Goal: Book appointment/travel/reservation

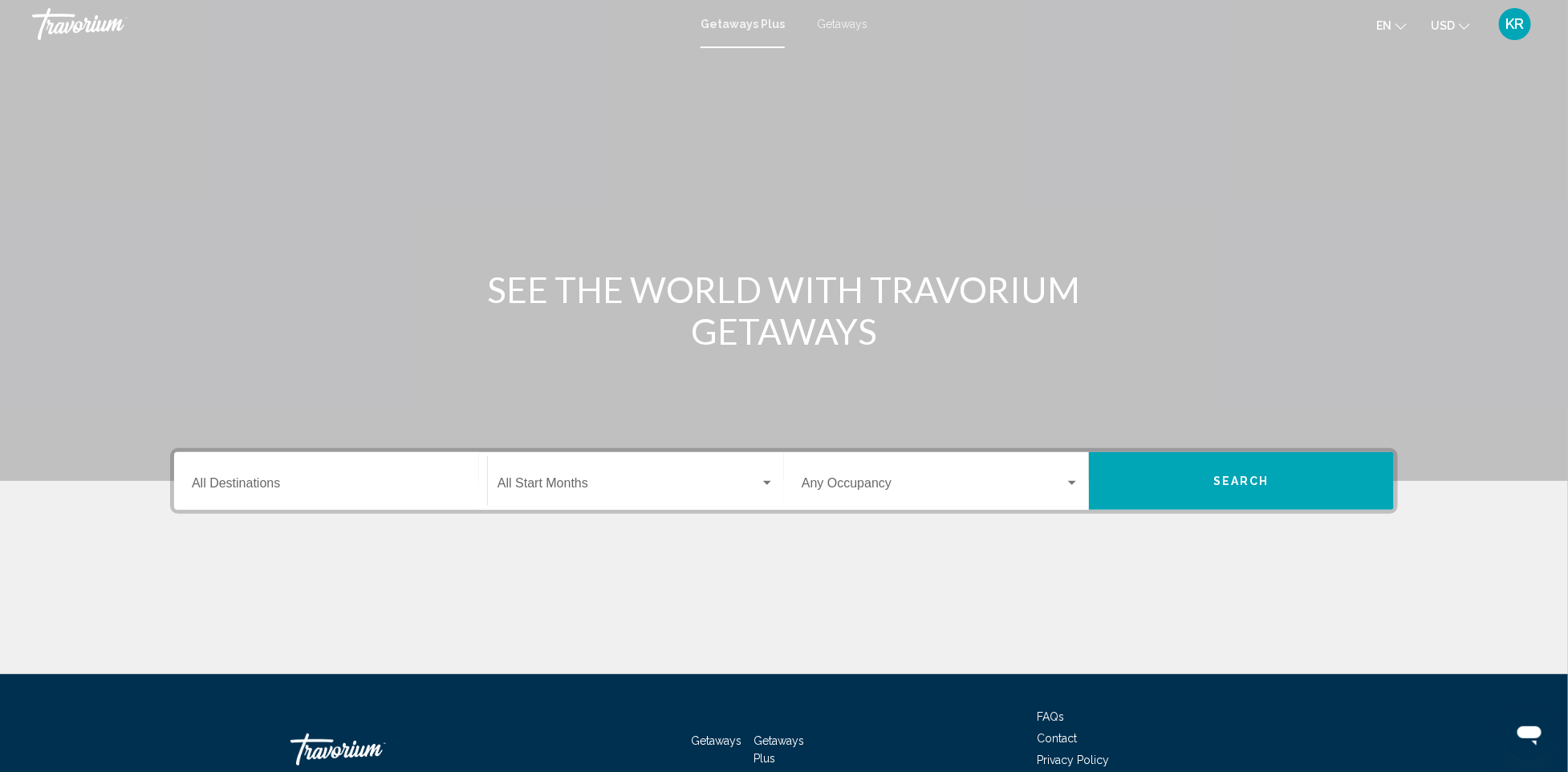
click at [392, 499] on div "Destination All Destinations" at bounding box center [331, 482] width 278 height 50
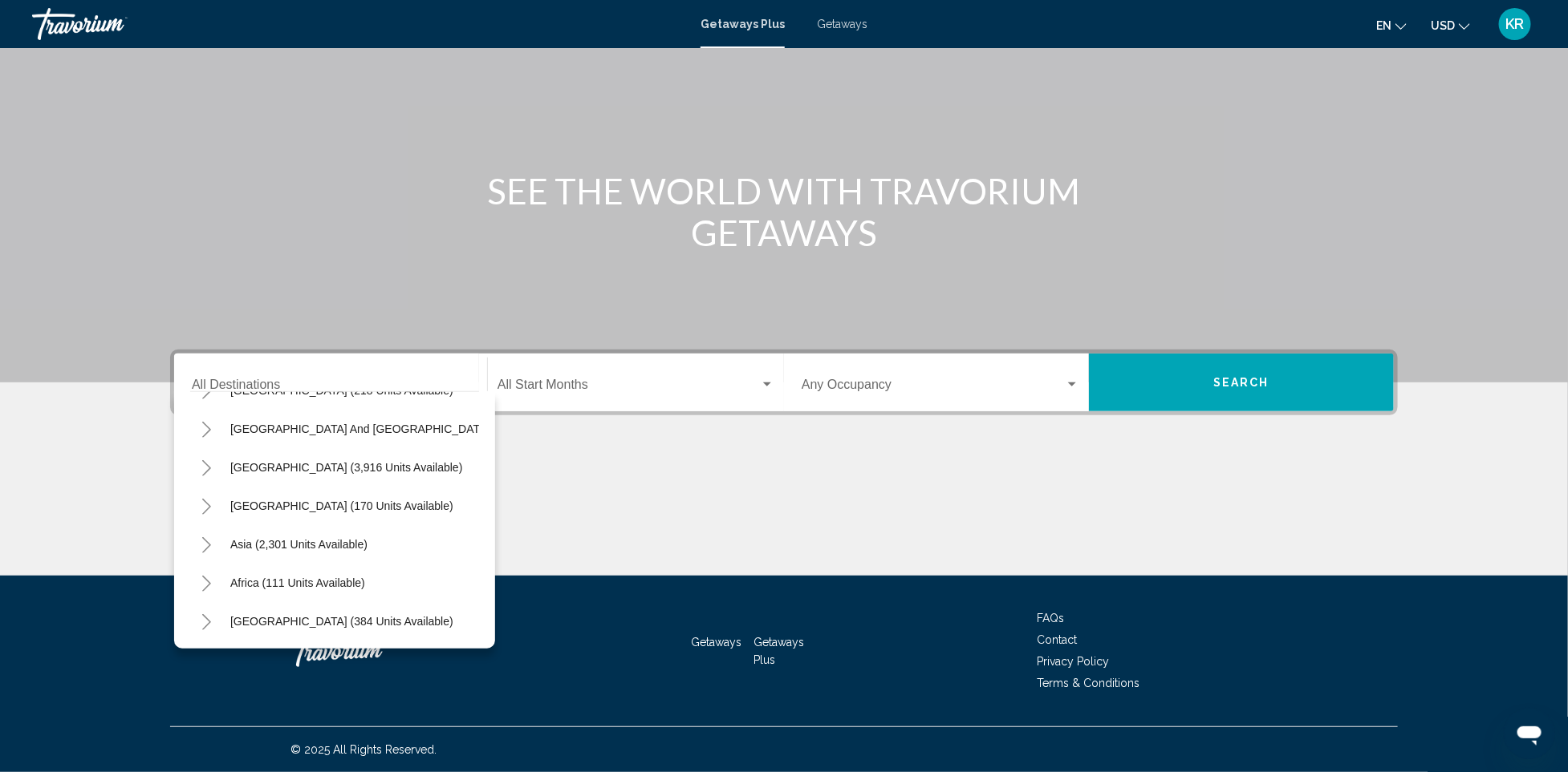
scroll to position [278, 0]
click at [311, 535] on button "Asia (2,301 units available)" at bounding box center [298, 544] width 154 height 37
type input "**********"
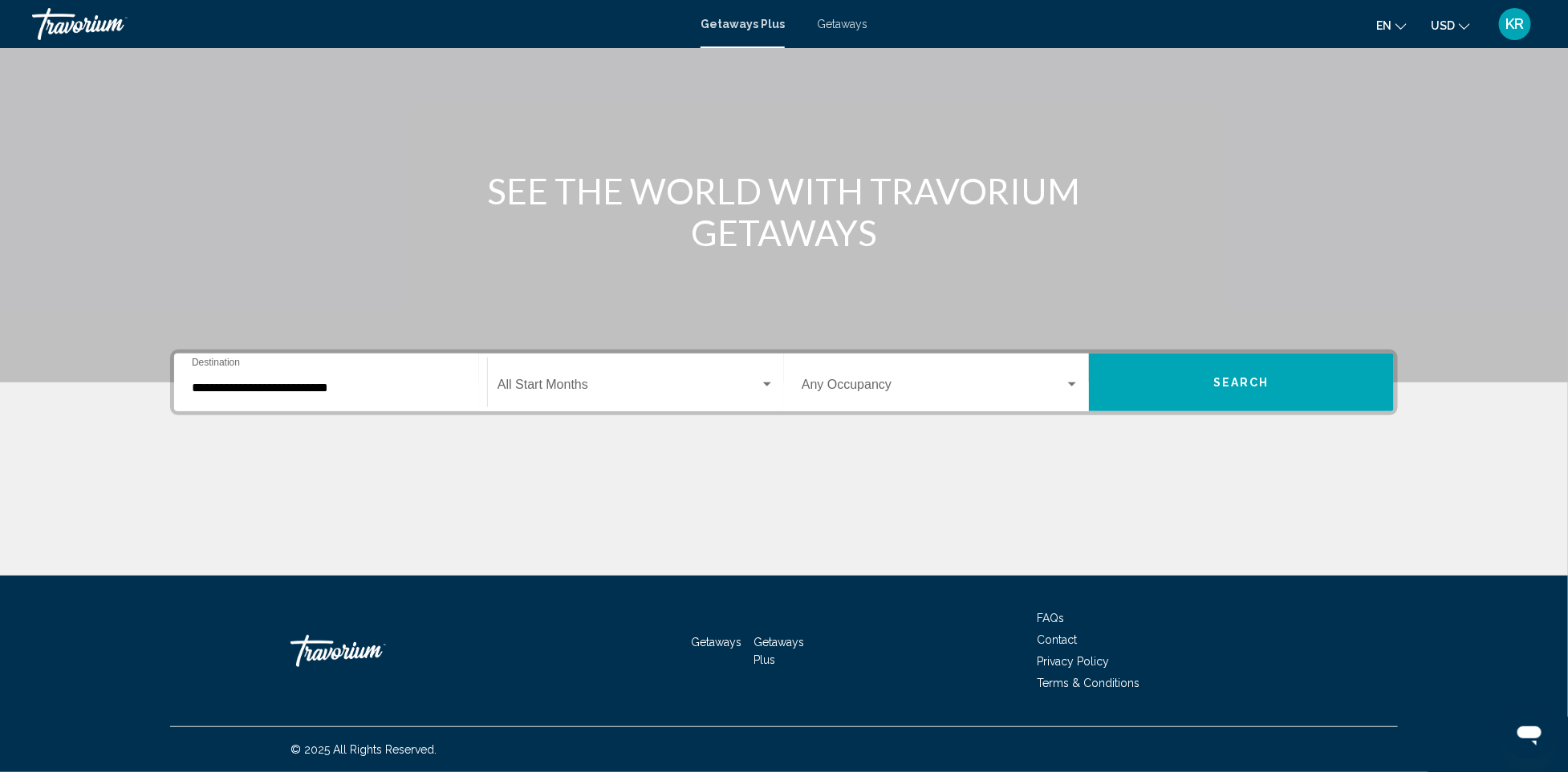
click at [568, 368] on div "Start Month All Start Months" at bounding box center [635, 383] width 277 height 50
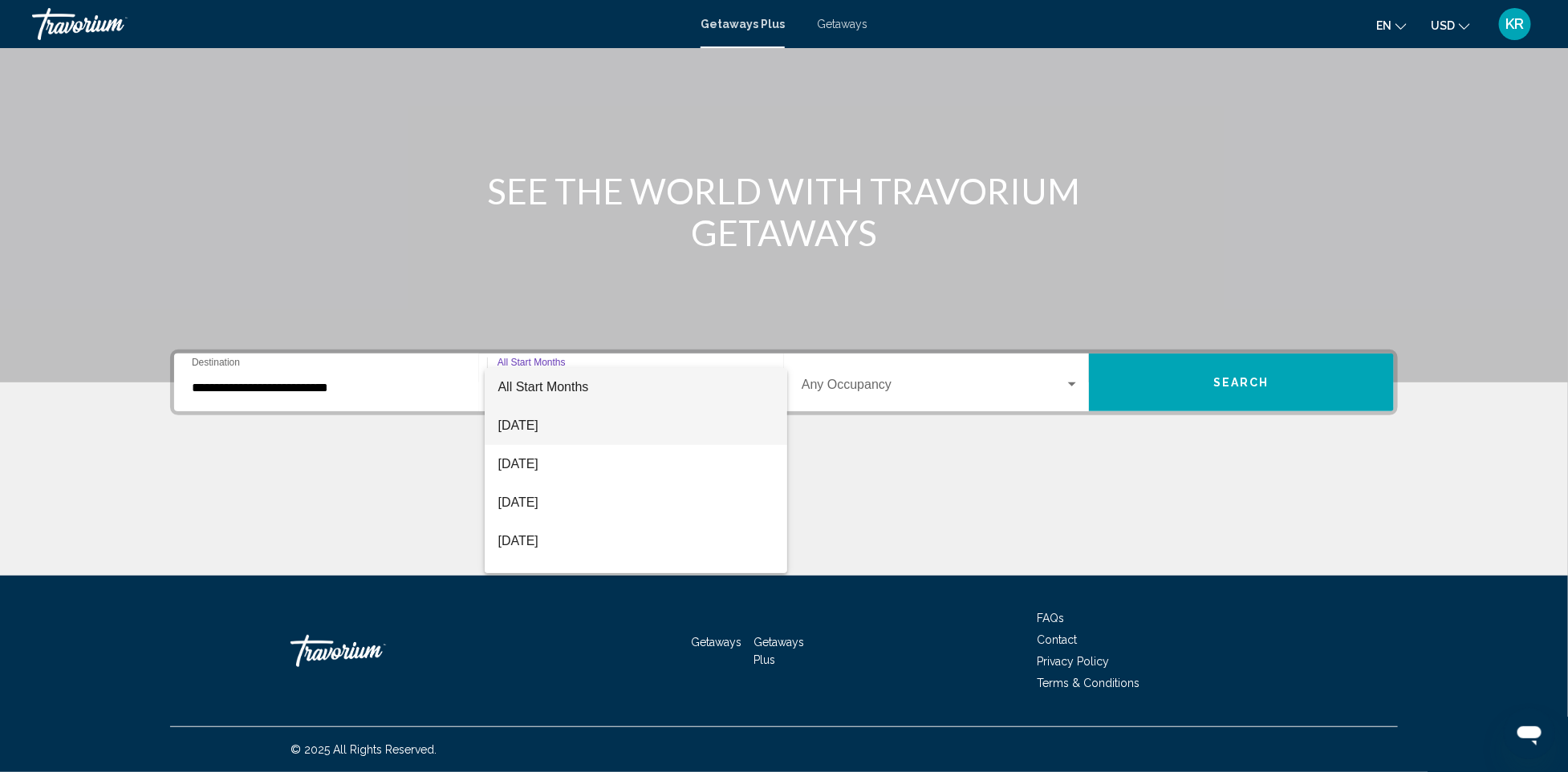
click at [566, 438] on span "[DATE]" at bounding box center [635, 426] width 277 height 39
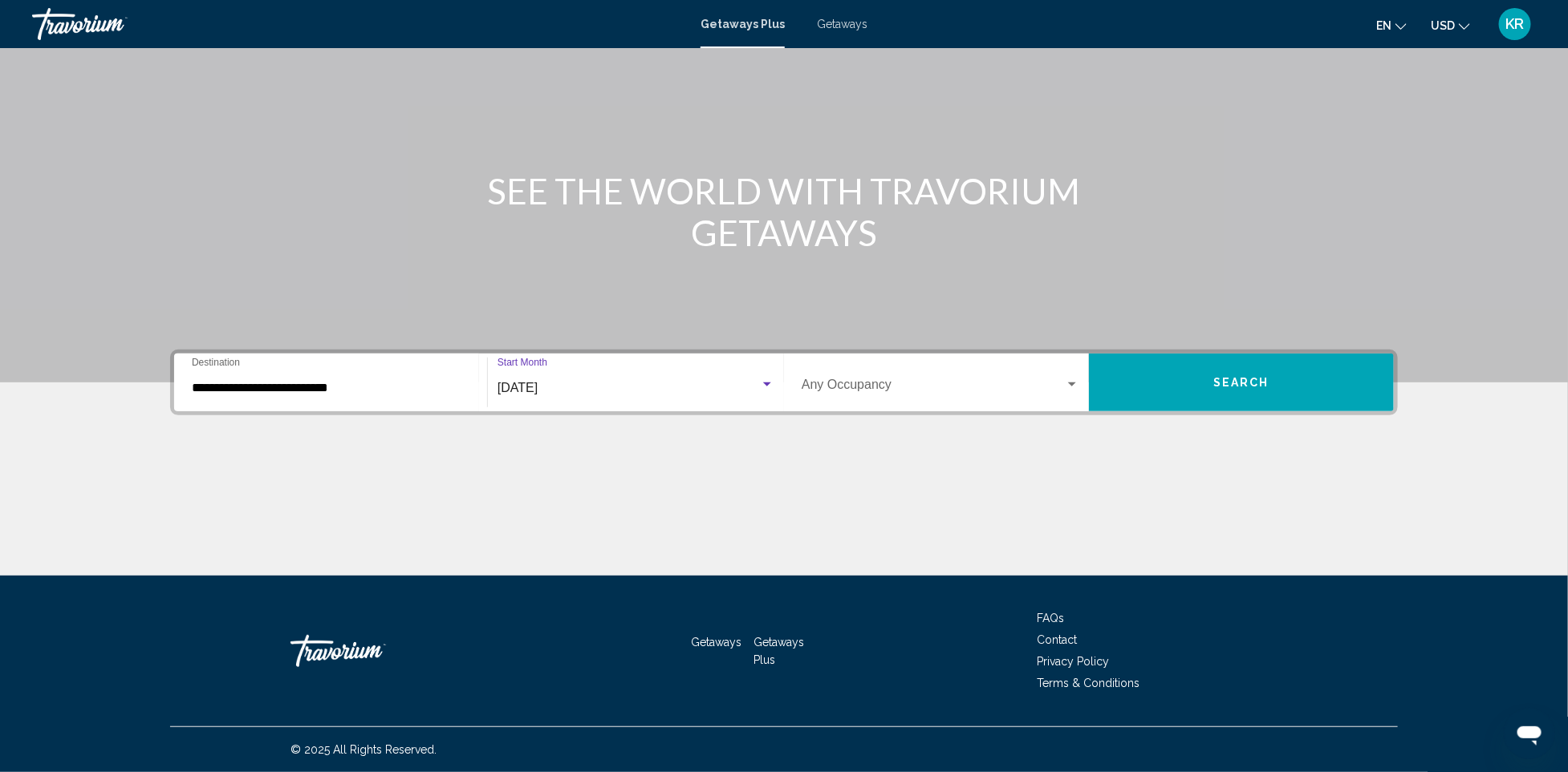
click at [1170, 385] on button "Search" at bounding box center [1242, 382] width 305 height 58
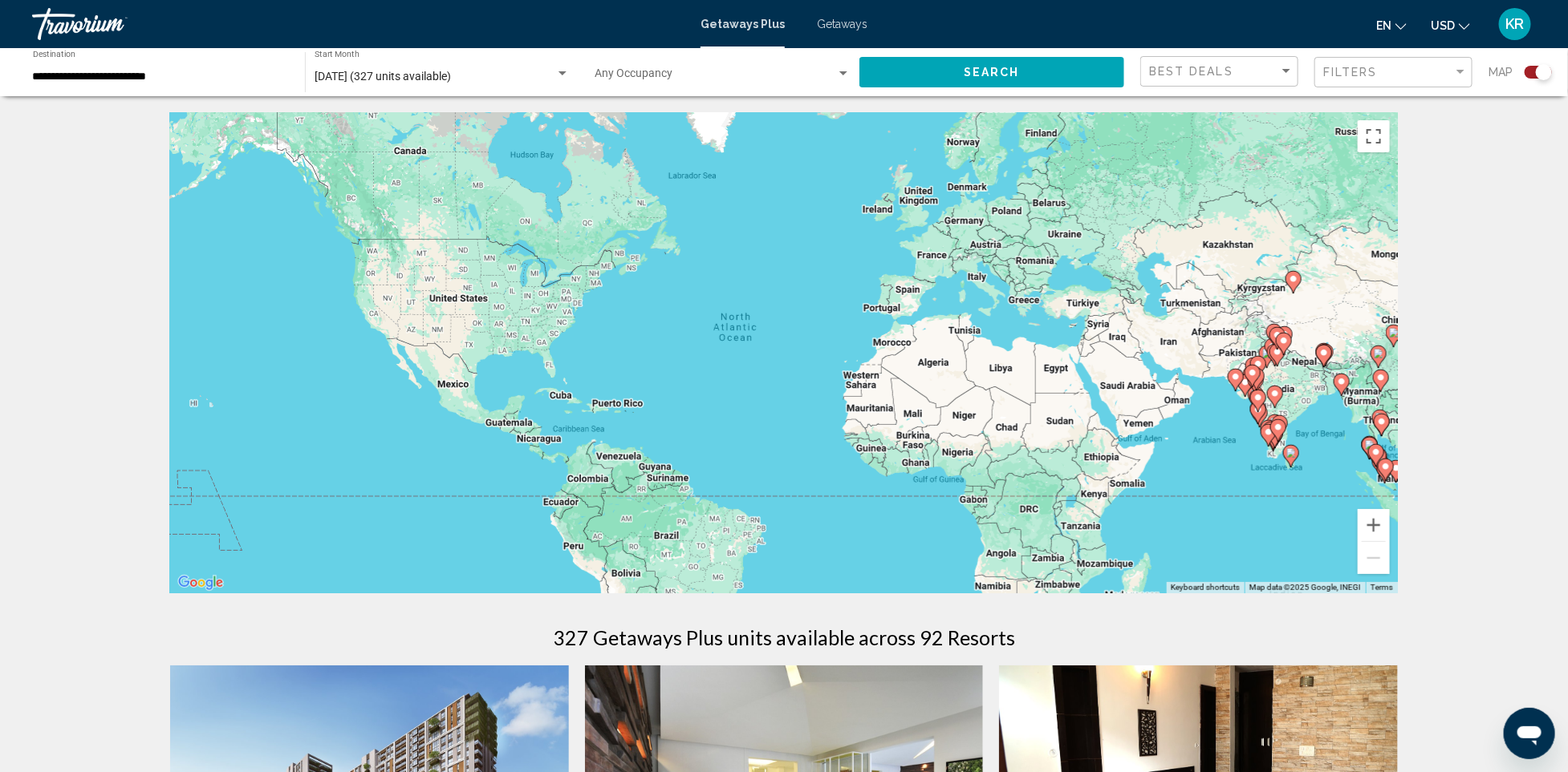
click at [157, 85] on div "**********" at bounding box center [160, 72] width 256 height 44
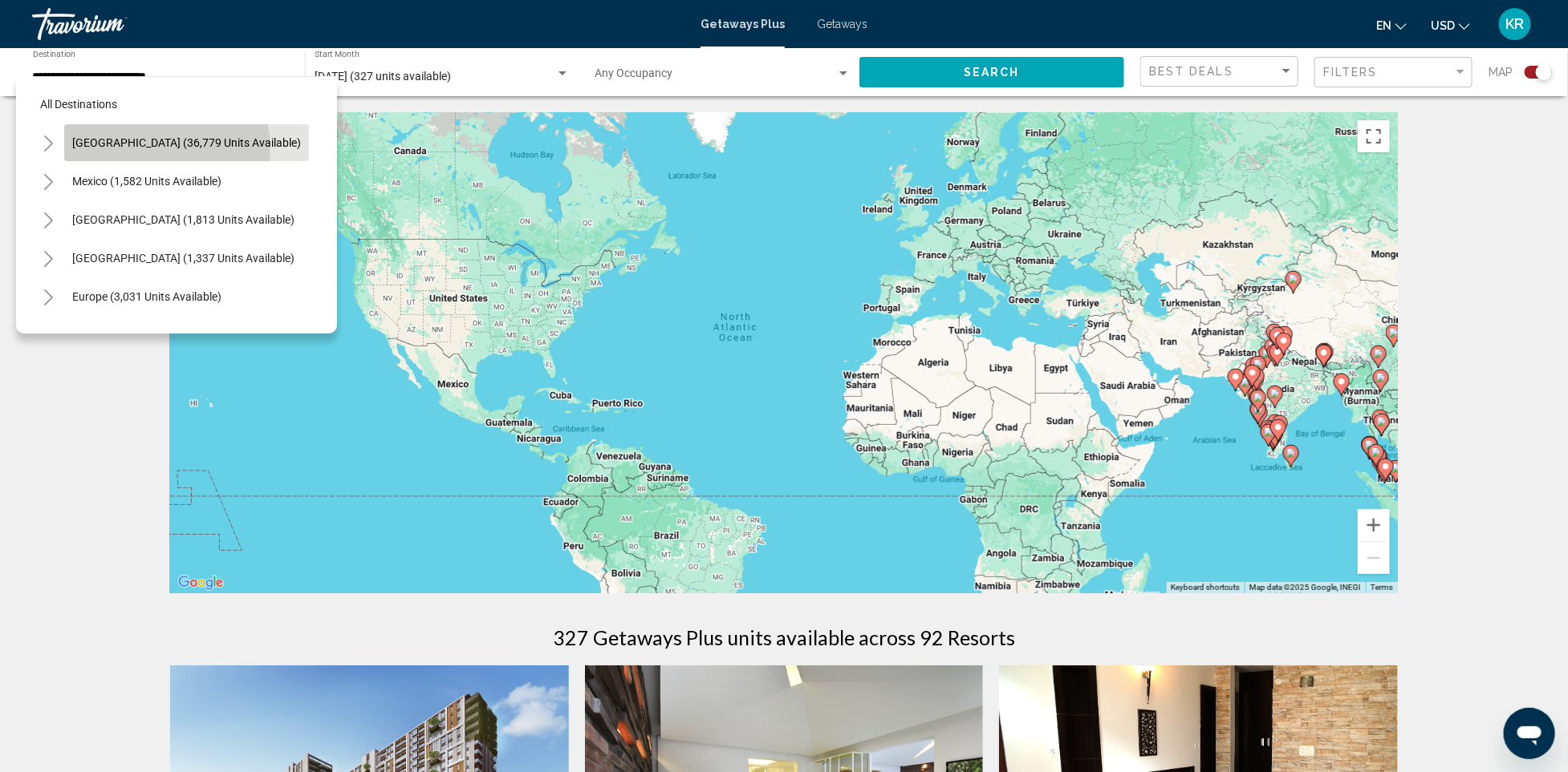
click at [145, 150] on button "[GEOGRAPHIC_DATA] (36,779 units available)" at bounding box center [185, 143] width 244 height 37
type input "**********"
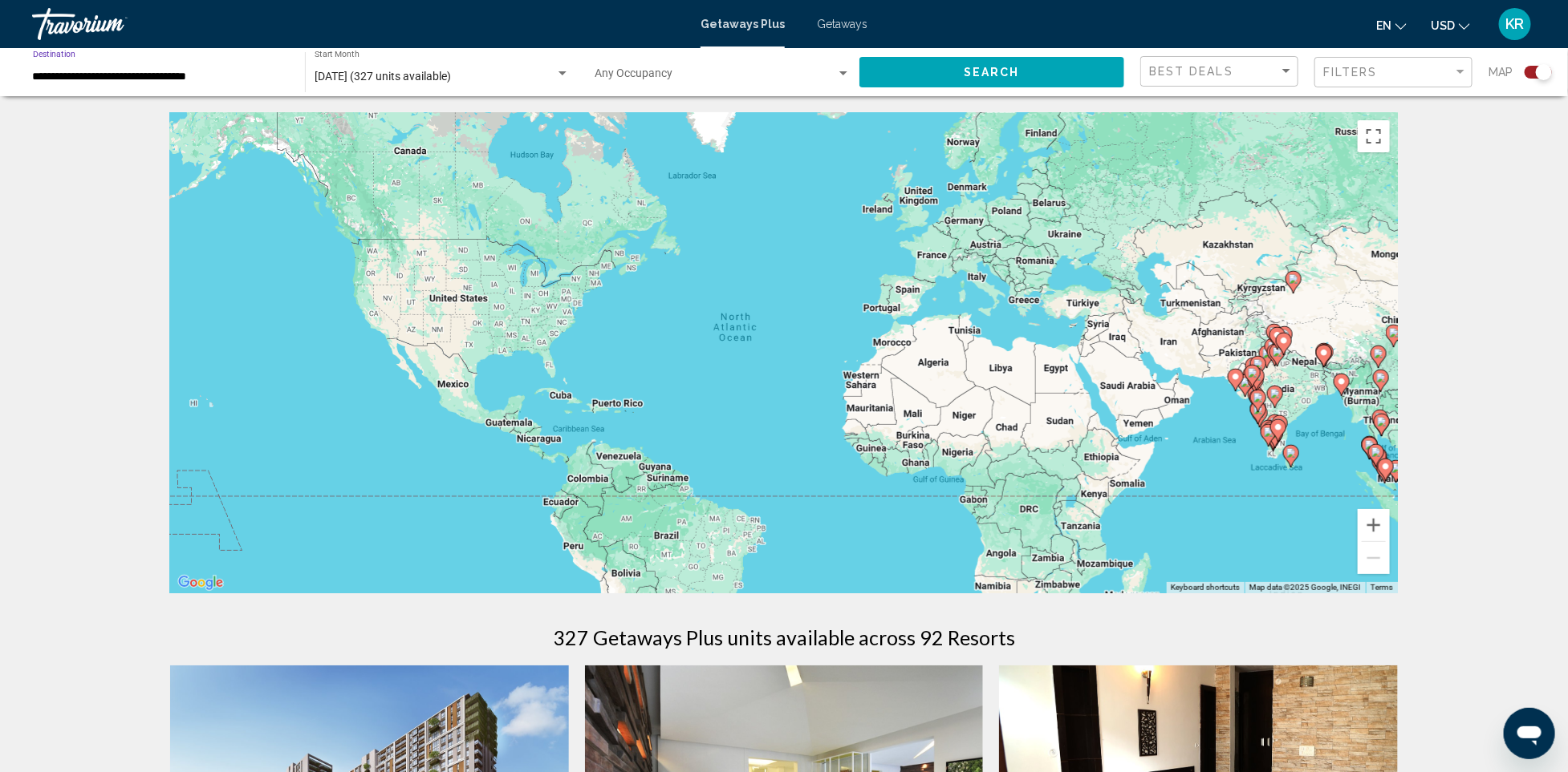
click at [1011, 70] on span "Search" at bounding box center [992, 72] width 56 height 13
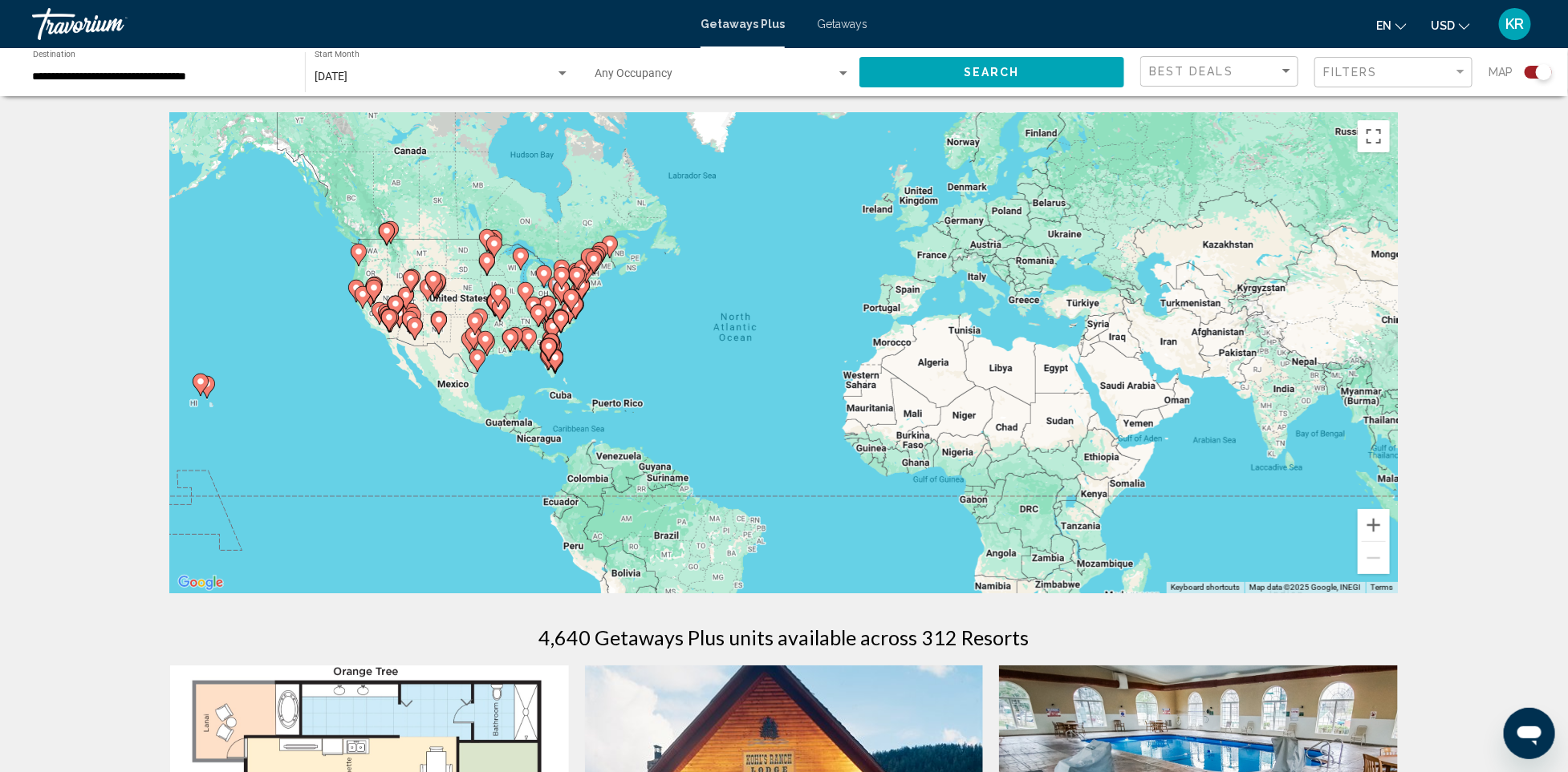
click at [846, 31] on div "Getaways Plus Getaways en English Español Français Italiano Português русский U…" at bounding box center [784, 23] width 1568 height 34
click at [836, 21] on span "Getaways" at bounding box center [842, 23] width 50 height 13
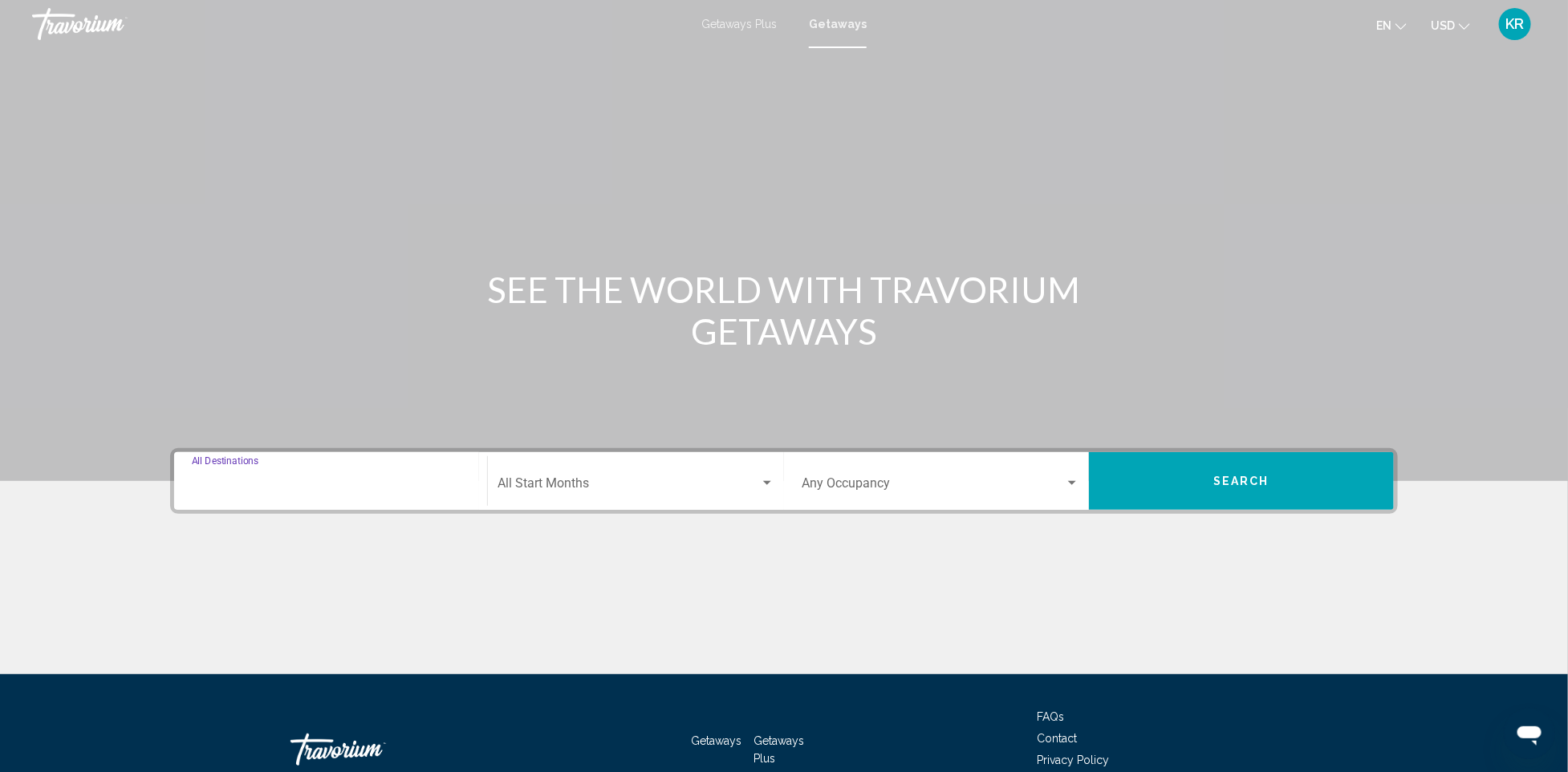
click at [352, 480] on input "Destination All Destinations" at bounding box center [331, 486] width 278 height 14
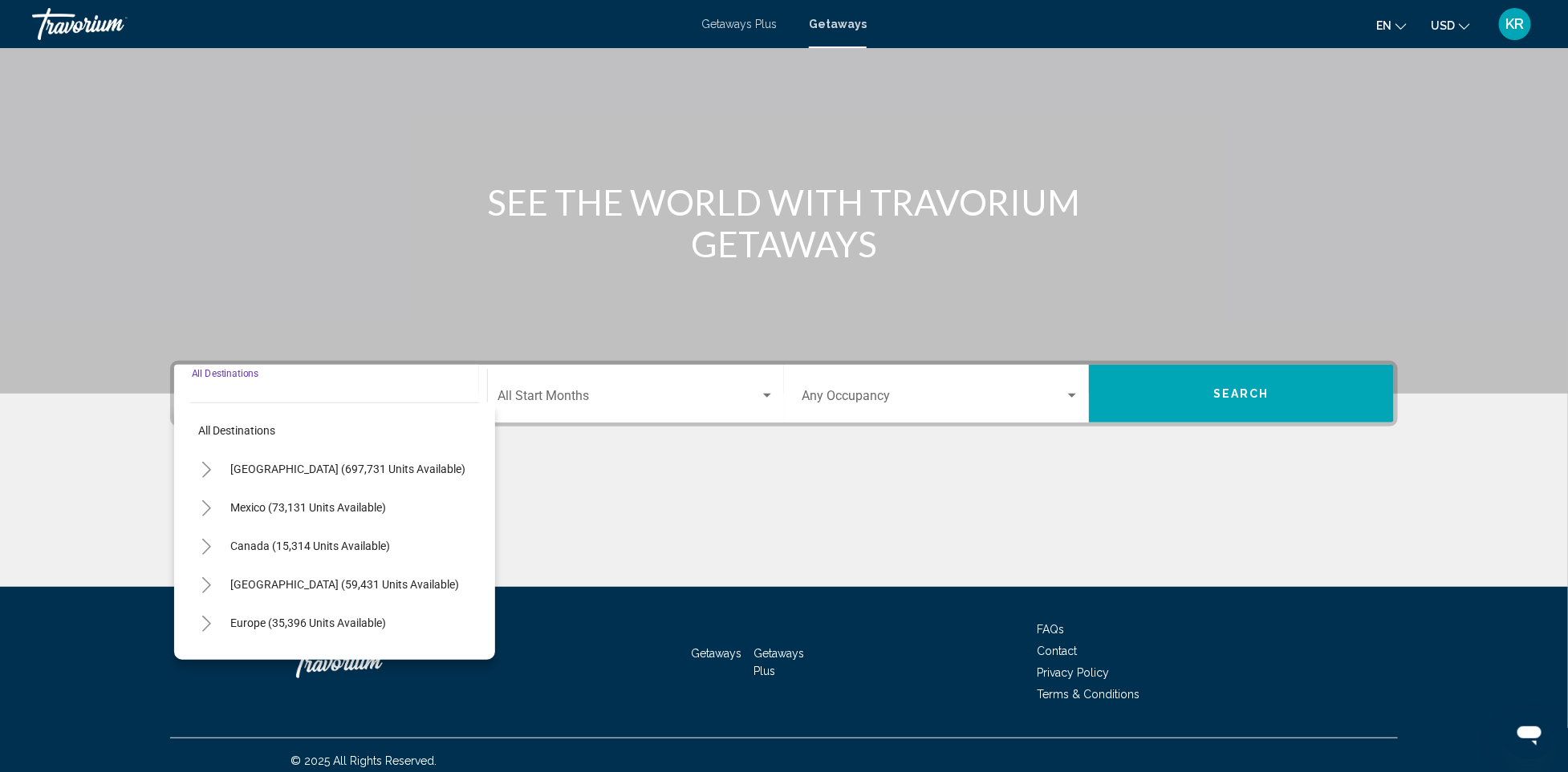
scroll to position [98, 0]
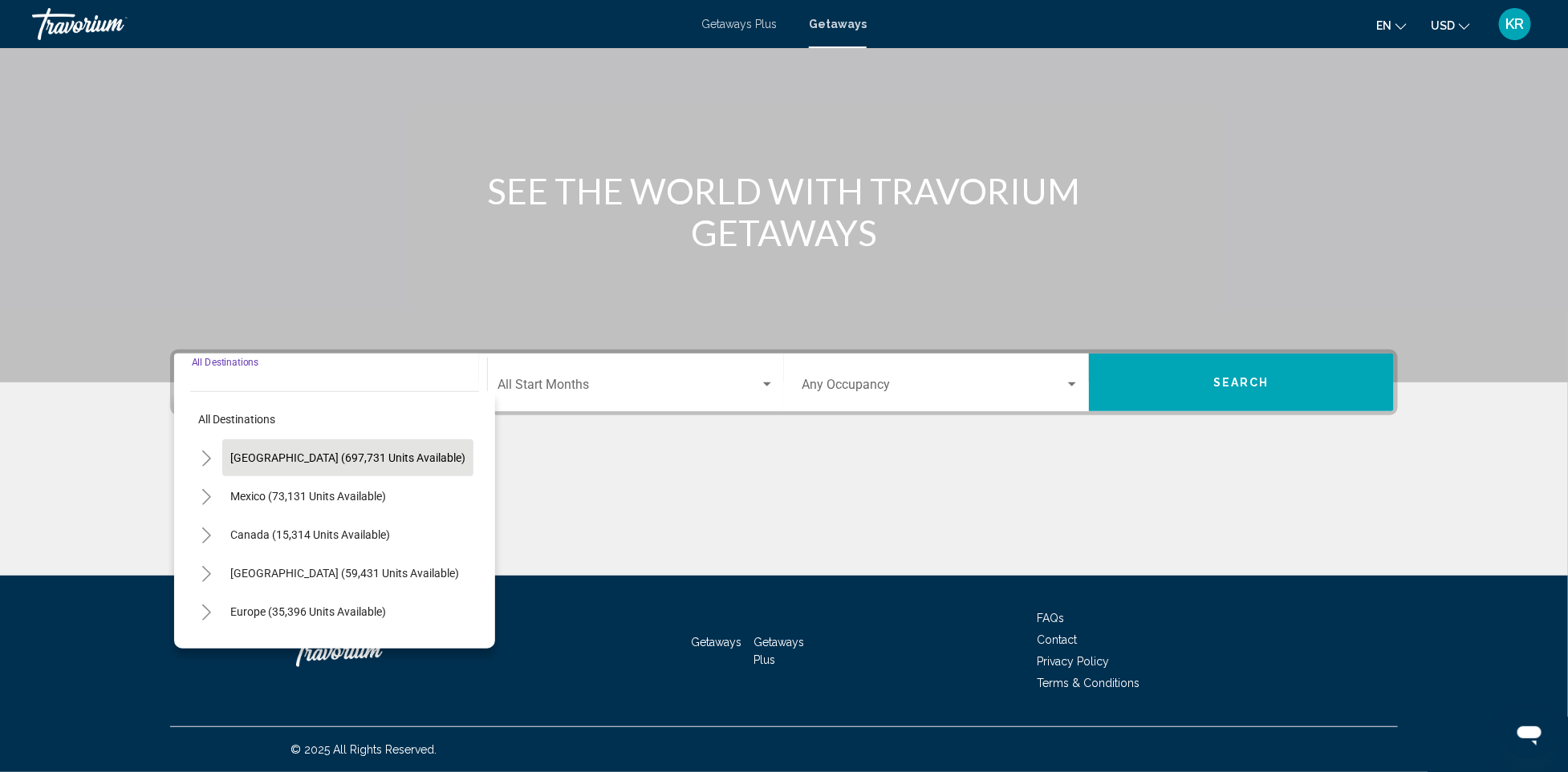
click at [330, 455] on span "[GEOGRAPHIC_DATA] (697,731 units available)" at bounding box center [347, 457] width 235 height 13
type input "**********"
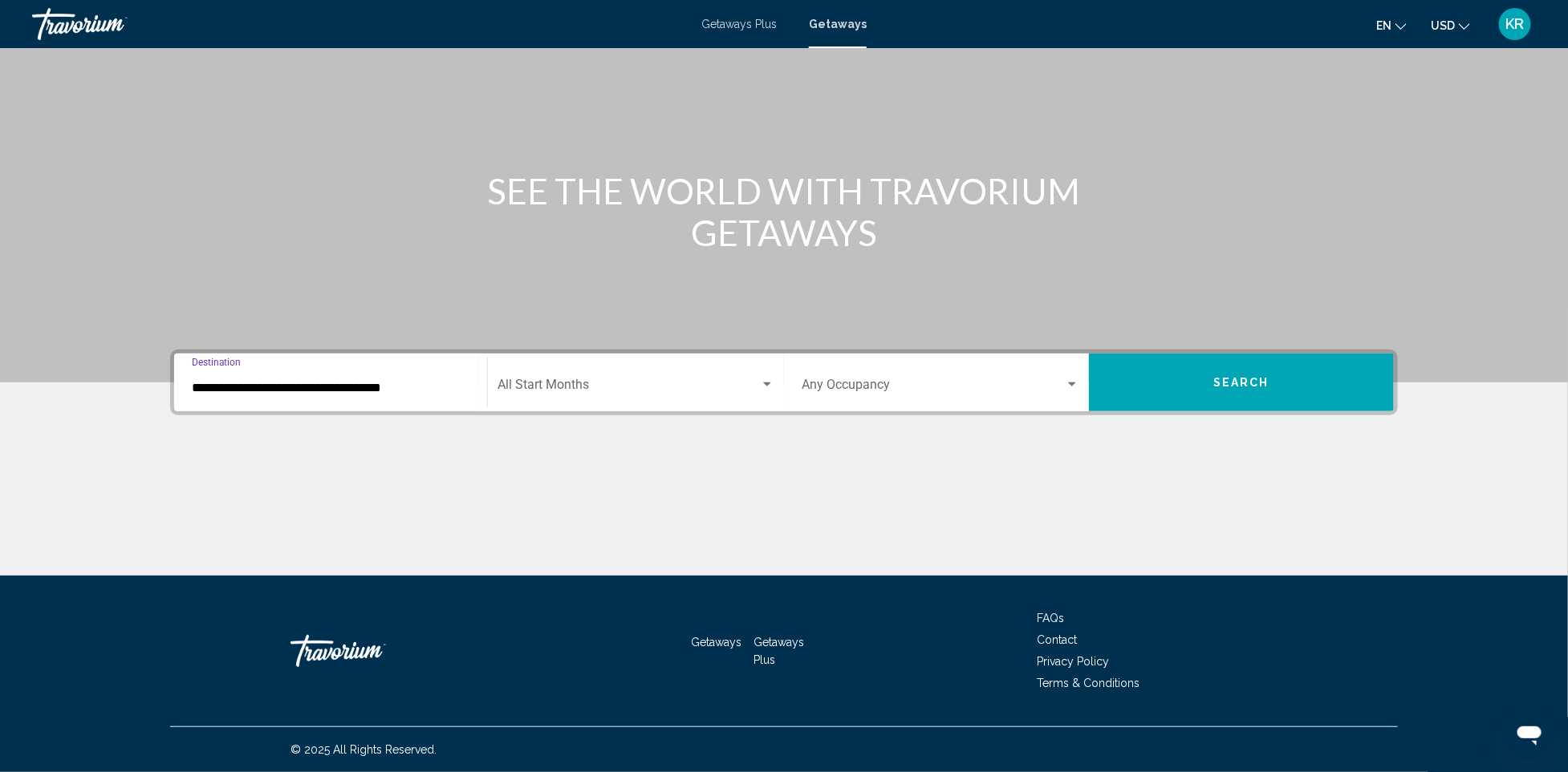
click at [609, 381] on span "Search widget" at bounding box center [629, 388] width 263 height 14
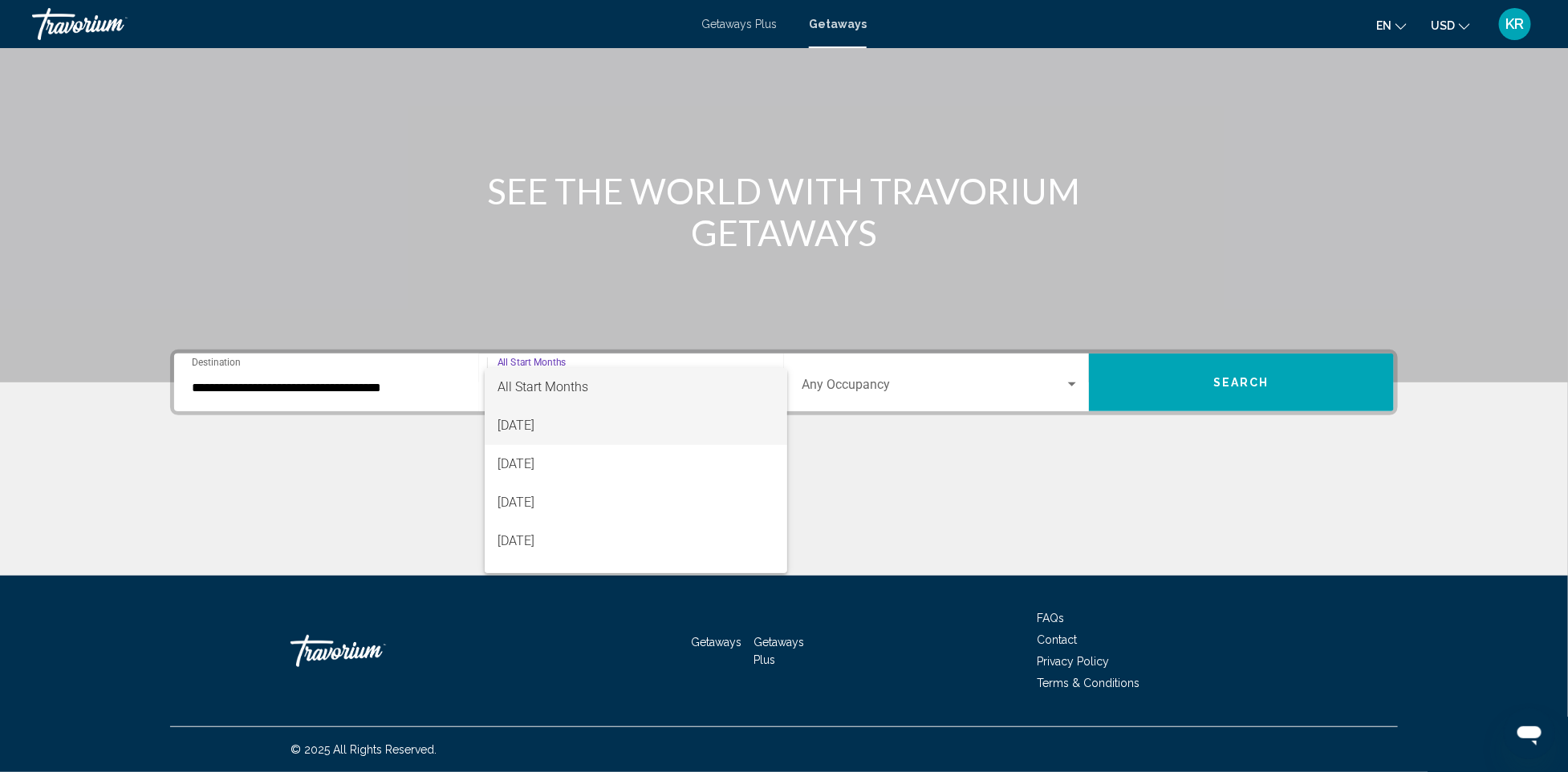
click at [556, 425] on span "[DATE]" at bounding box center [635, 426] width 277 height 39
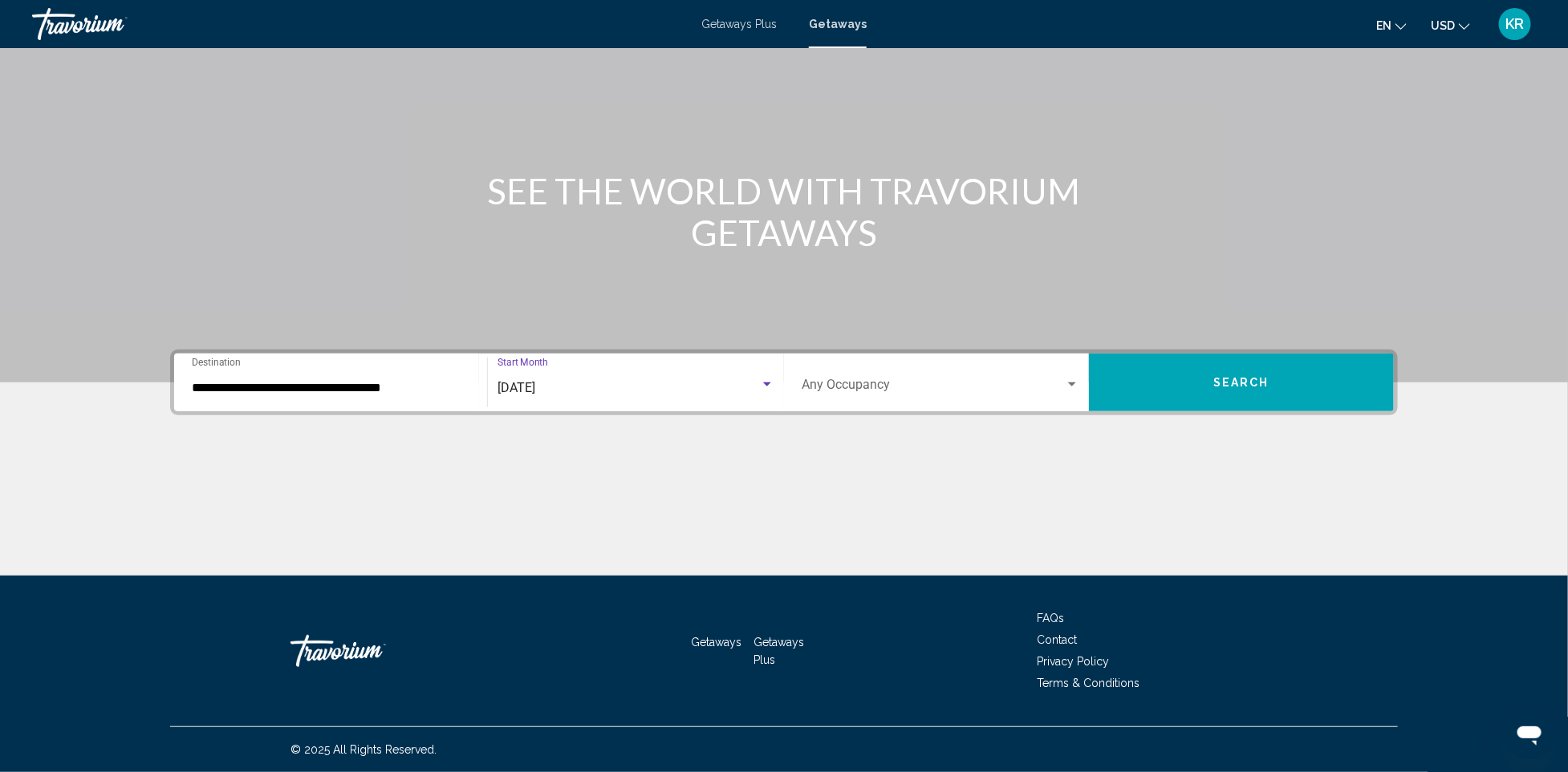
click at [1216, 377] on span "Search" at bounding box center [1241, 383] width 56 height 13
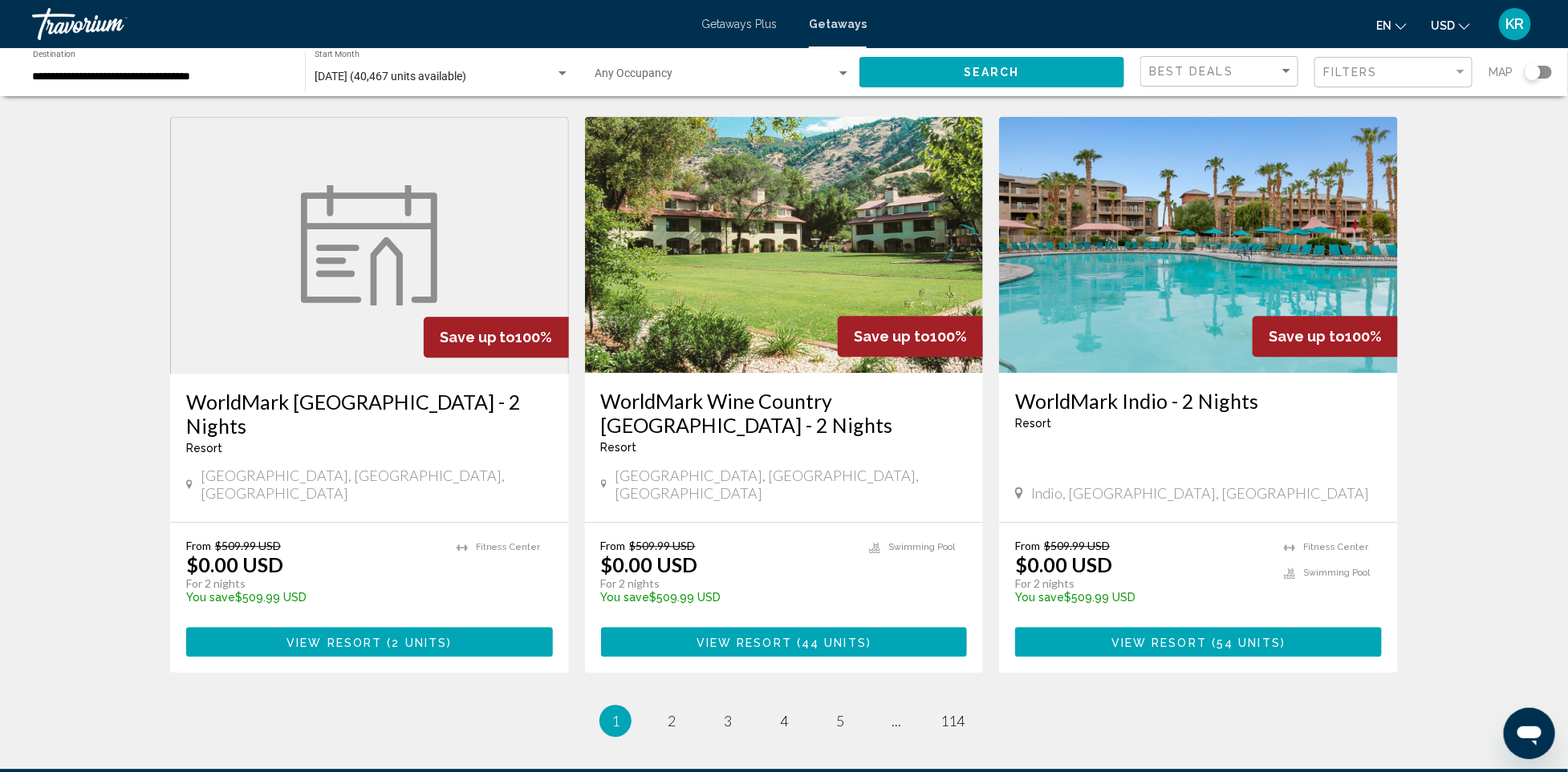
scroll to position [1940, 0]
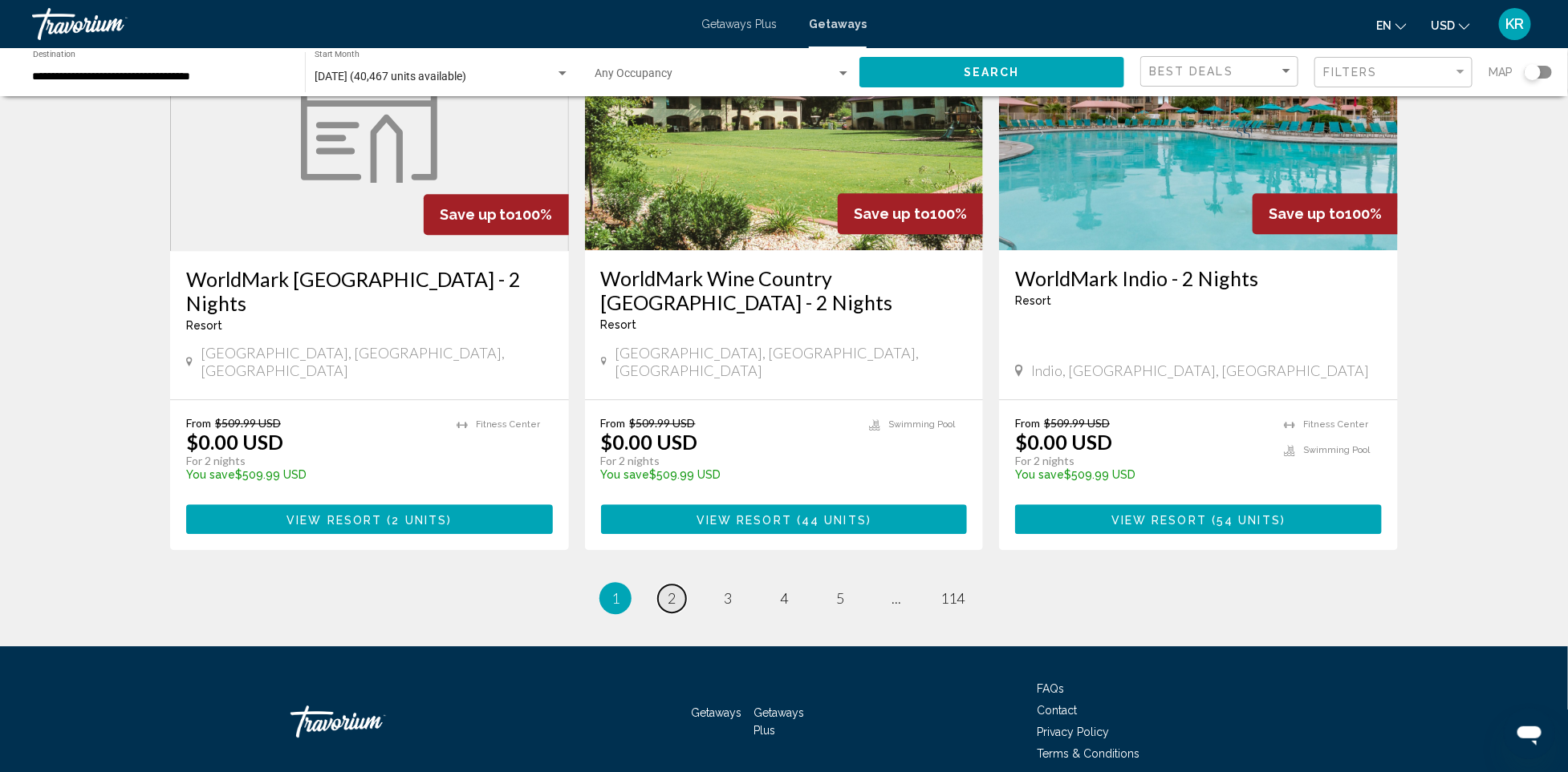
click at [671, 590] on span "2" at bounding box center [671, 598] width 8 height 17
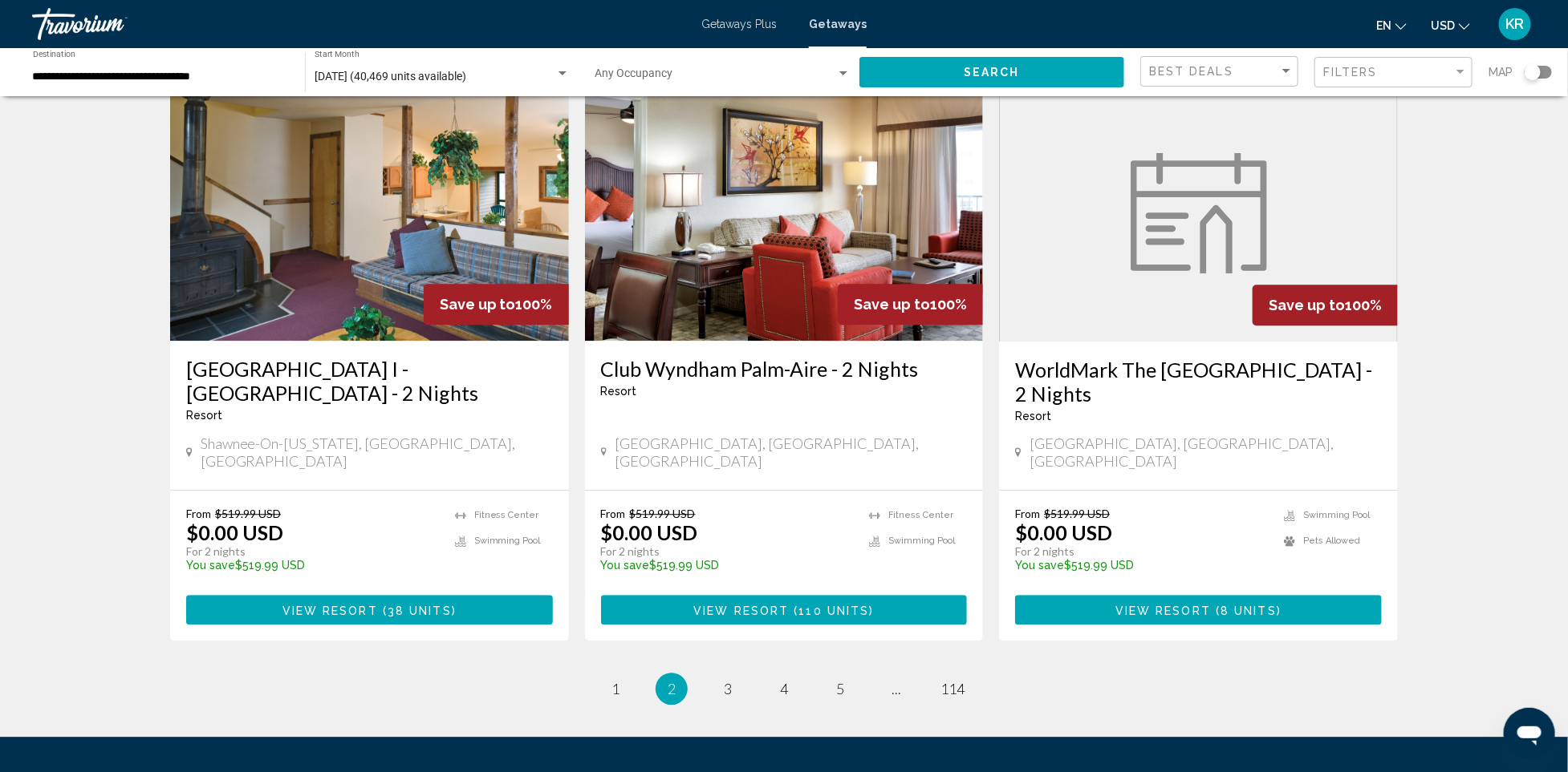
scroll to position [1917, 0]
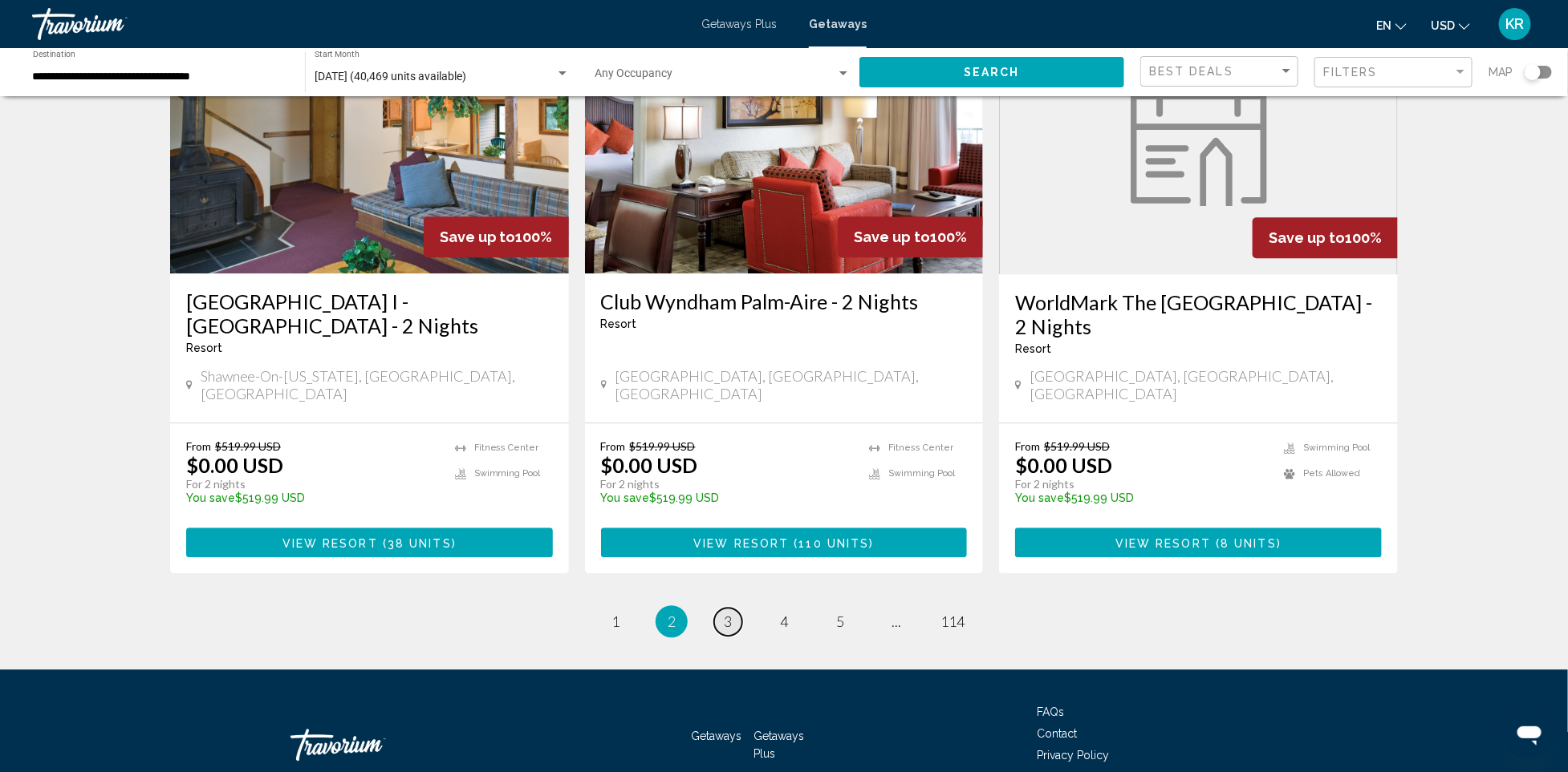
click at [732, 613] on span "3" at bounding box center [728, 621] width 8 height 17
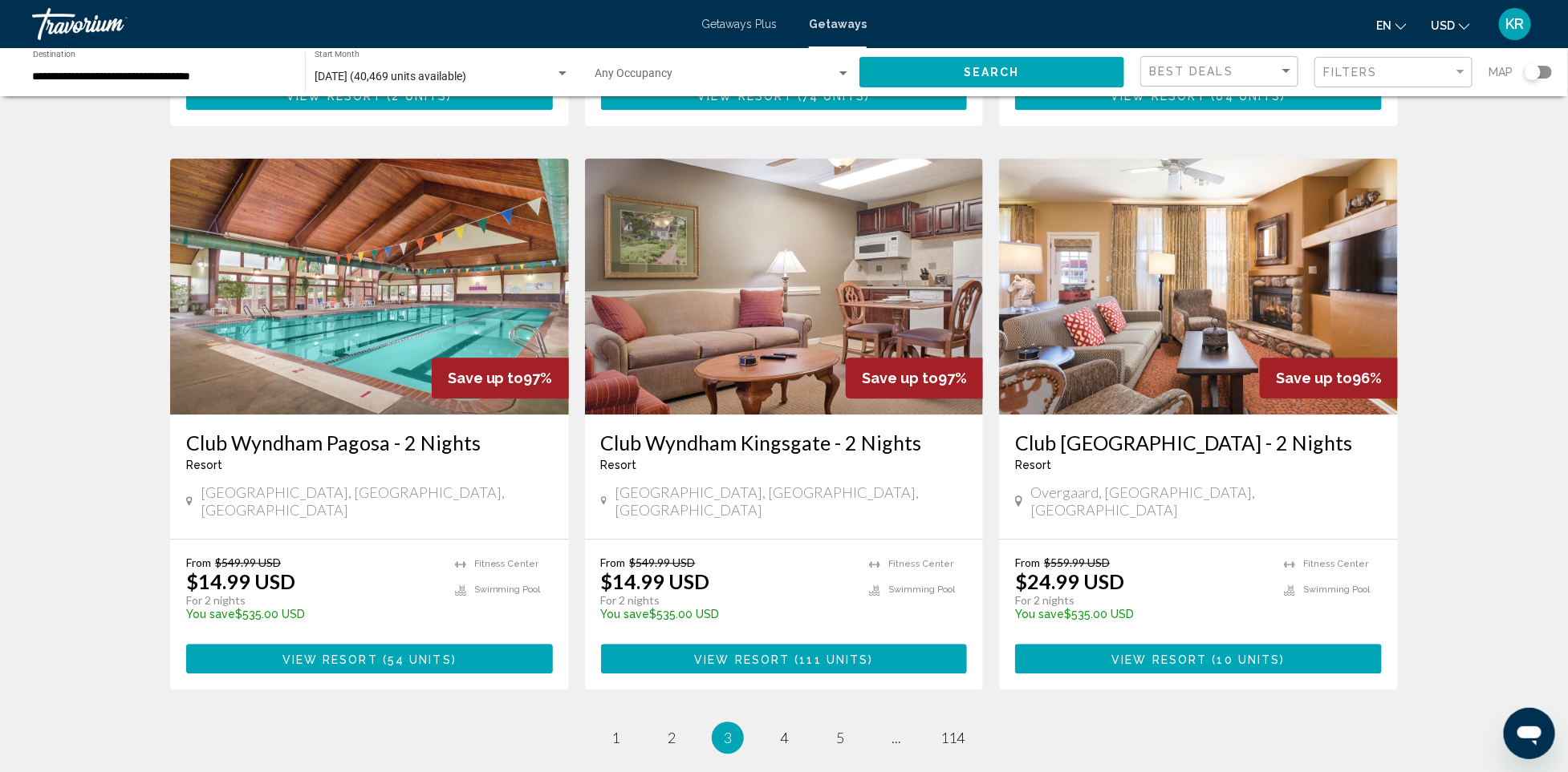
scroll to position [1898, 0]
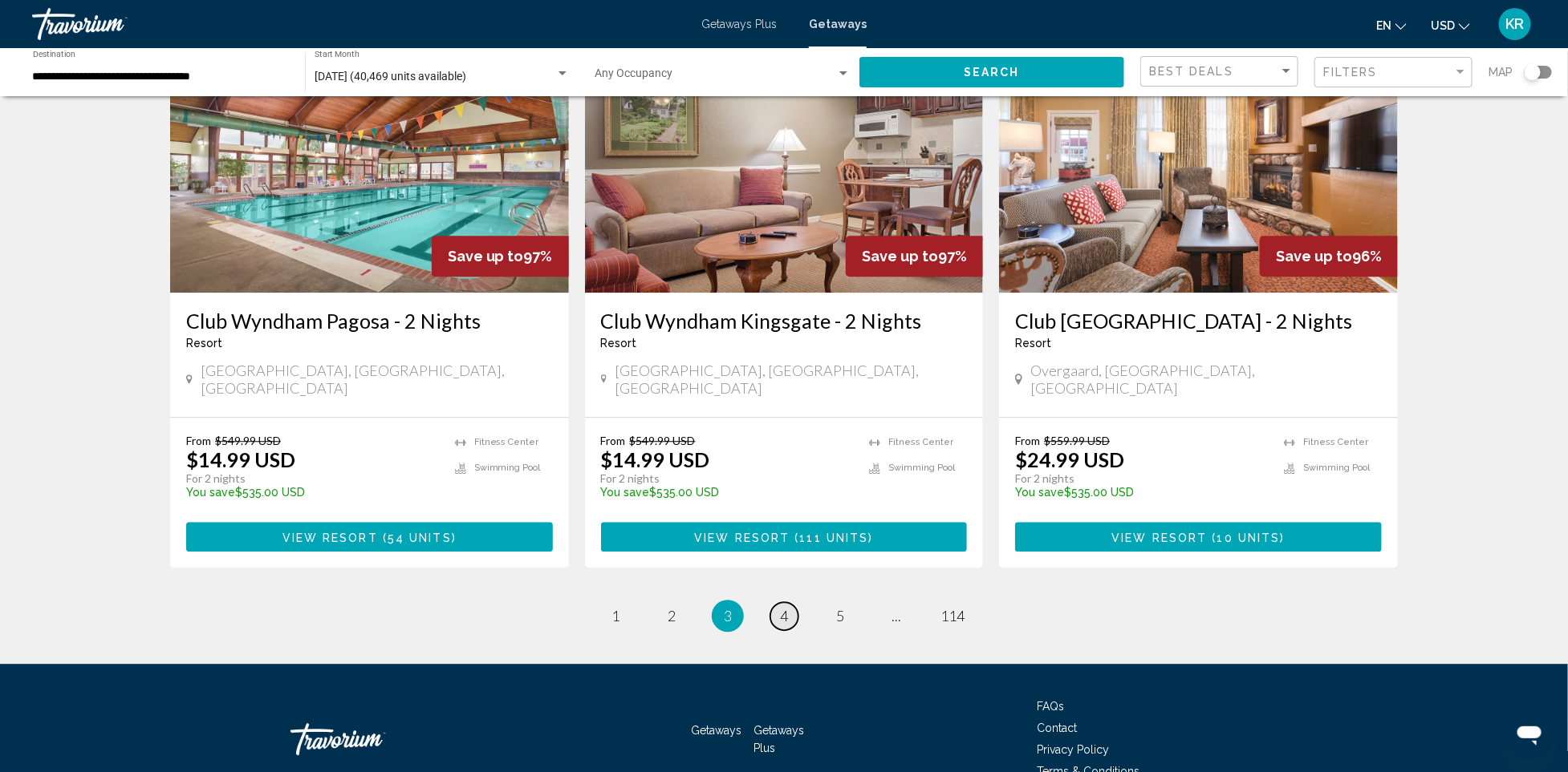
click at [782, 607] on span "4" at bounding box center [784, 616] width 8 height 17
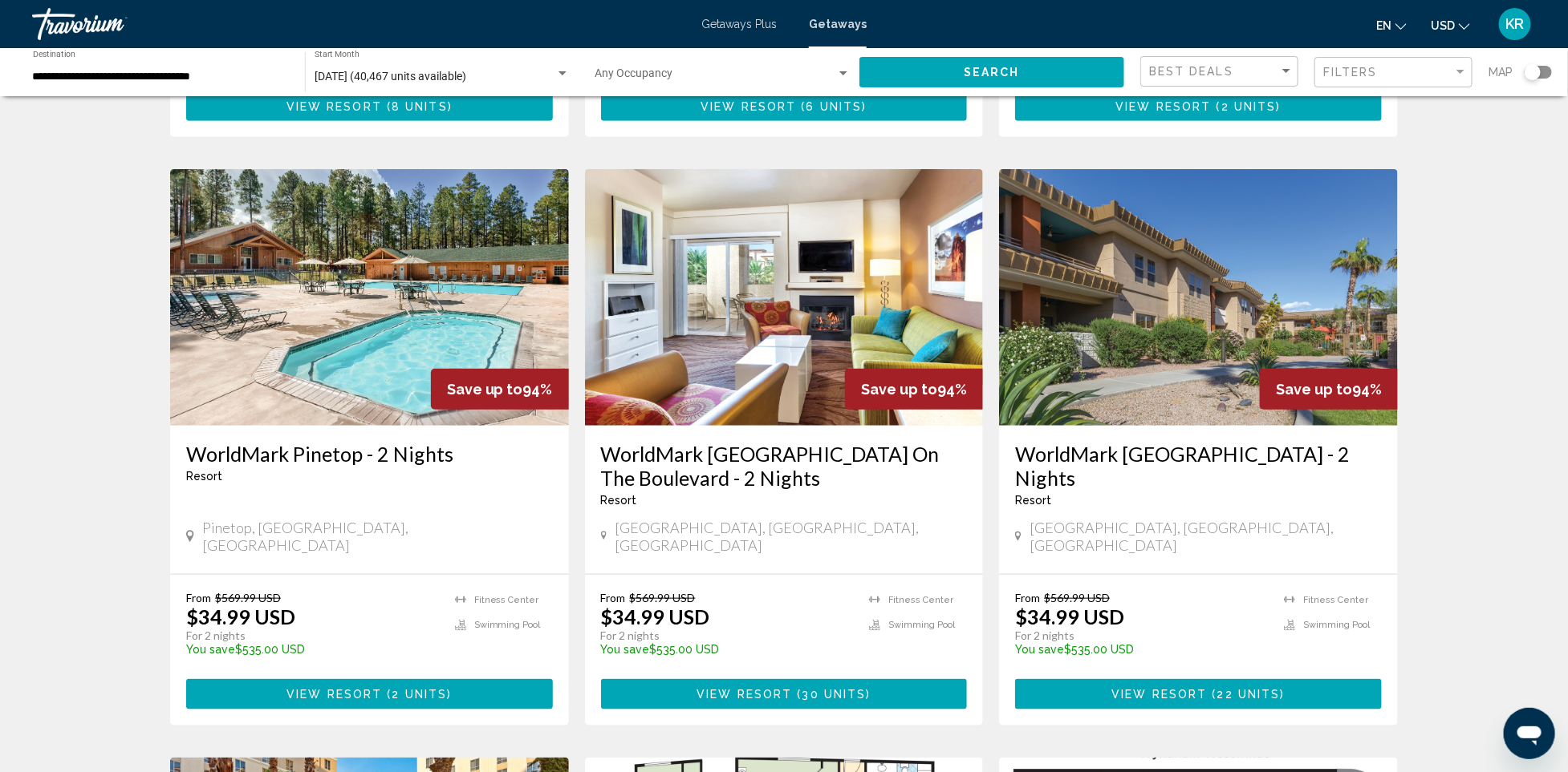
scroll to position [558, 0]
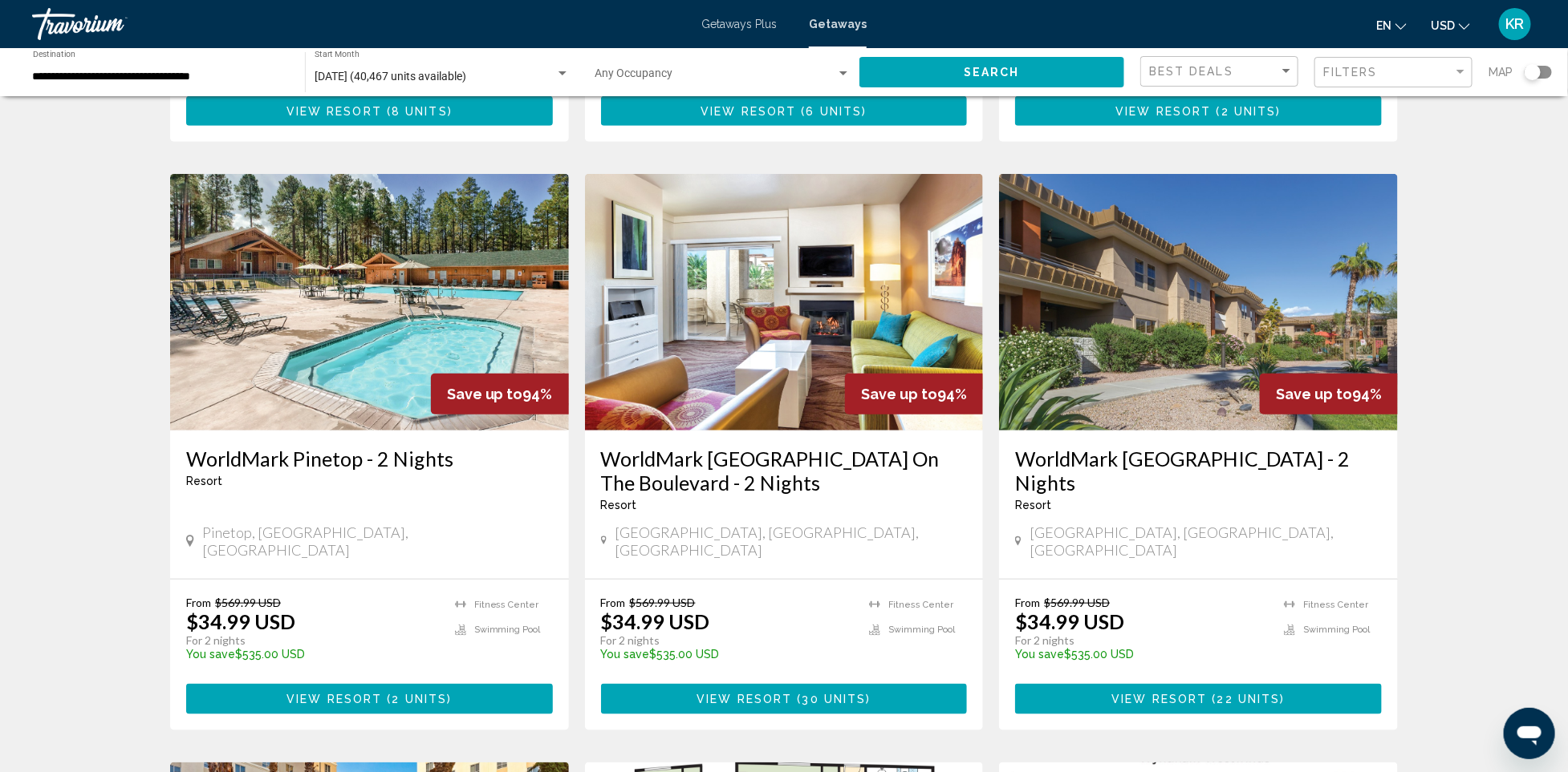
click at [1476, 551] on div "40,467 Getaways units available across 1,365 Resorts Save up to 94% WorldMark […" at bounding box center [784, 750] width 1568 height 2392
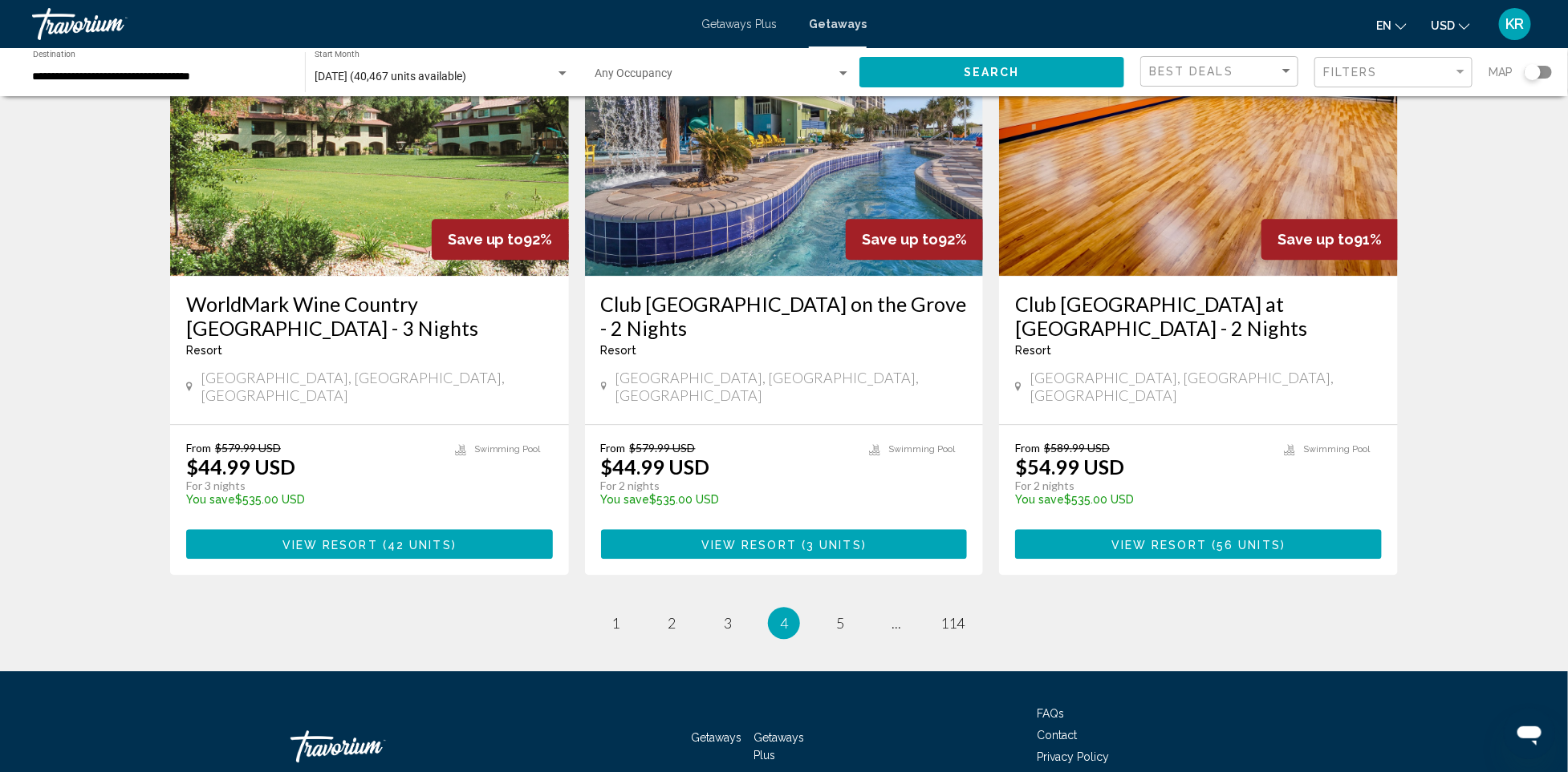
scroll to position [1884, 0]
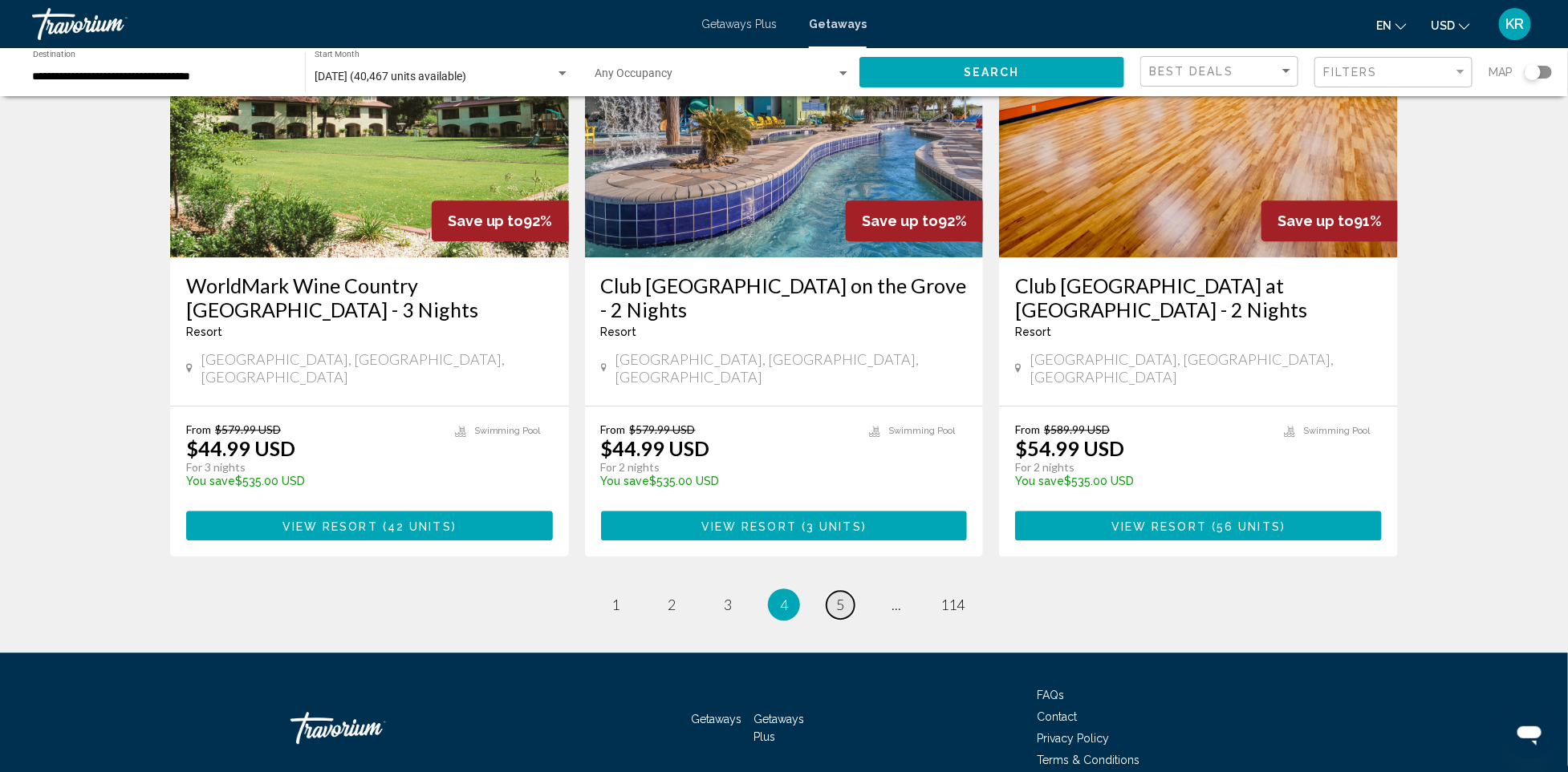
click at [835, 591] on link "page 5" at bounding box center [840, 604] width 28 height 28
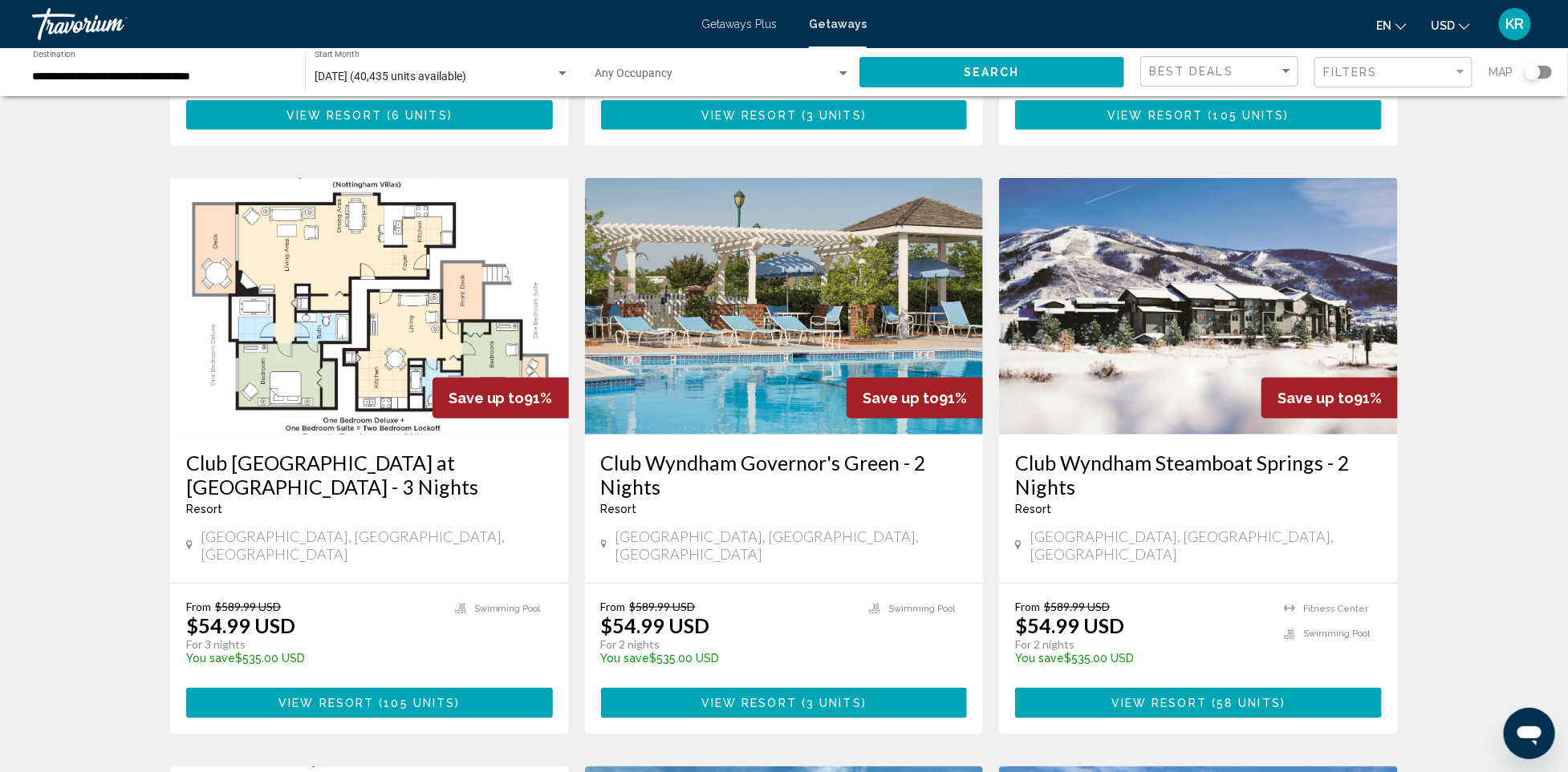
scroll to position [573, 0]
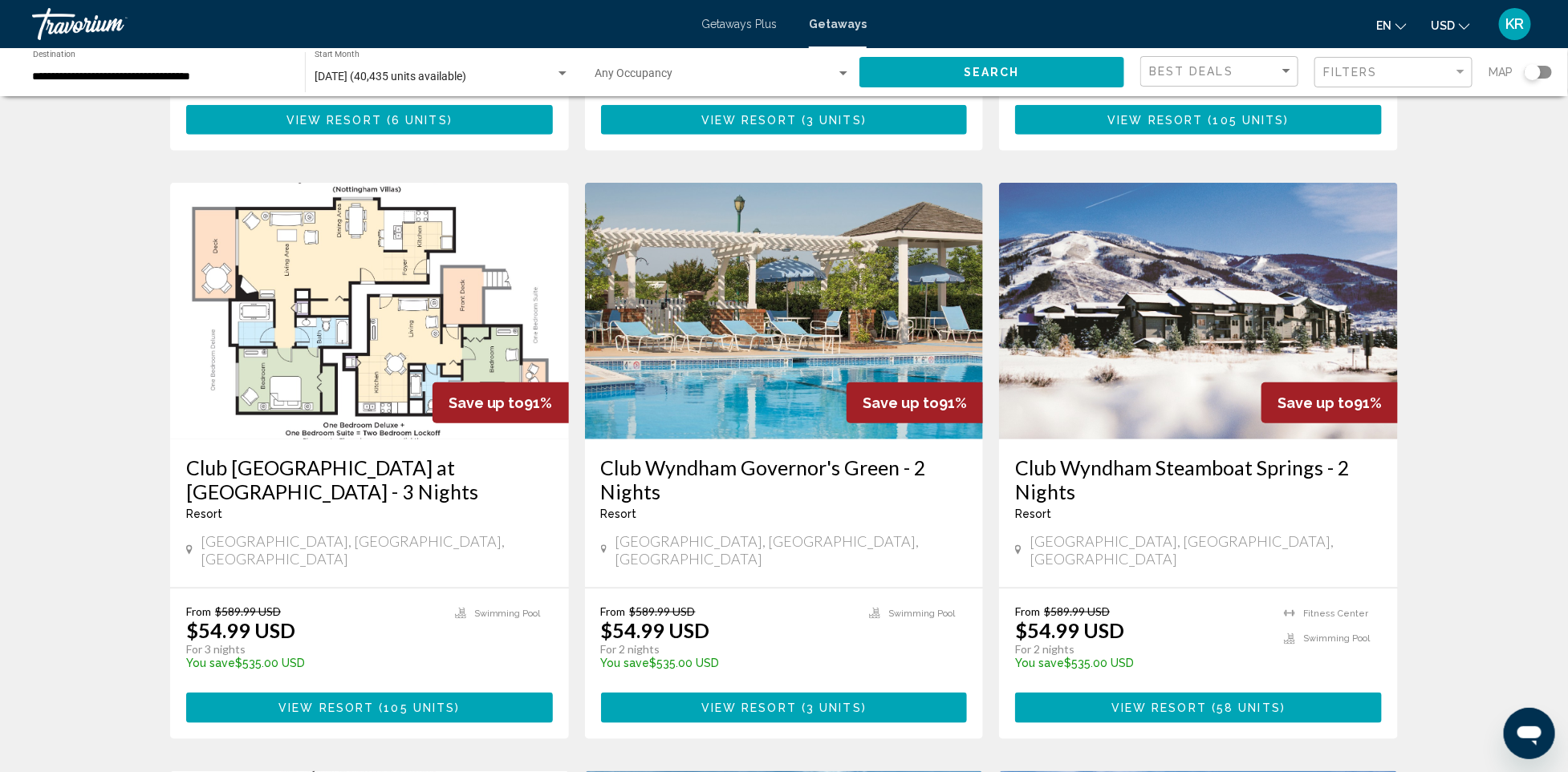
click at [1493, 547] on div "40,435 Getaways units available across 1,365 Resorts Save up to 91% [GEOGRAPHIC…" at bounding box center [784, 758] width 1568 height 2440
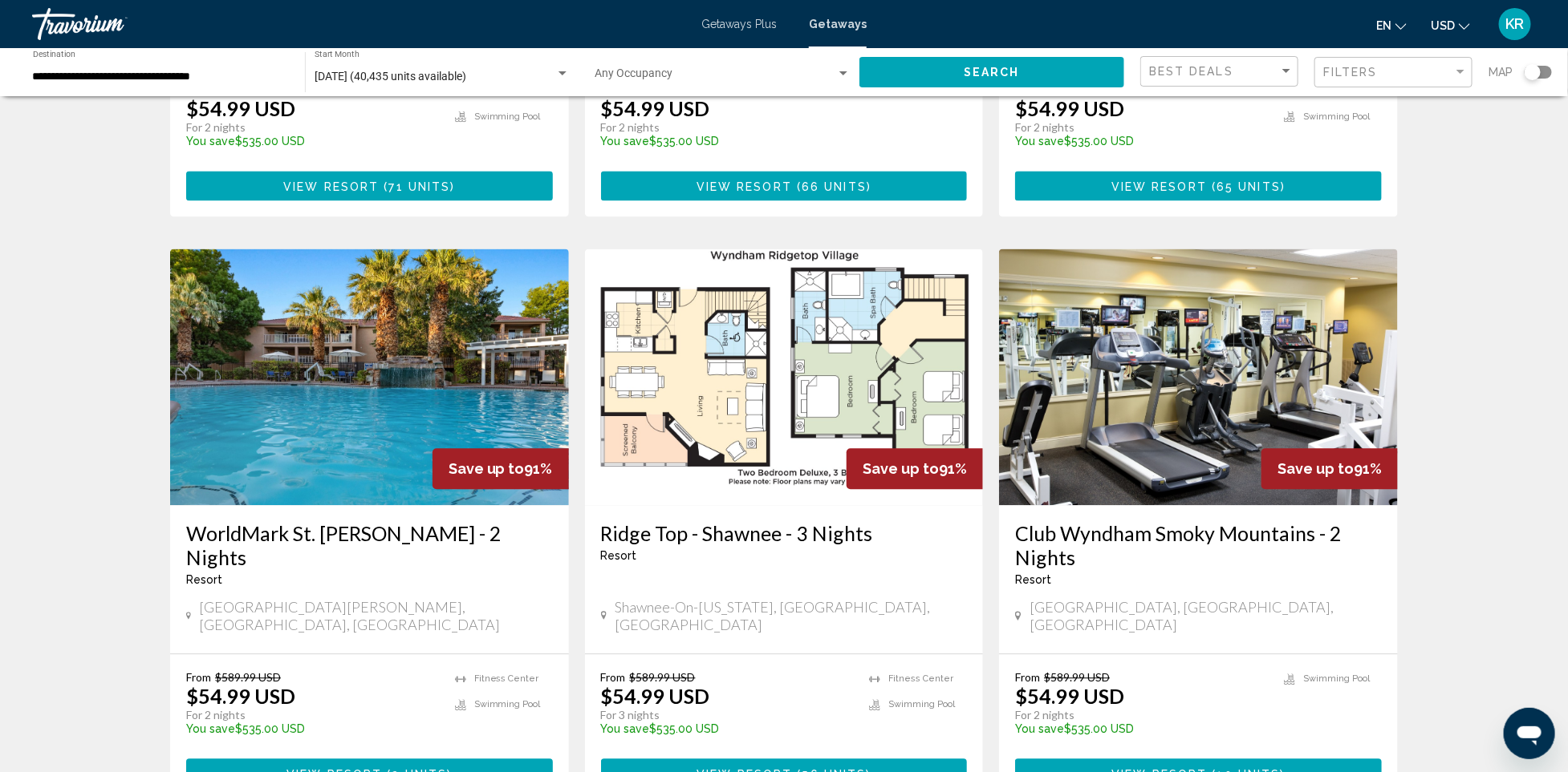
scroll to position [1694, 0]
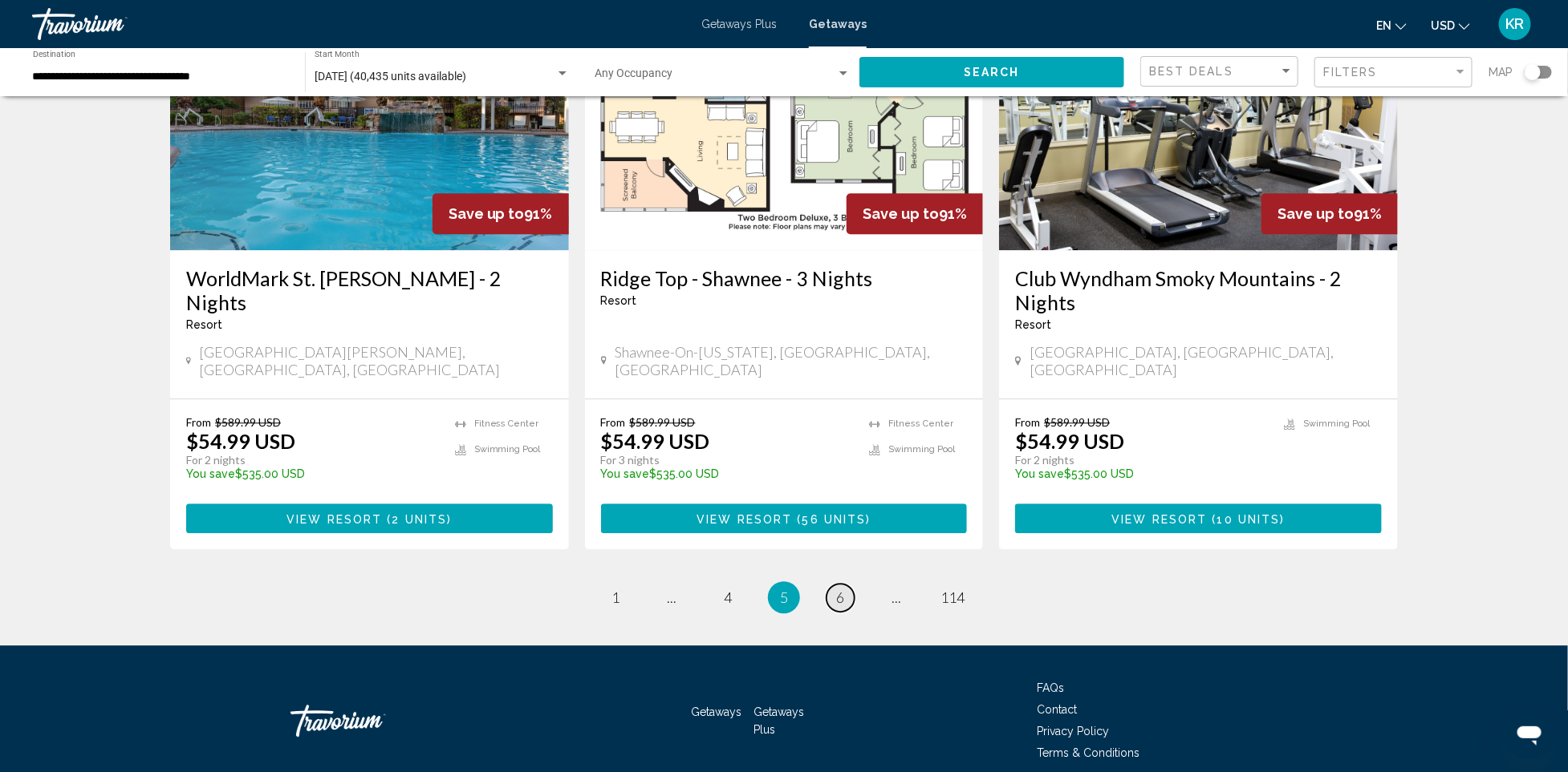
click at [836, 589] on span "6" at bounding box center [840, 597] width 8 height 17
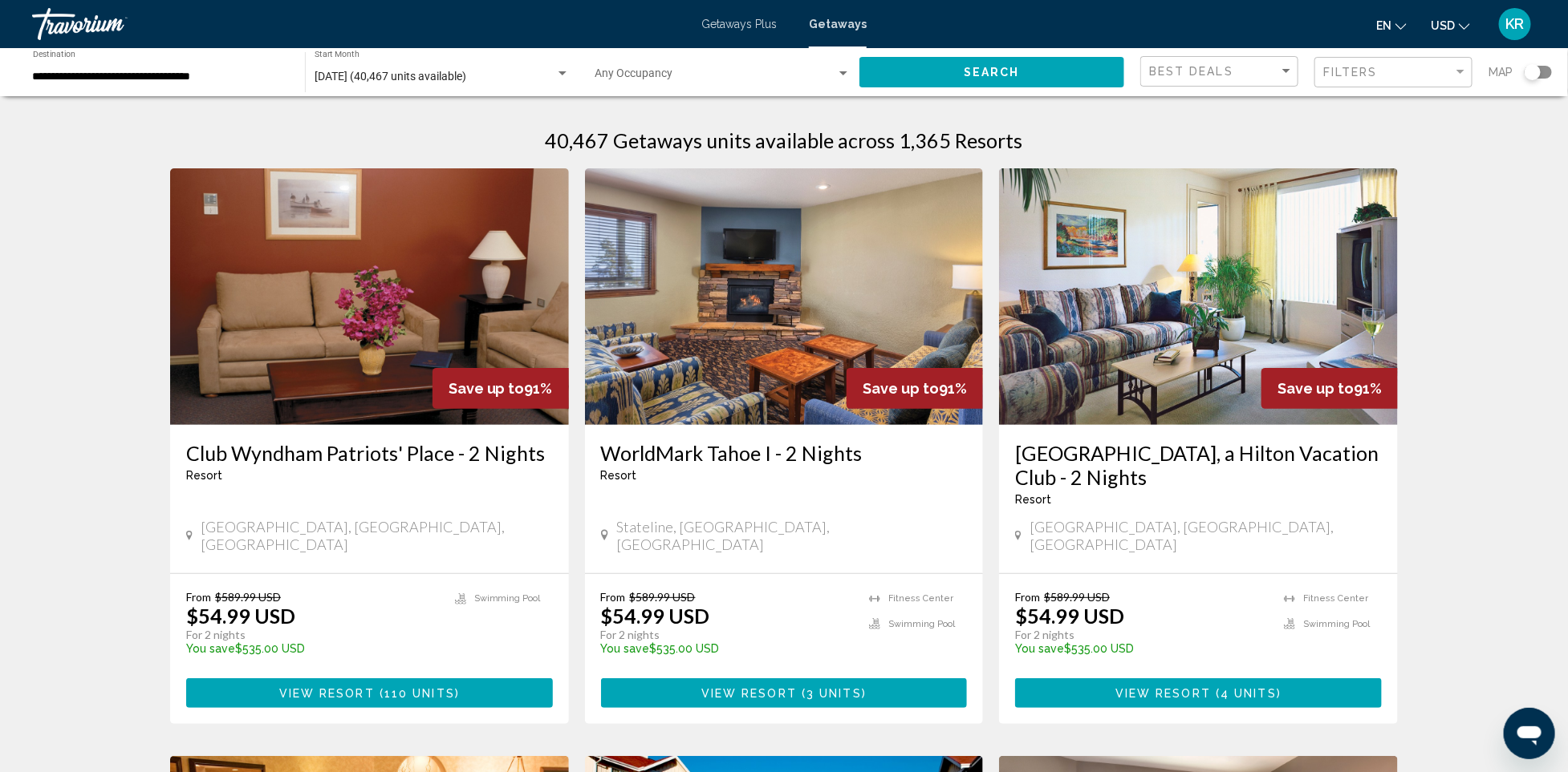
click at [128, 70] on input "**********" at bounding box center [160, 76] width 256 height 13
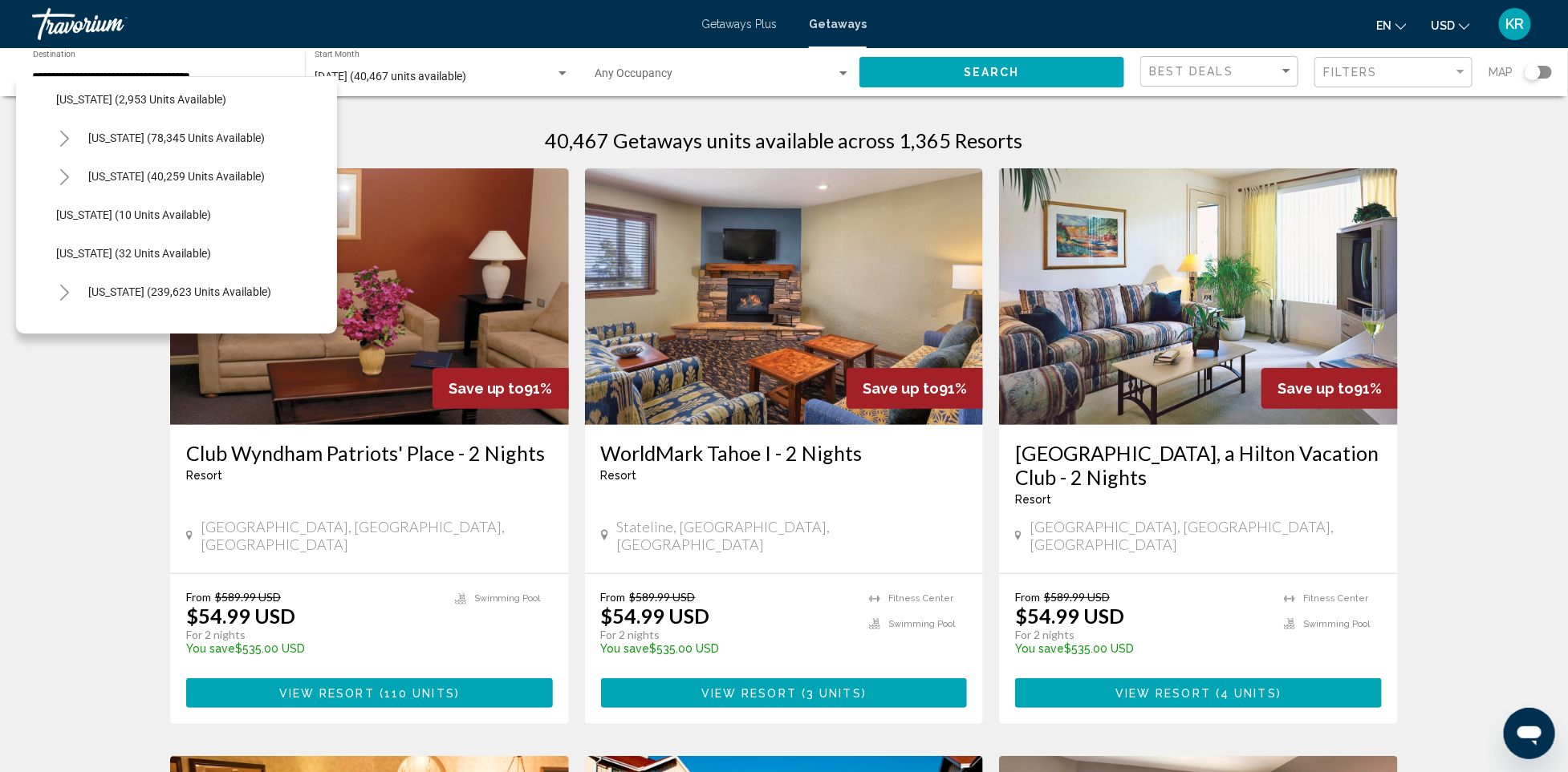
scroll to position [190, 0]
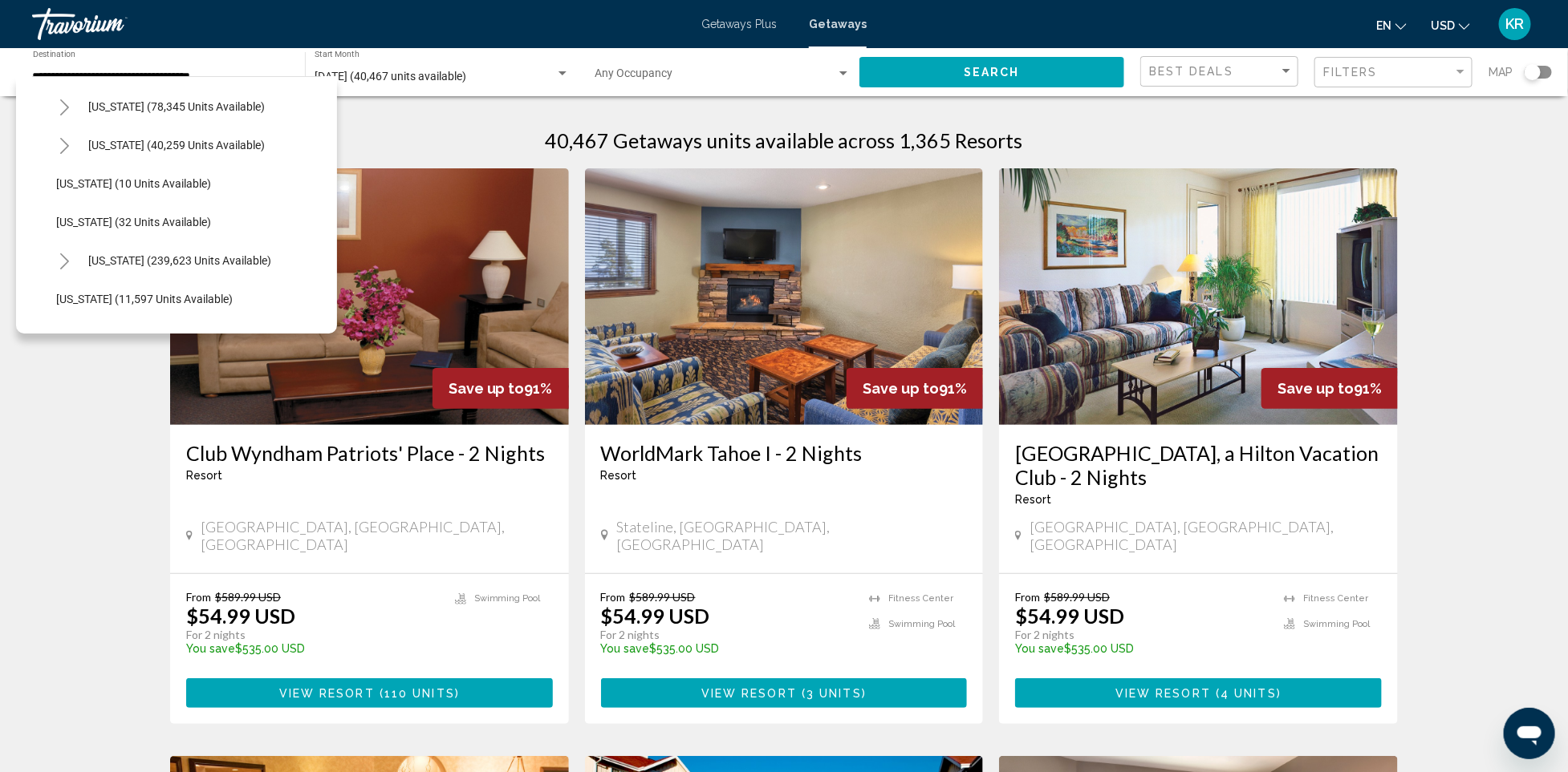
click at [65, 256] on icon "Toggle Florida (239,623 units available)" at bounding box center [65, 262] width 12 height 16
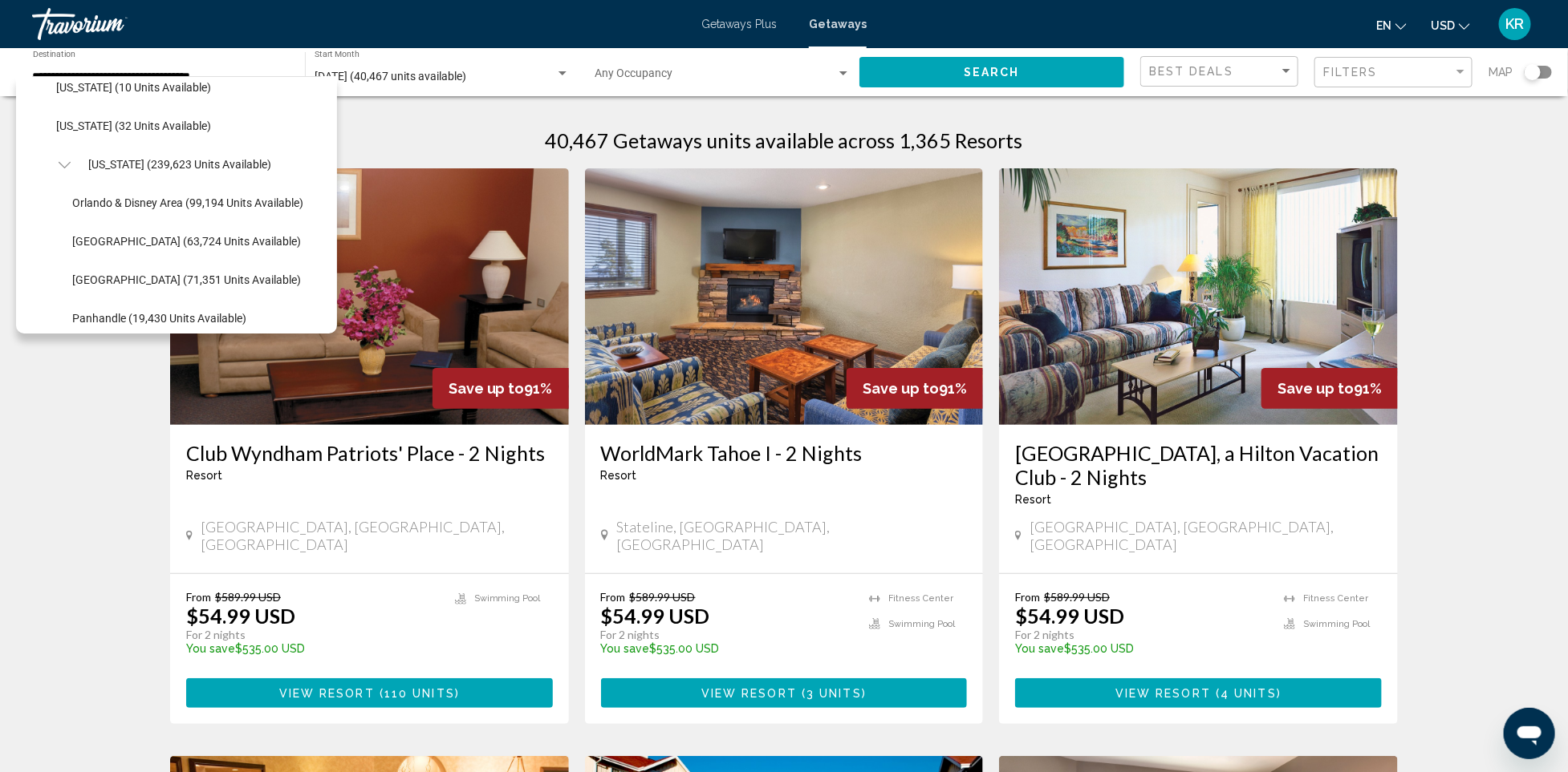
scroll to position [335, 0]
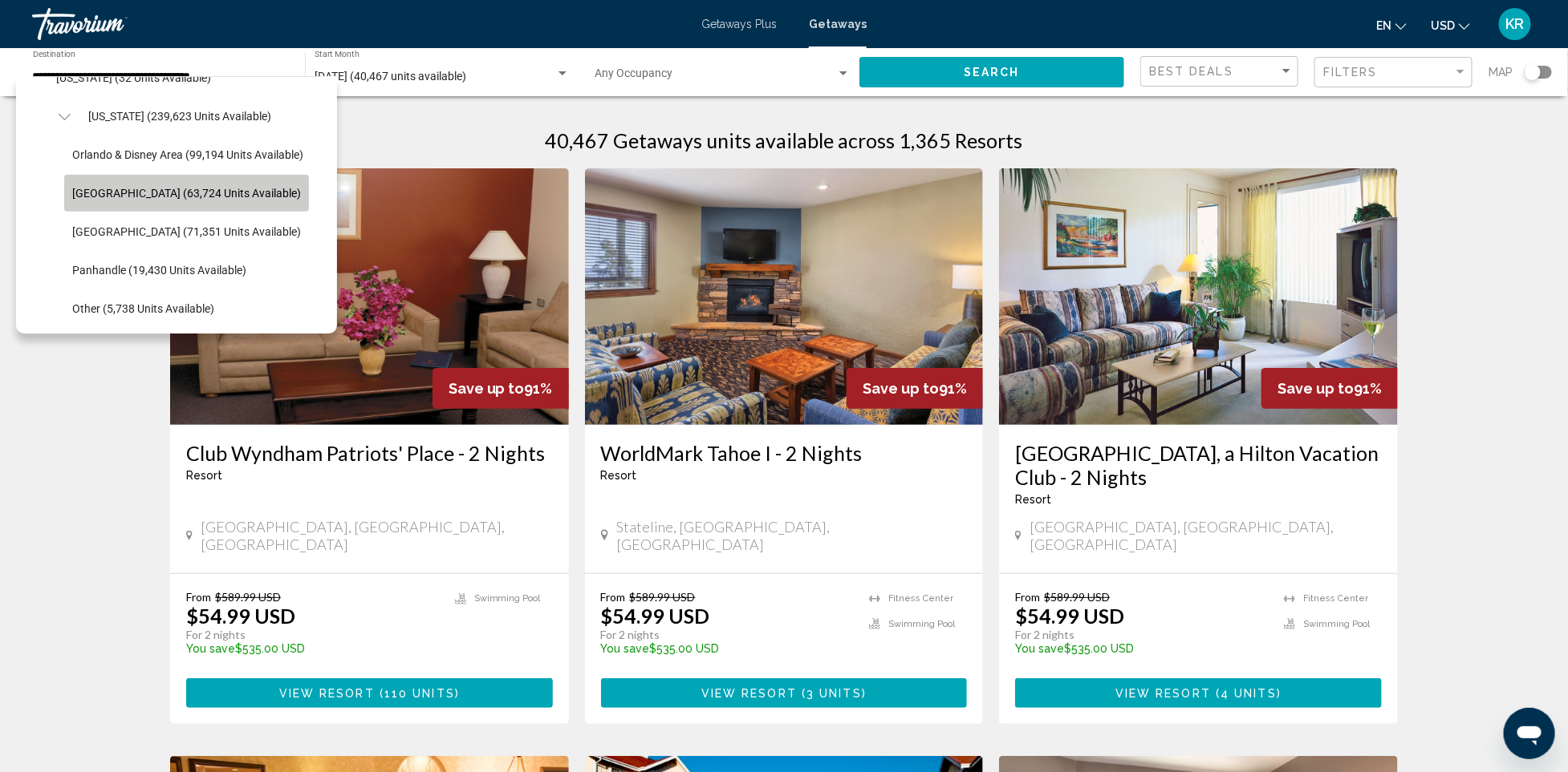
click at [196, 200] on button "[GEOGRAPHIC_DATA] (63,724 units available)" at bounding box center [185, 193] width 244 height 37
type input "**********"
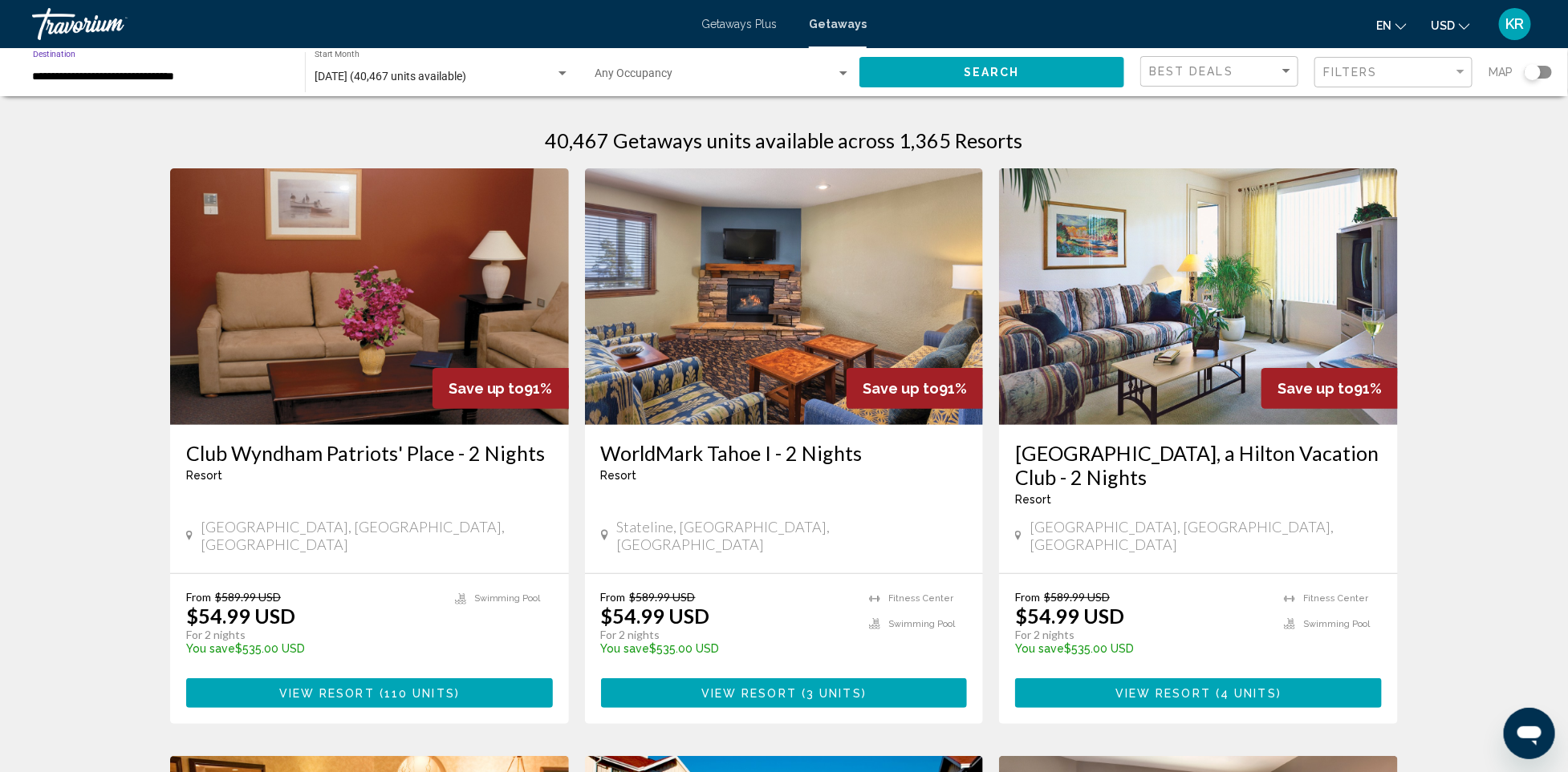
drag, startPoint x: 1583, startPoint y: 172, endPoint x: 444, endPoint y: 72, distance: 1143.4
drag, startPoint x: 444, startPoint y: 72, endPoint x: 364, endPoint y: 65, distance: 80.3
click at [364, 65] on div "[DATE] (40,467 units available) Start Month All Start Months" at bounding box center [442, 72] width 255 height 44
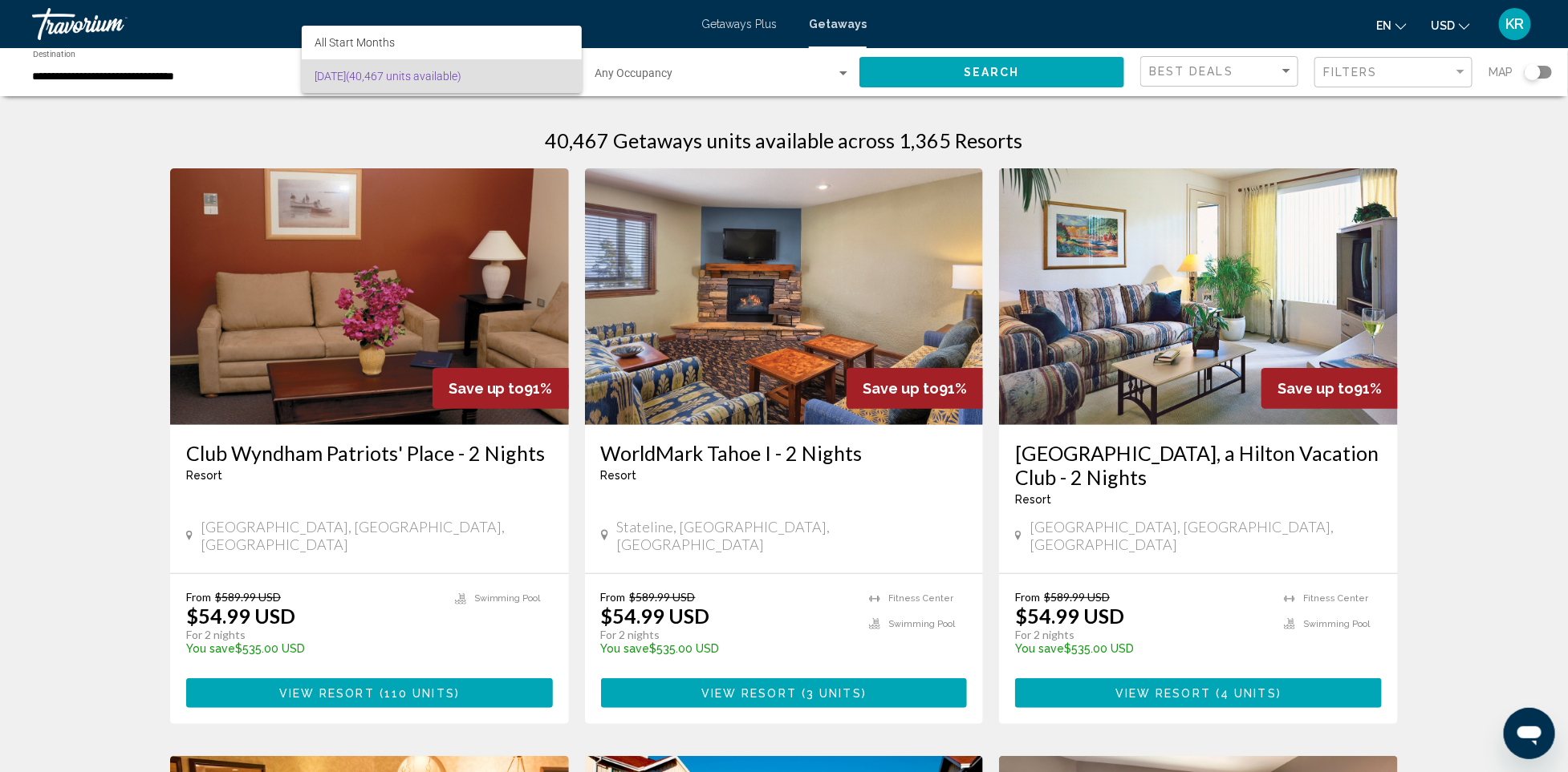
click at [343, 65] on span "[DATE] (40,467 units available)" at bounding box center [441, 75] width 254 height 34
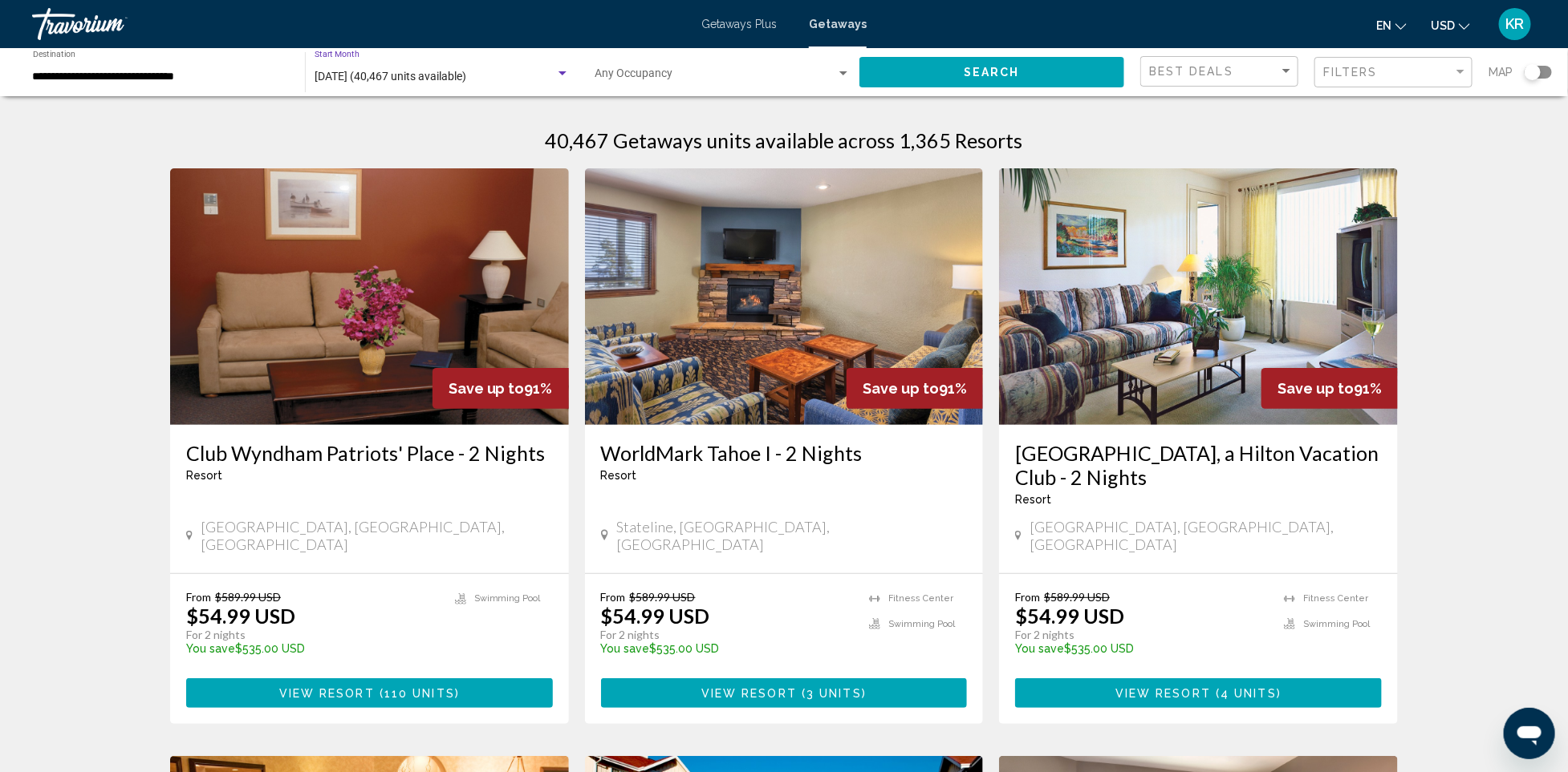
click at [378, 73] on span "[DATE] (40,467 units available)" at bounding box center [390, 75] width 152 height 13
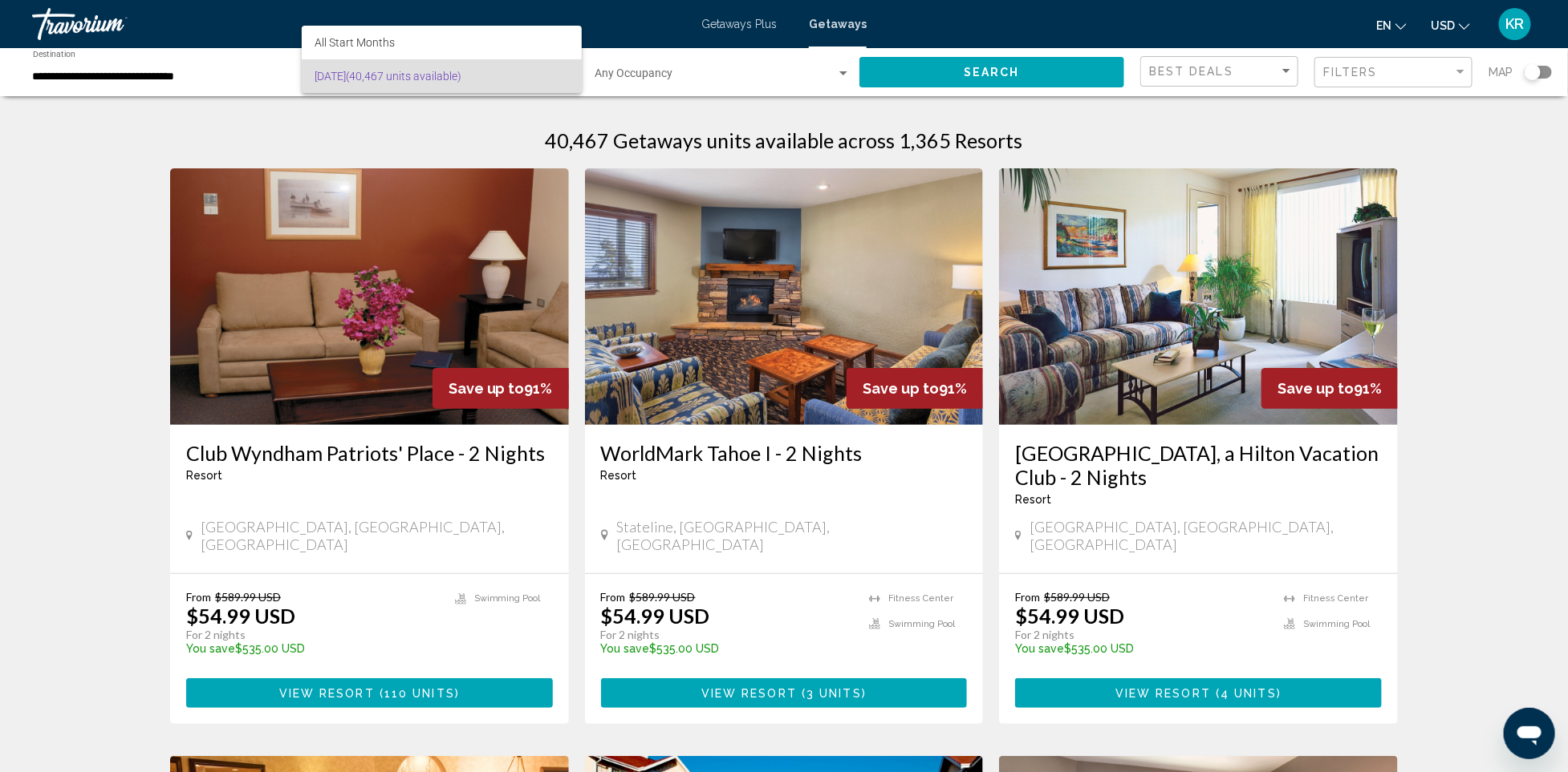
click at [973, 88] on div at bounding box center [784, 386] width 1568 height 772
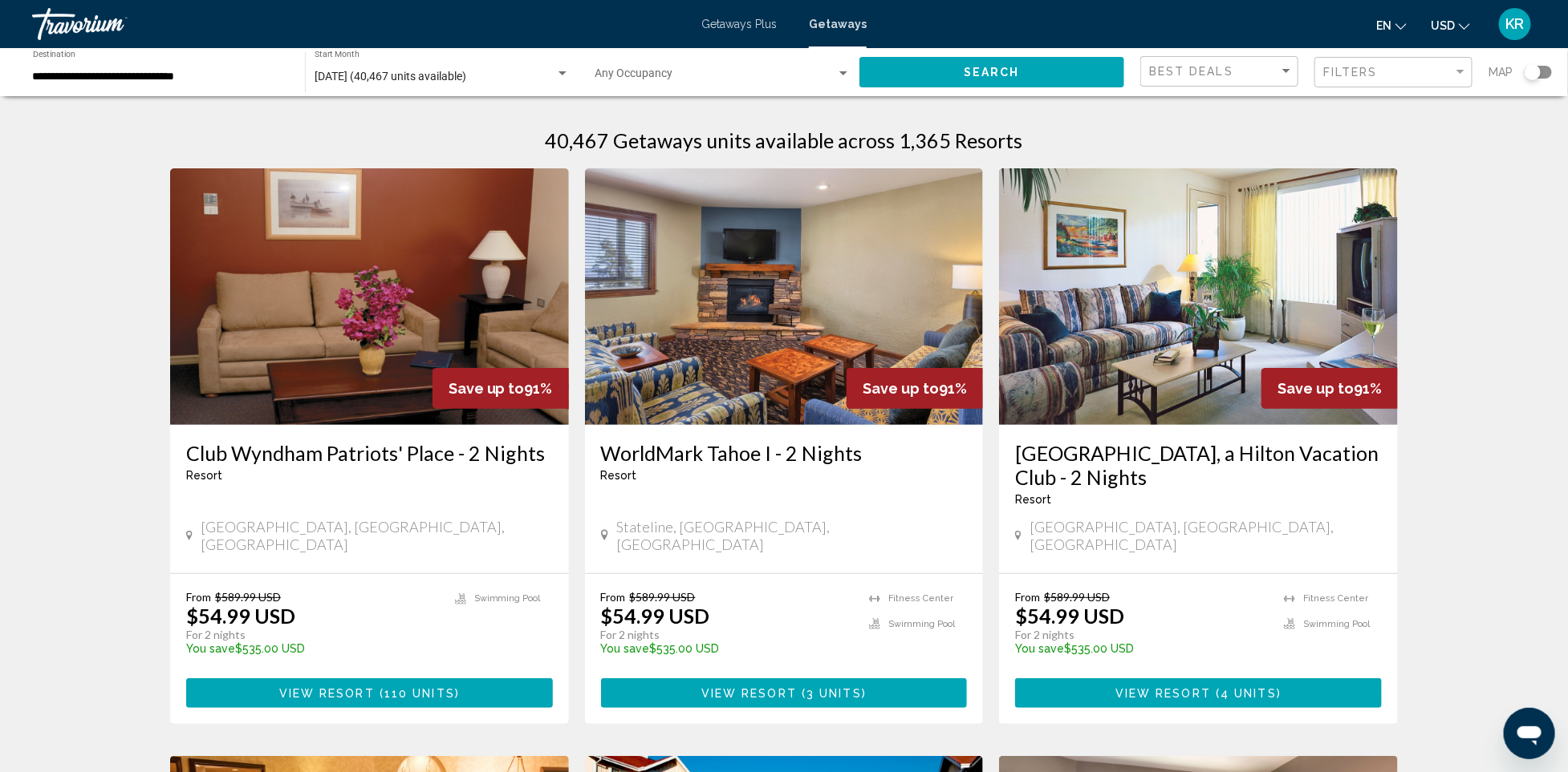
click at [970, 84] on button "Search" at bounding box center [992, 71] width 265 height 30
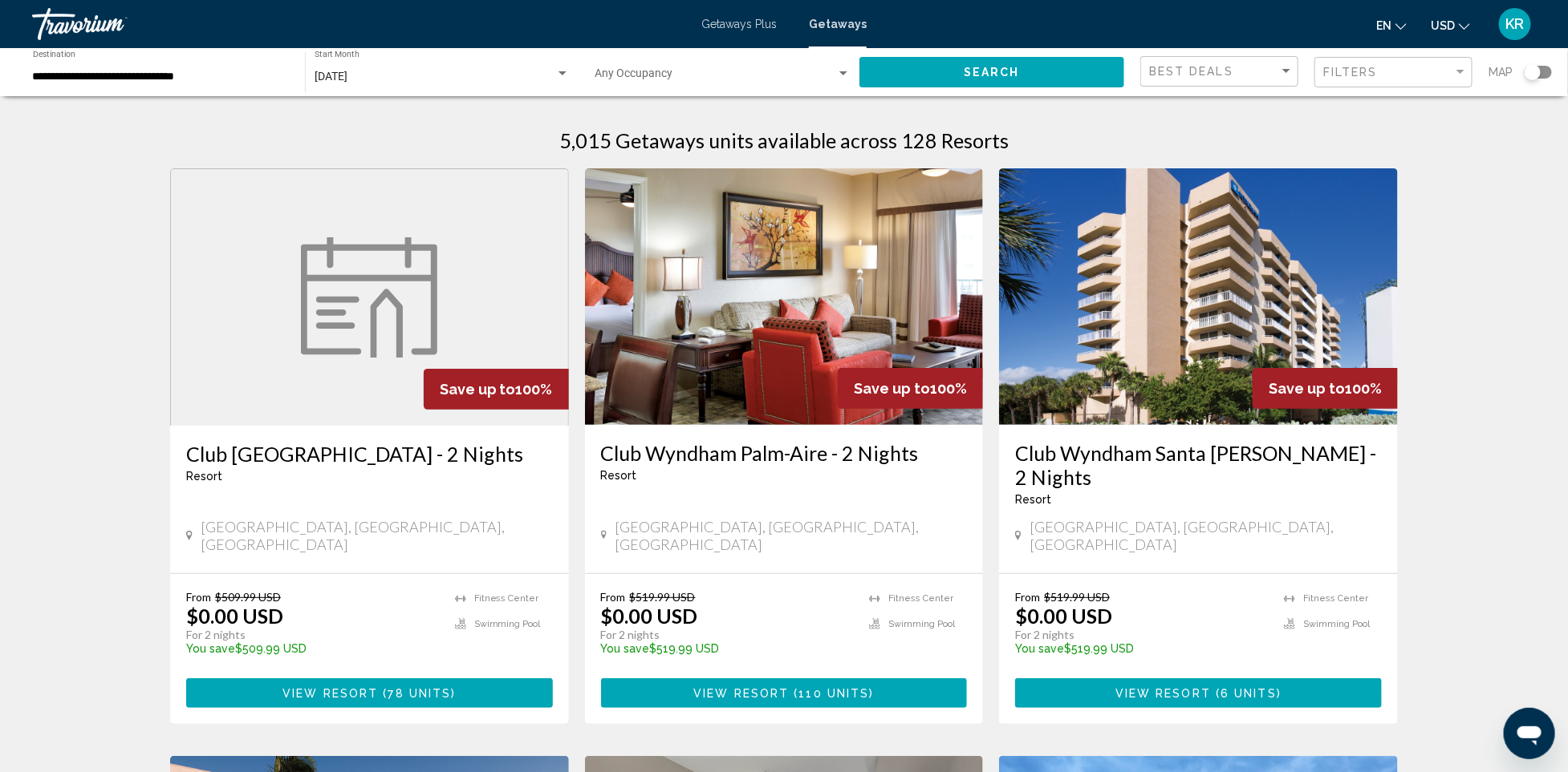
click at [347, 80] on span "[DATE]" at bounding box center [331, 75] width 33 height 13
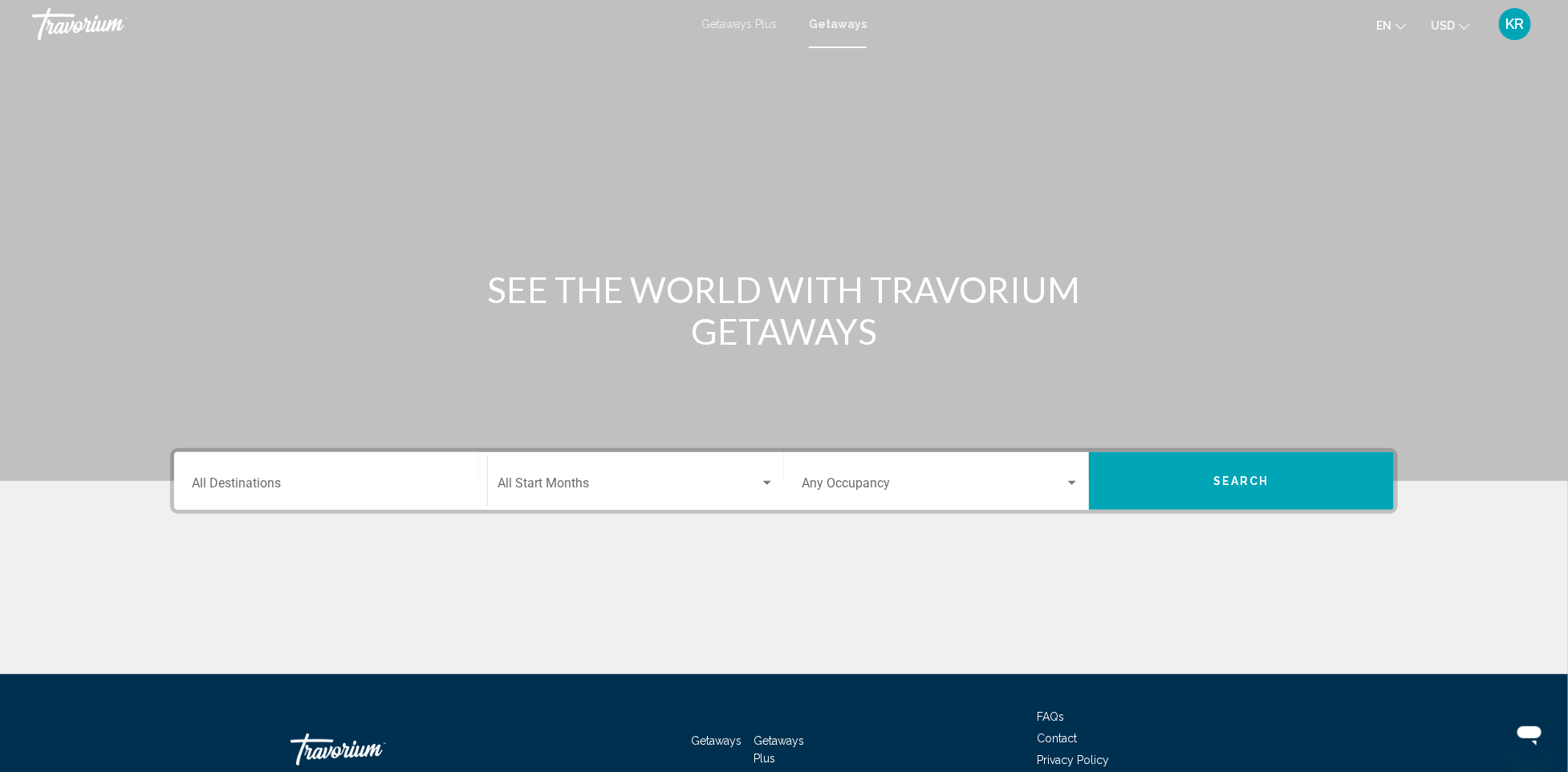
click at [347, 493] on input "Destination All Destinations" at bounding box center [331, 486] width 278 height 14
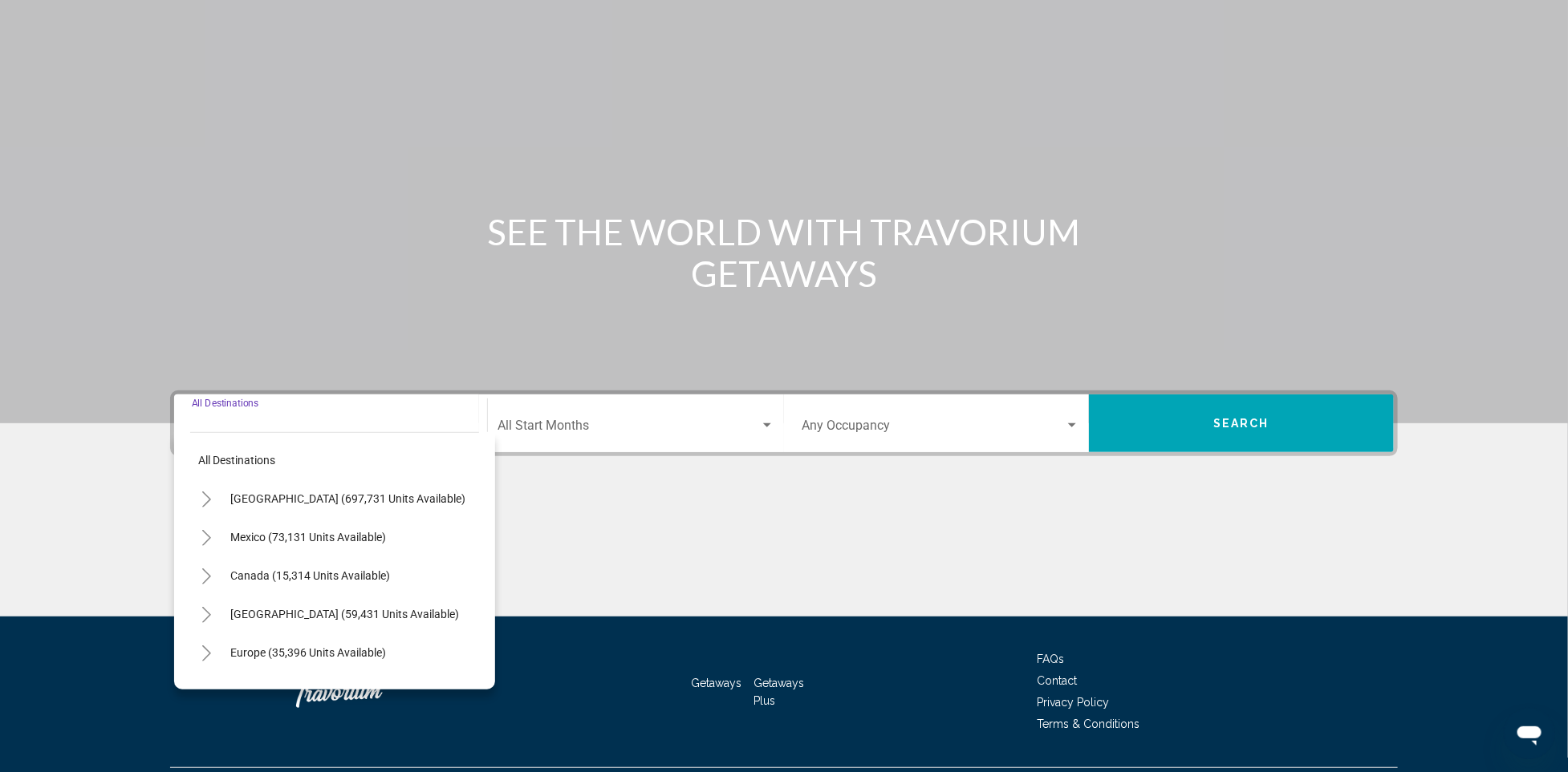
scroll to position [98, 0]
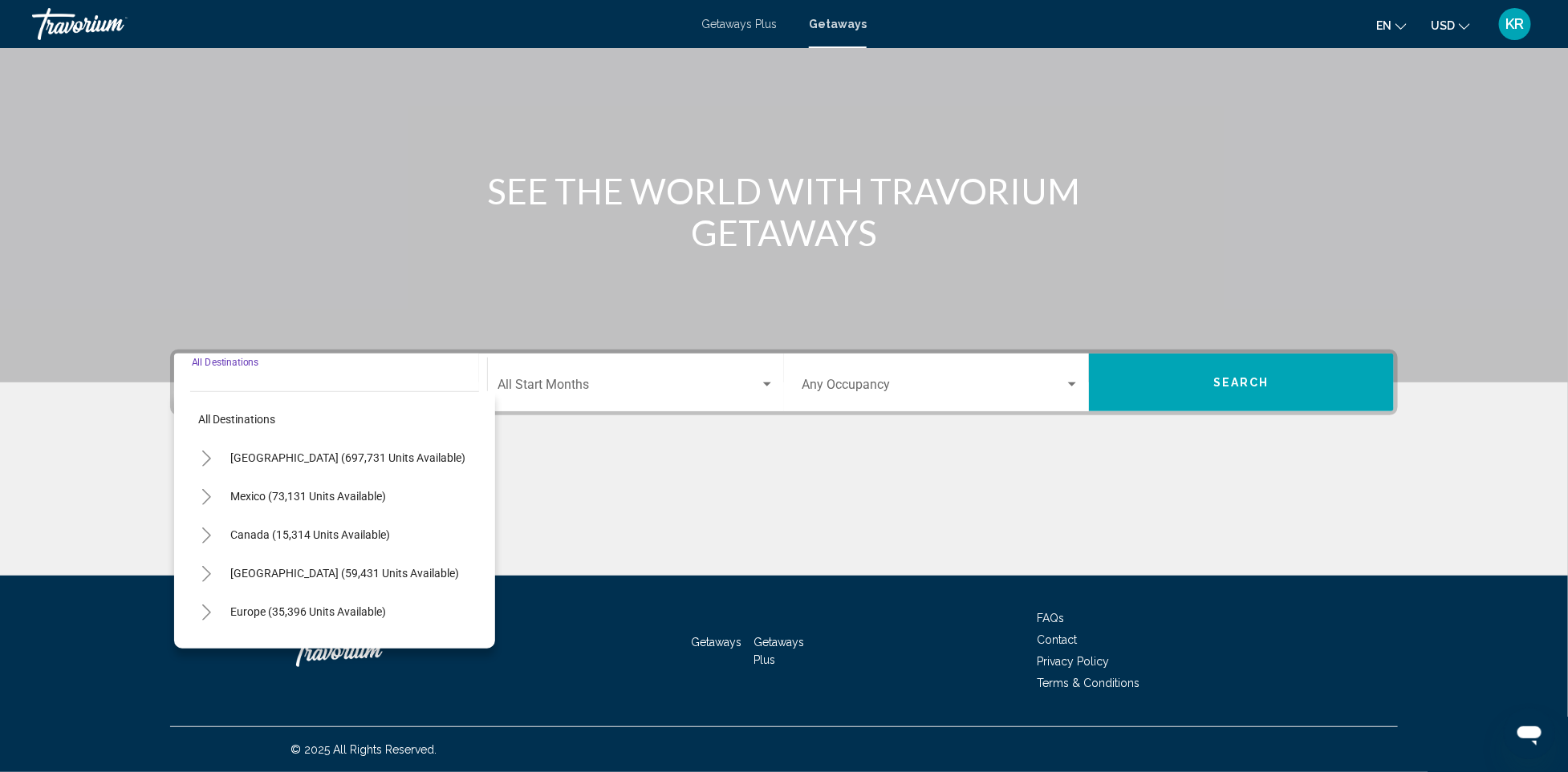
click at [210, 460] on icon "Toggle United States (697,731 units available)" at bounding box center [207, 458] width 12 height 16
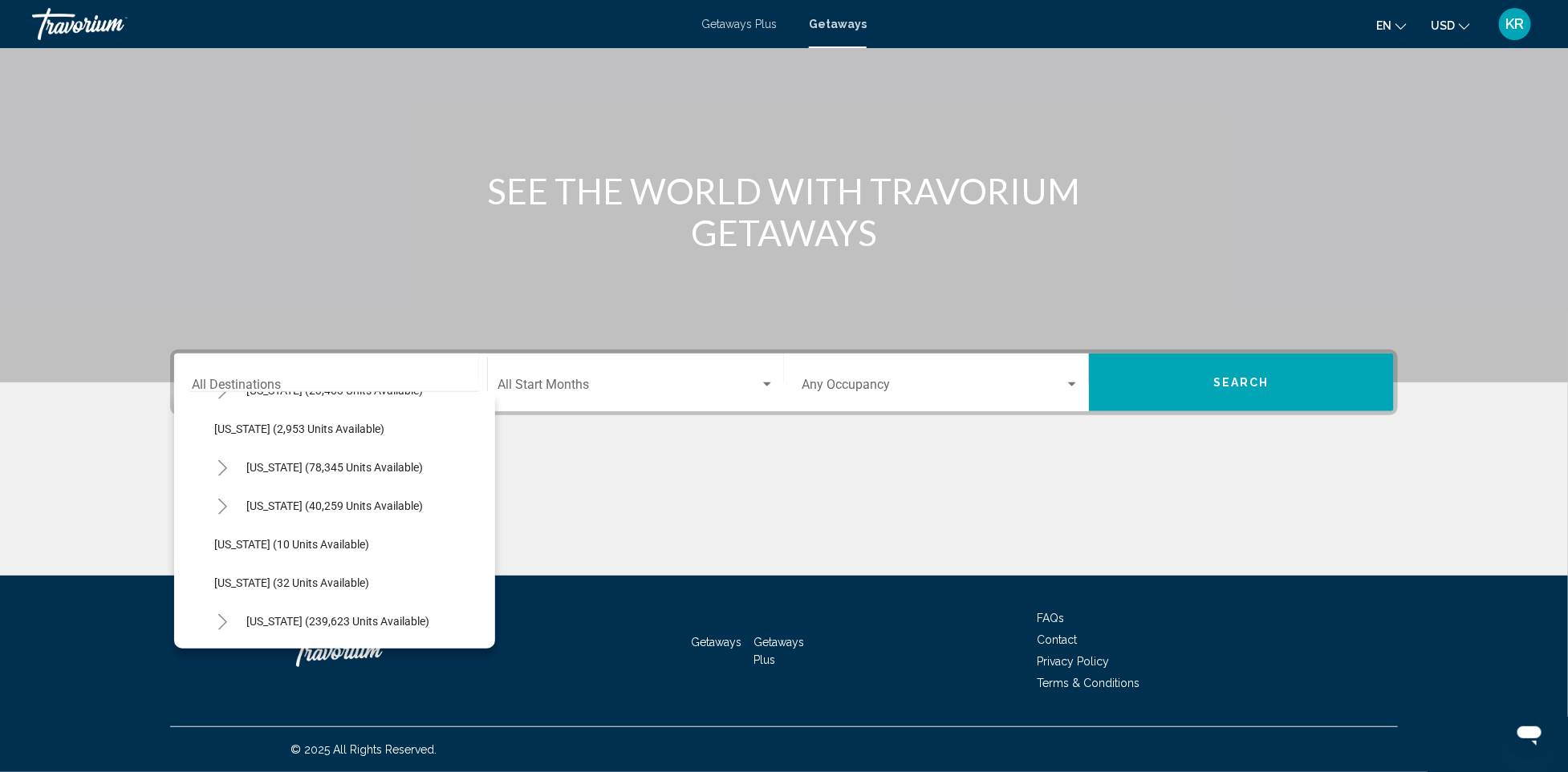
scroll to position [192, 0]
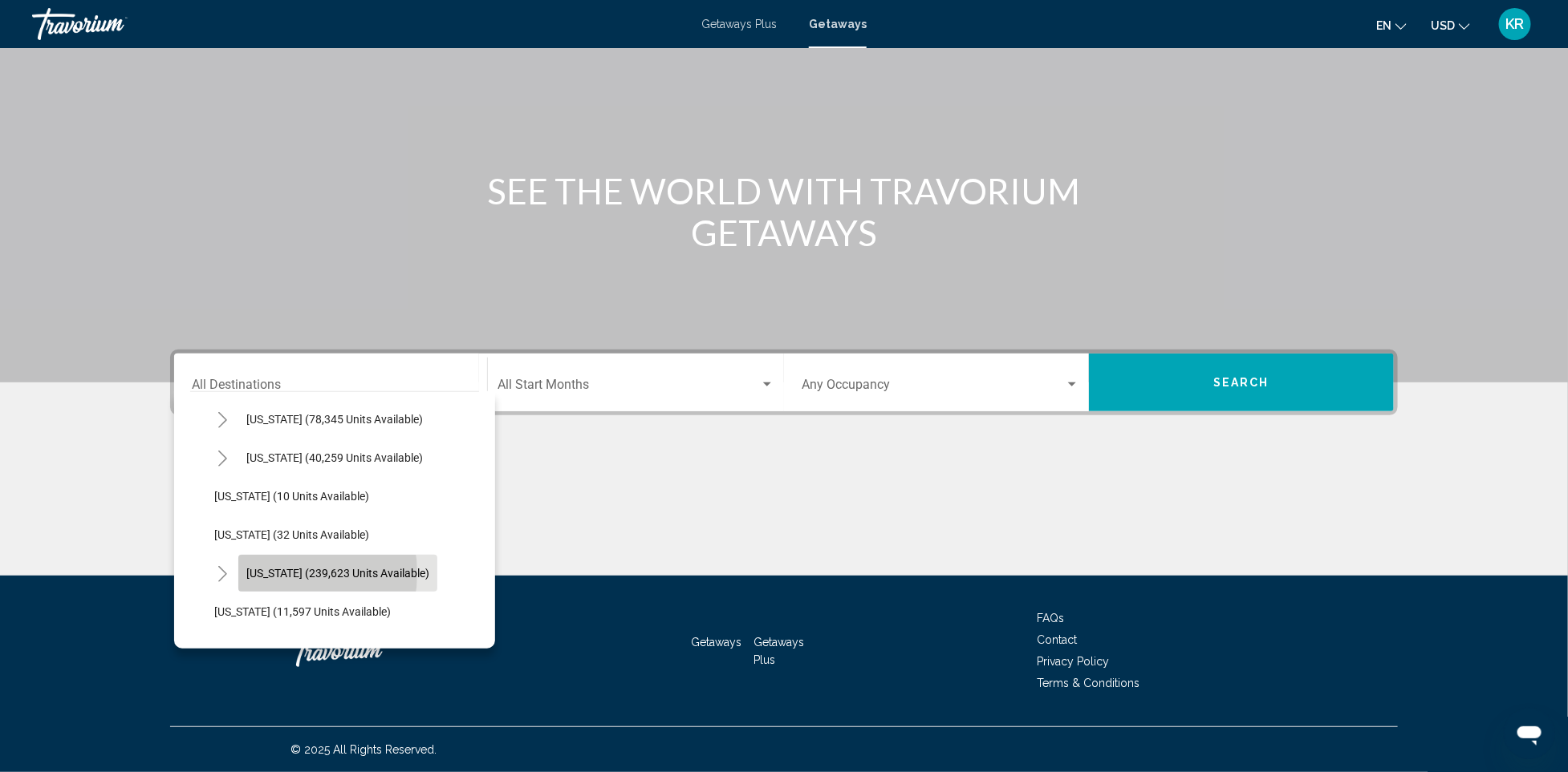
click at [278, 573] on span "[US_STATE] (239,623 units available)" at bounding box center [337, 572] width 182 height 13
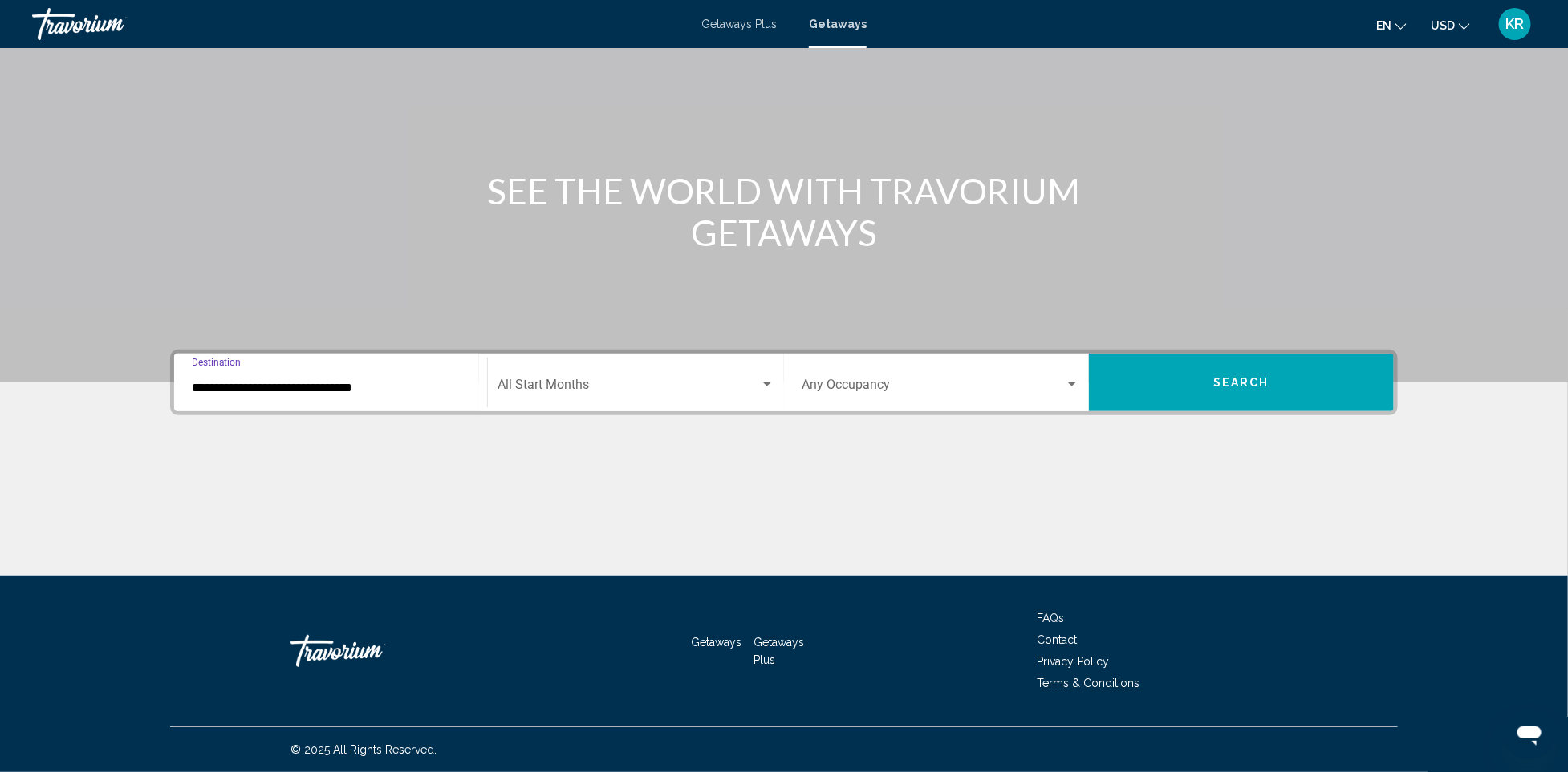
click at [268, 387] on input "**********" at bounding box center [331, 388] width 278 height 14
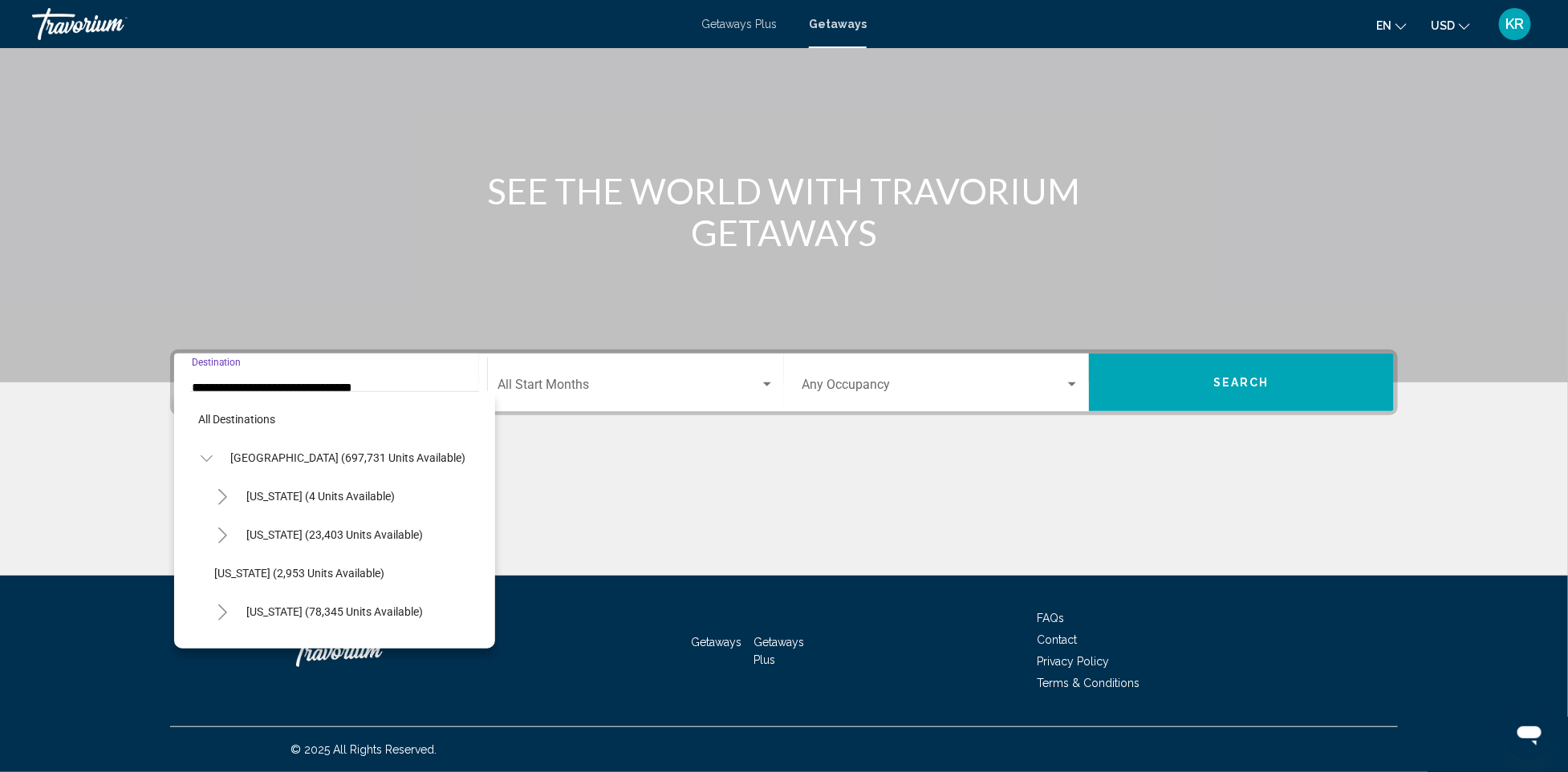
scroll to position [259, 0]
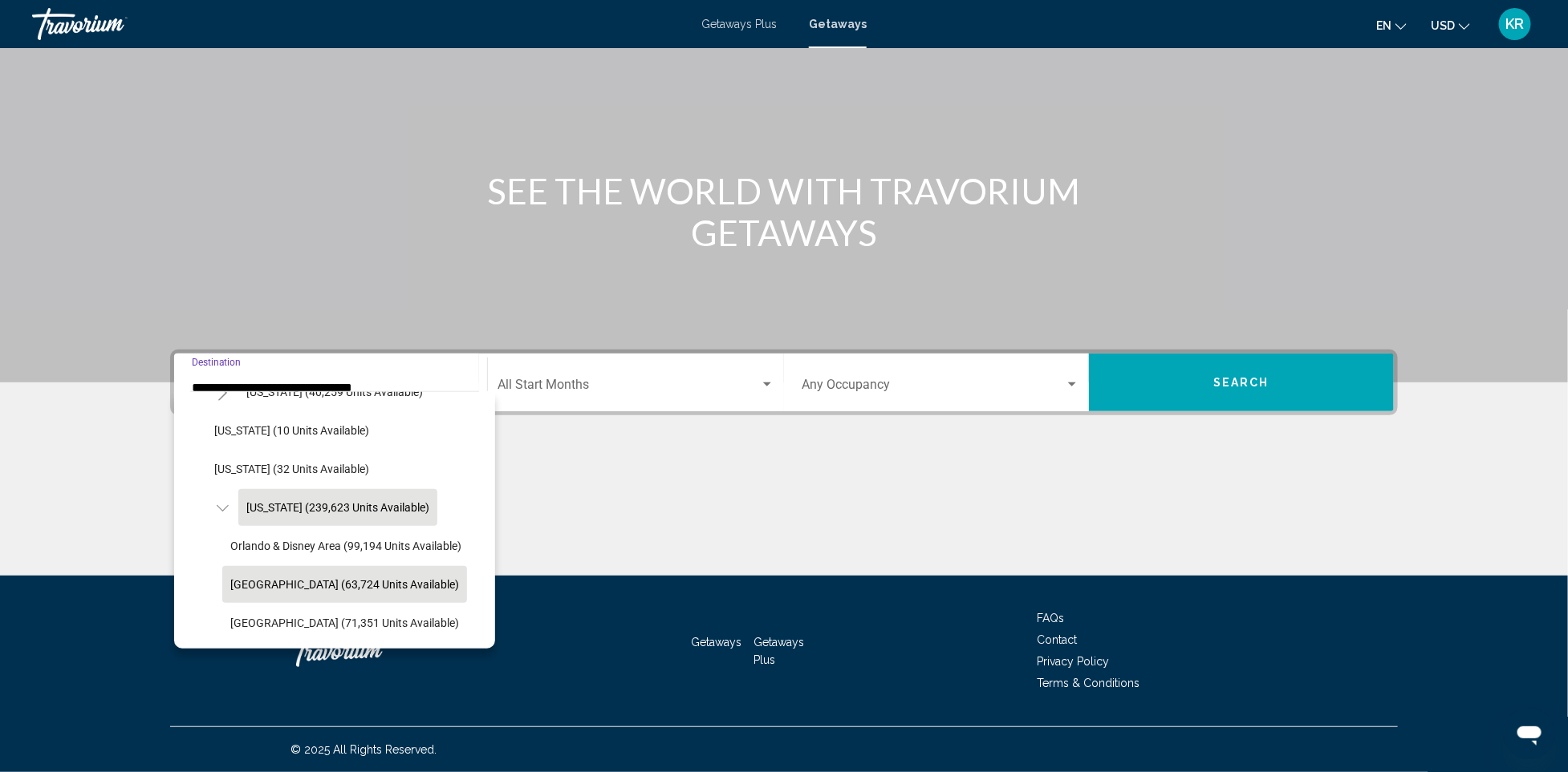
click at [338, 580] on span "[GEOGRAPHIC_DATA] (63,724 units available)" at bounding box center [344, 584] width 229 height 13
type input "**********"
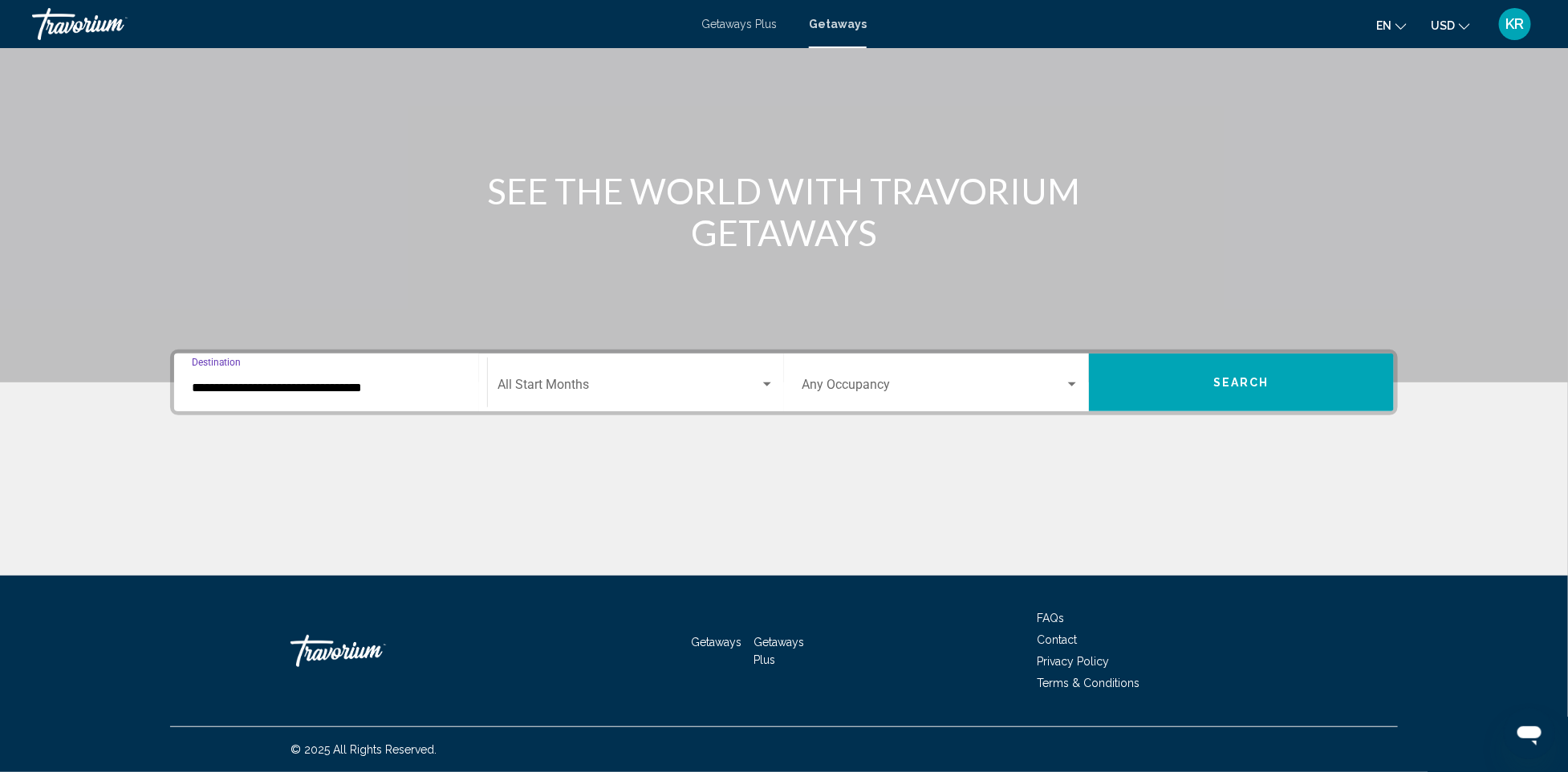
click at [646, 391] on span "Search widget" at bounding box center [629, 388] width 263 height 14
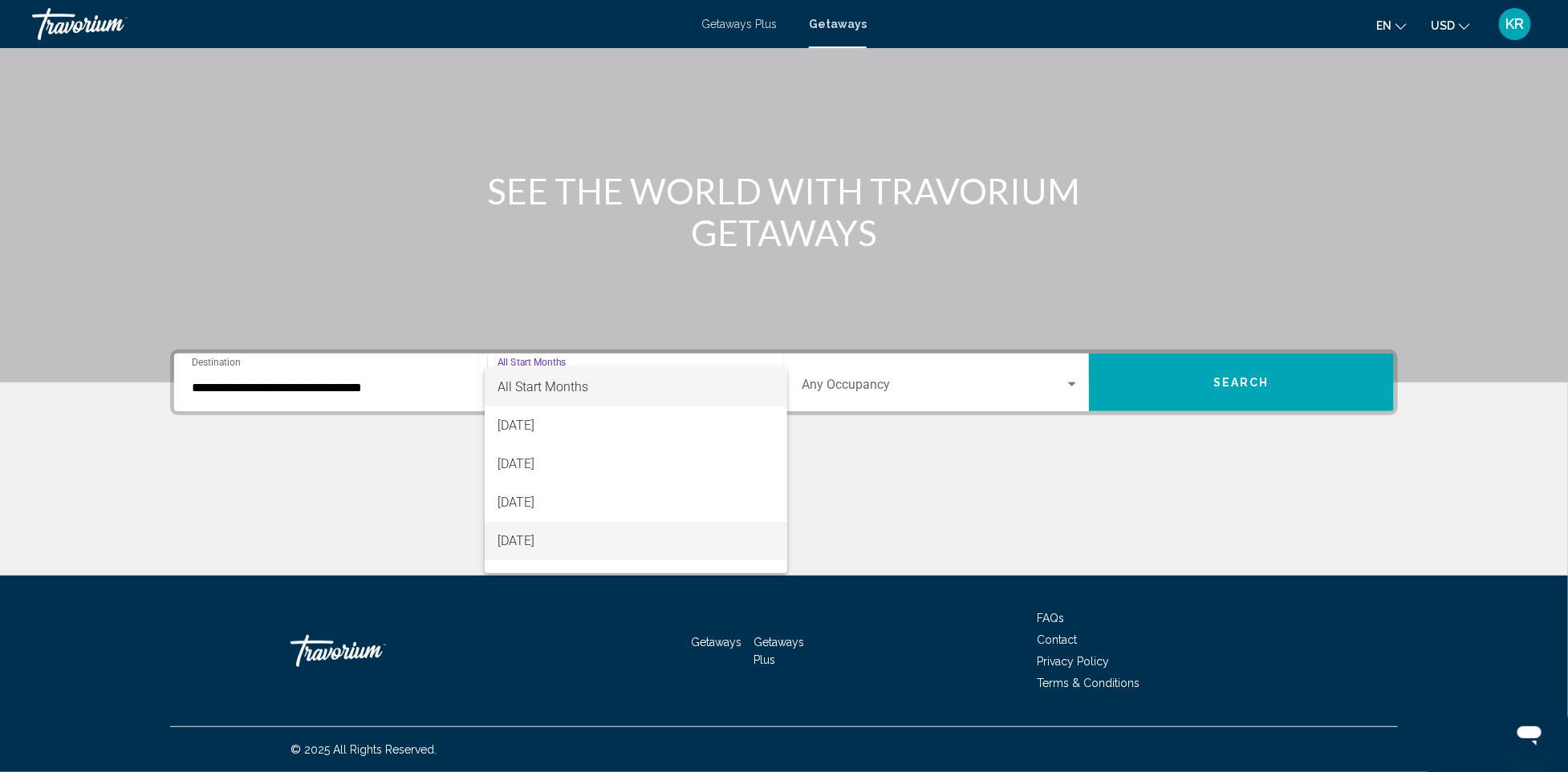
click at [556, 541] on span "[DATE]" at bounding box center [635, 541] width 277 height 39
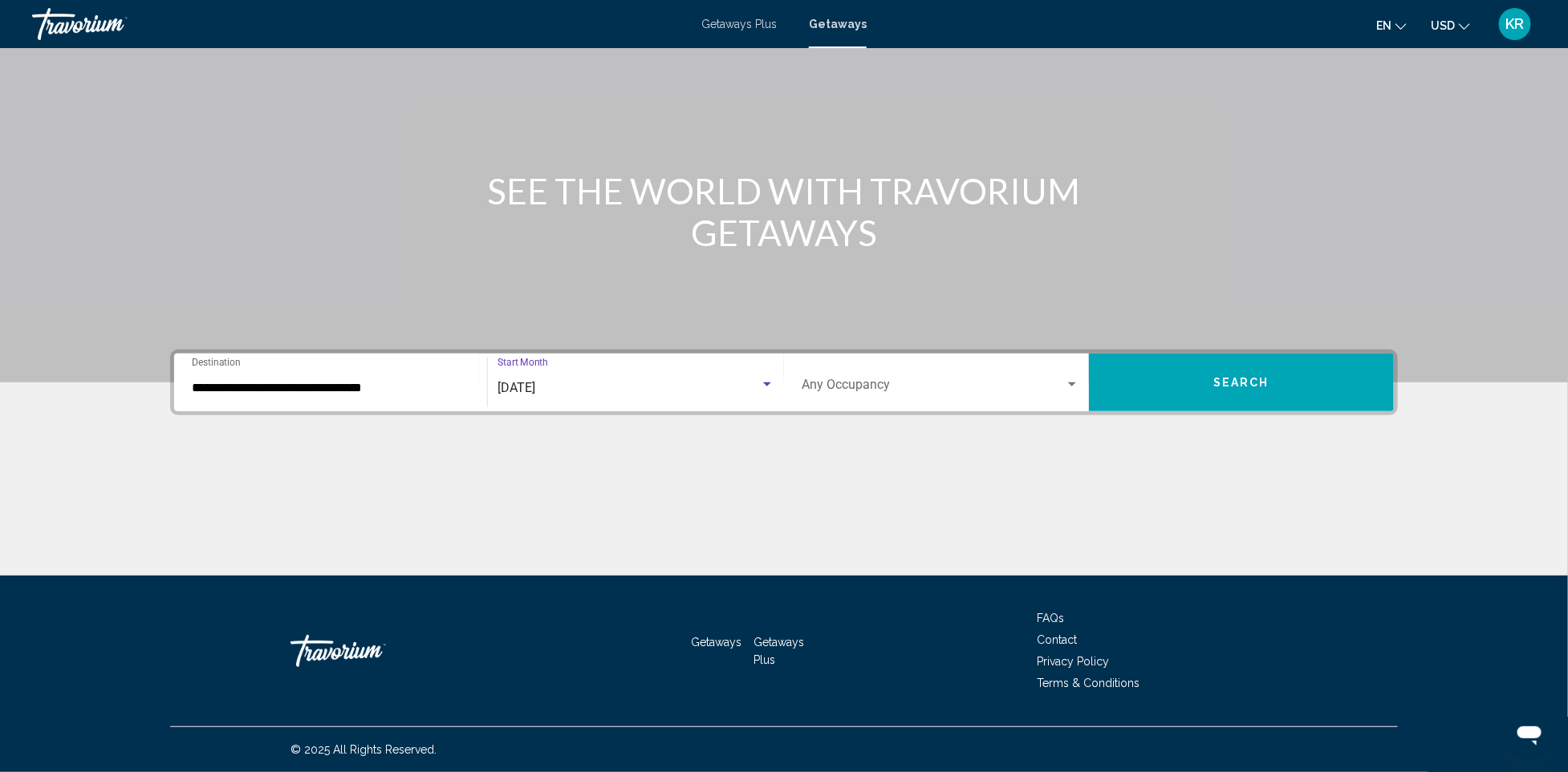
click at [1196, 381] on button "Search" at bounding box center [1242, 382] width 305 height 58
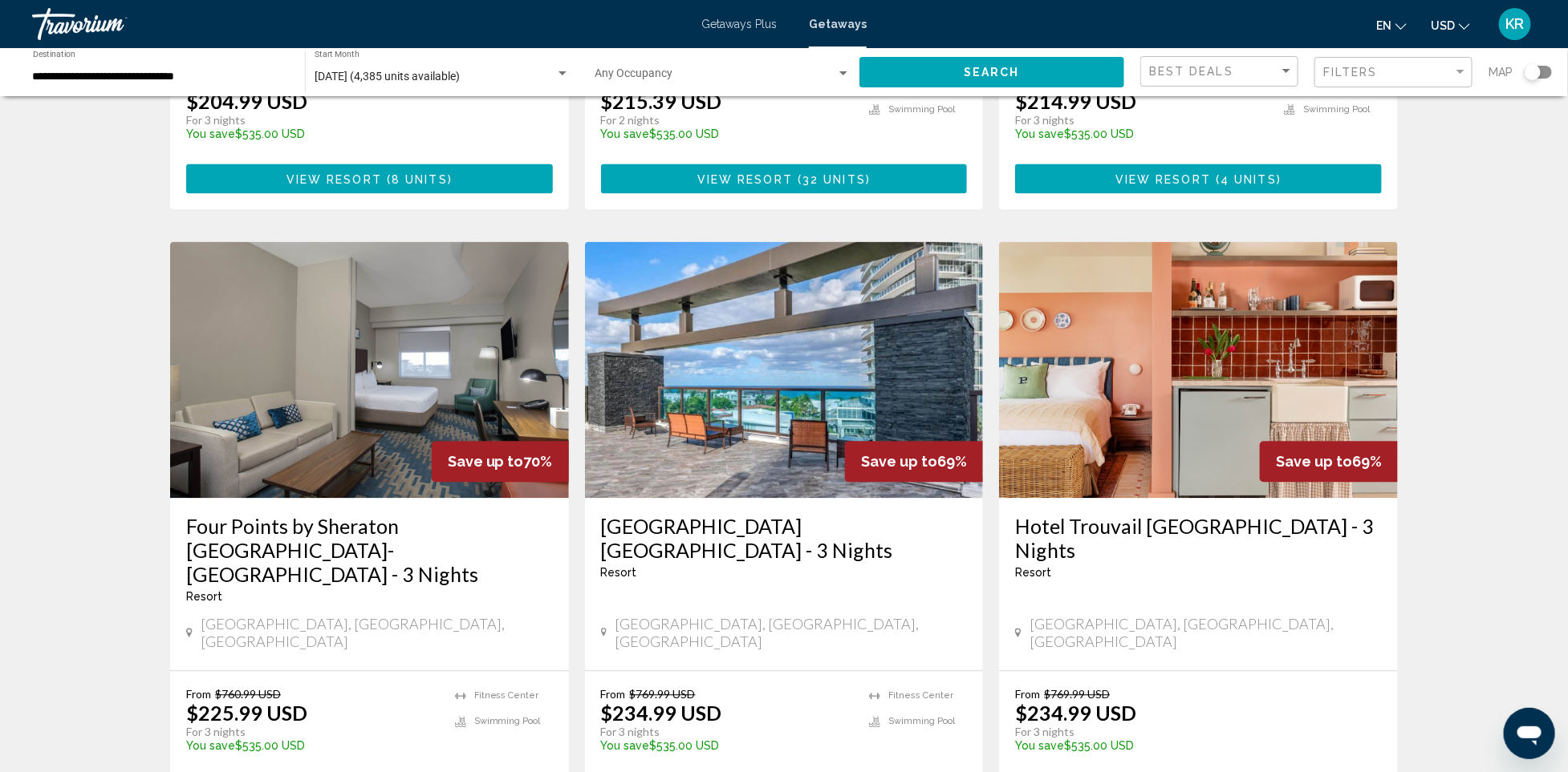
scroll to position [1680, 0]
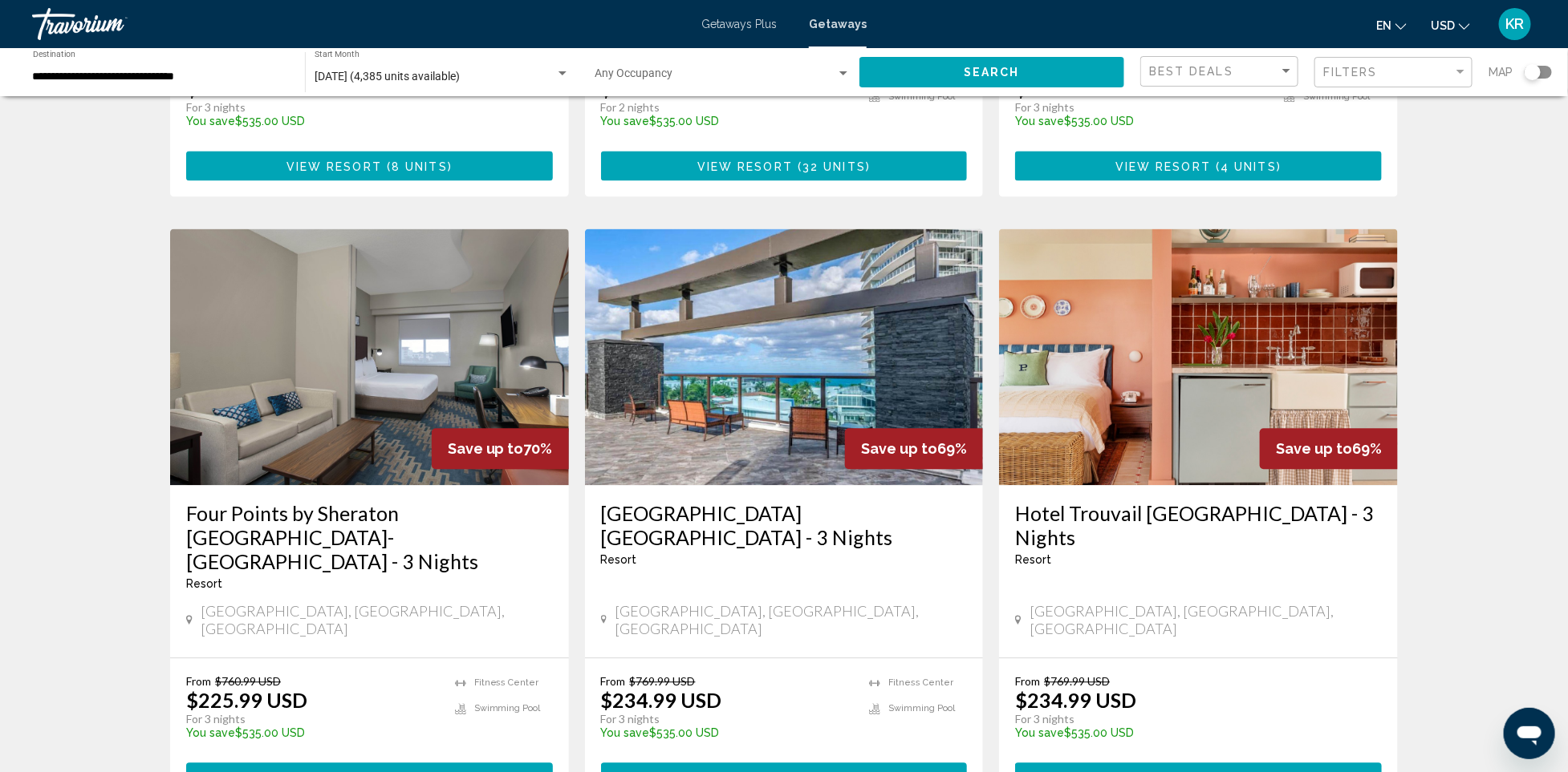
click at [767, 280] on img "Main content" at bounding box center [784, 357] width 399 height 257
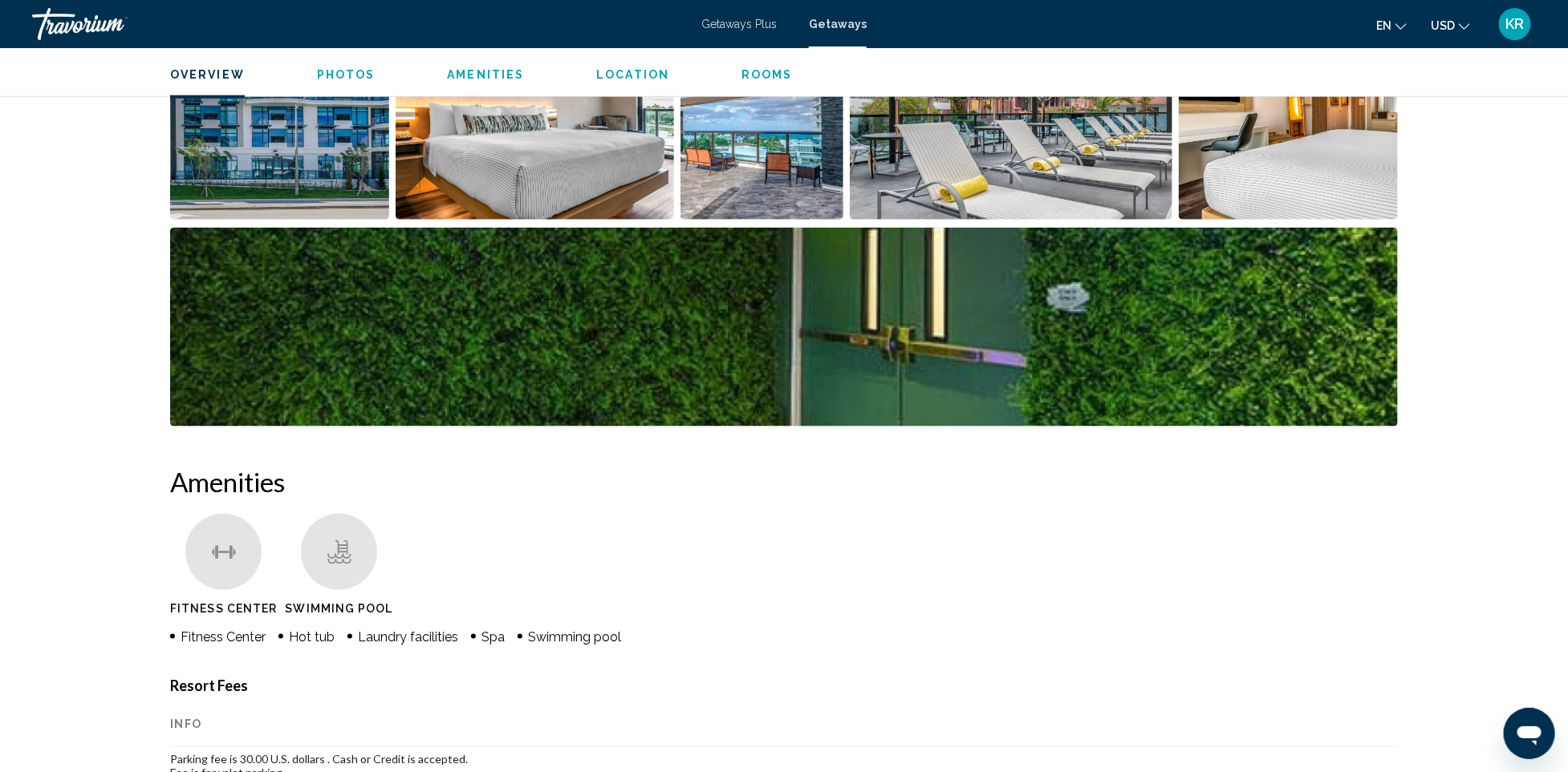
scroll to position [652, 0]
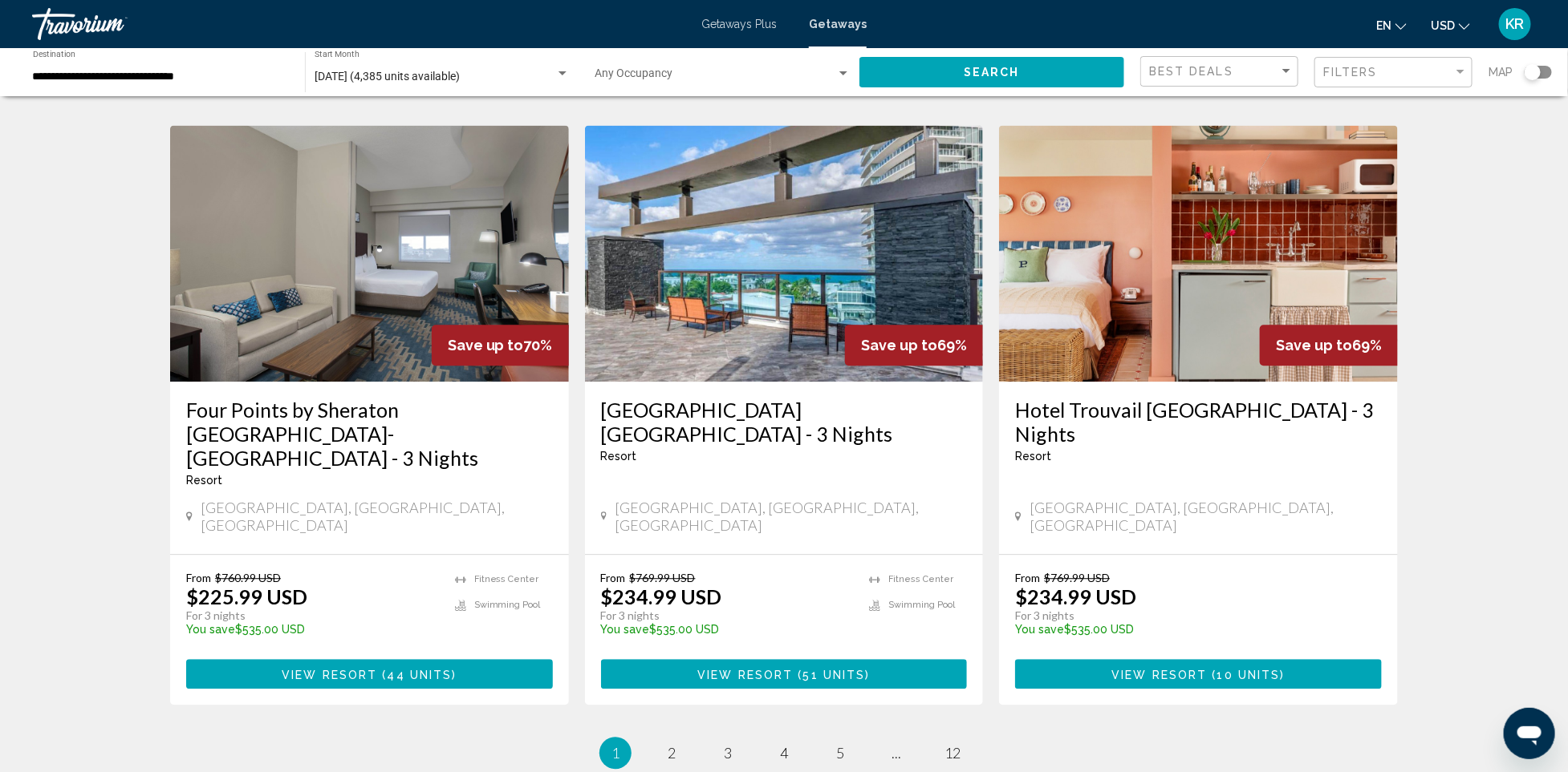
scroll to position [1890, 0]
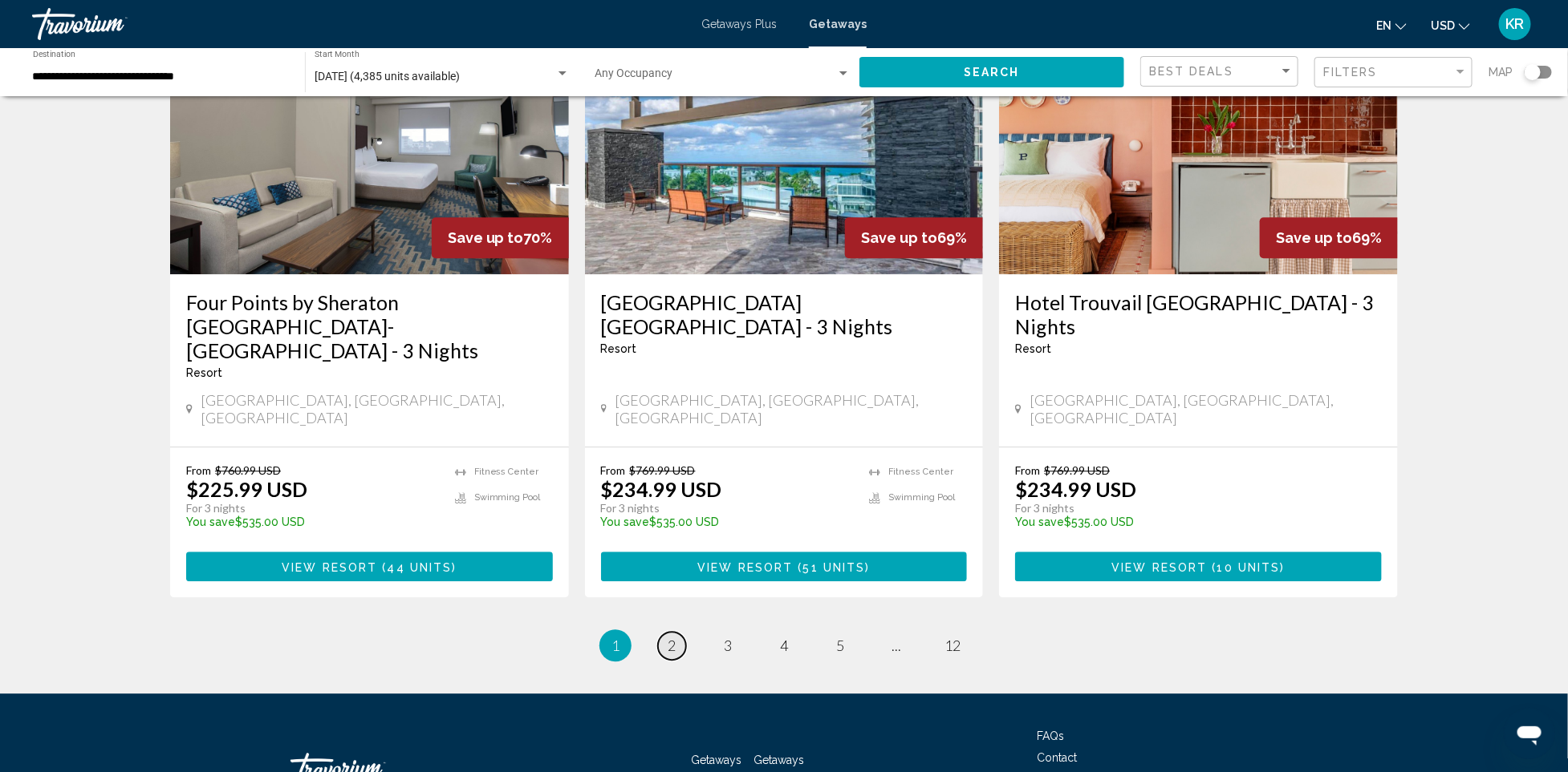
click at [667, 637] on span "2" at bounding box center [671, 646] width 8 height 17
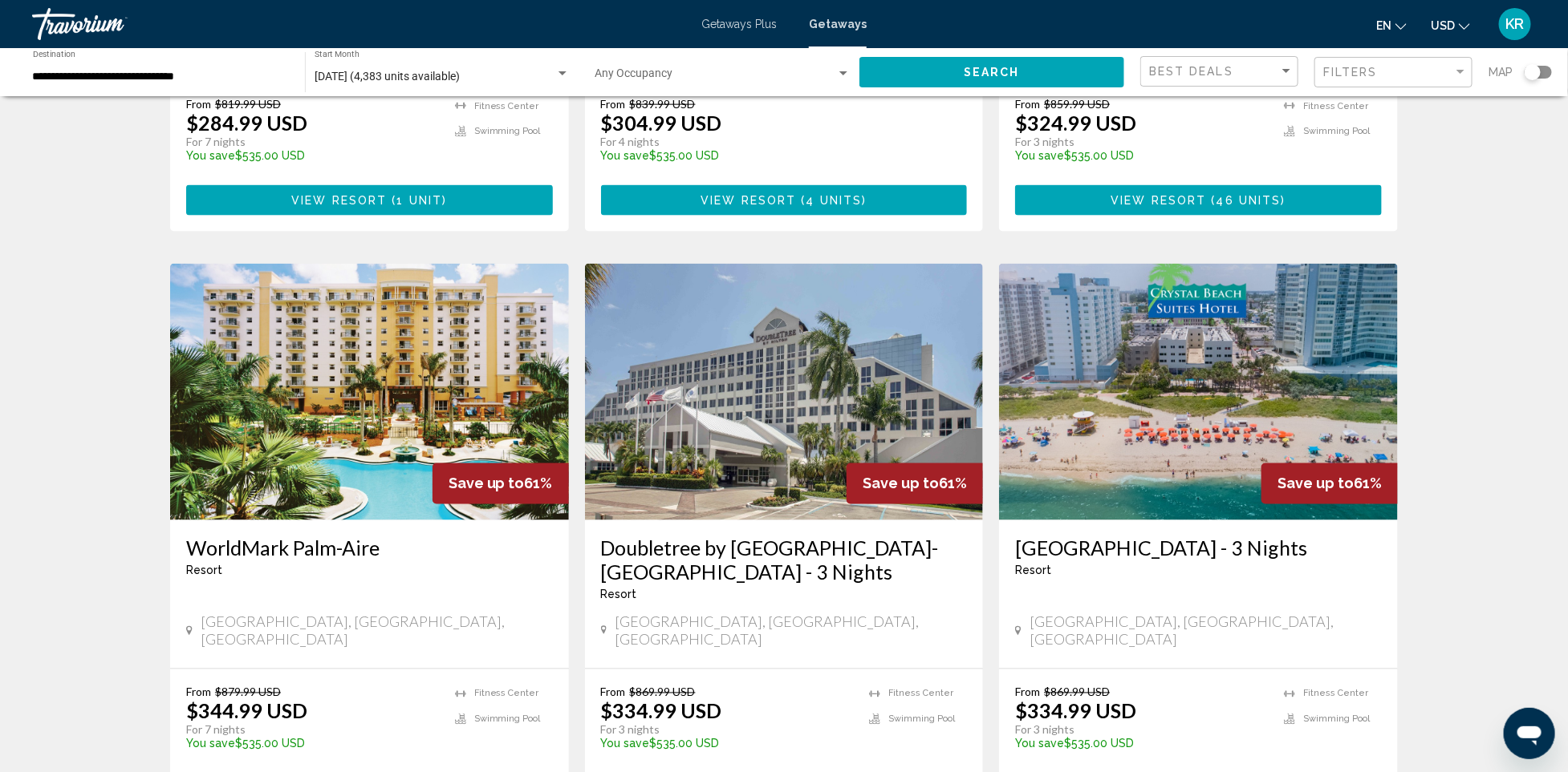
scroll to position [1086, 0]
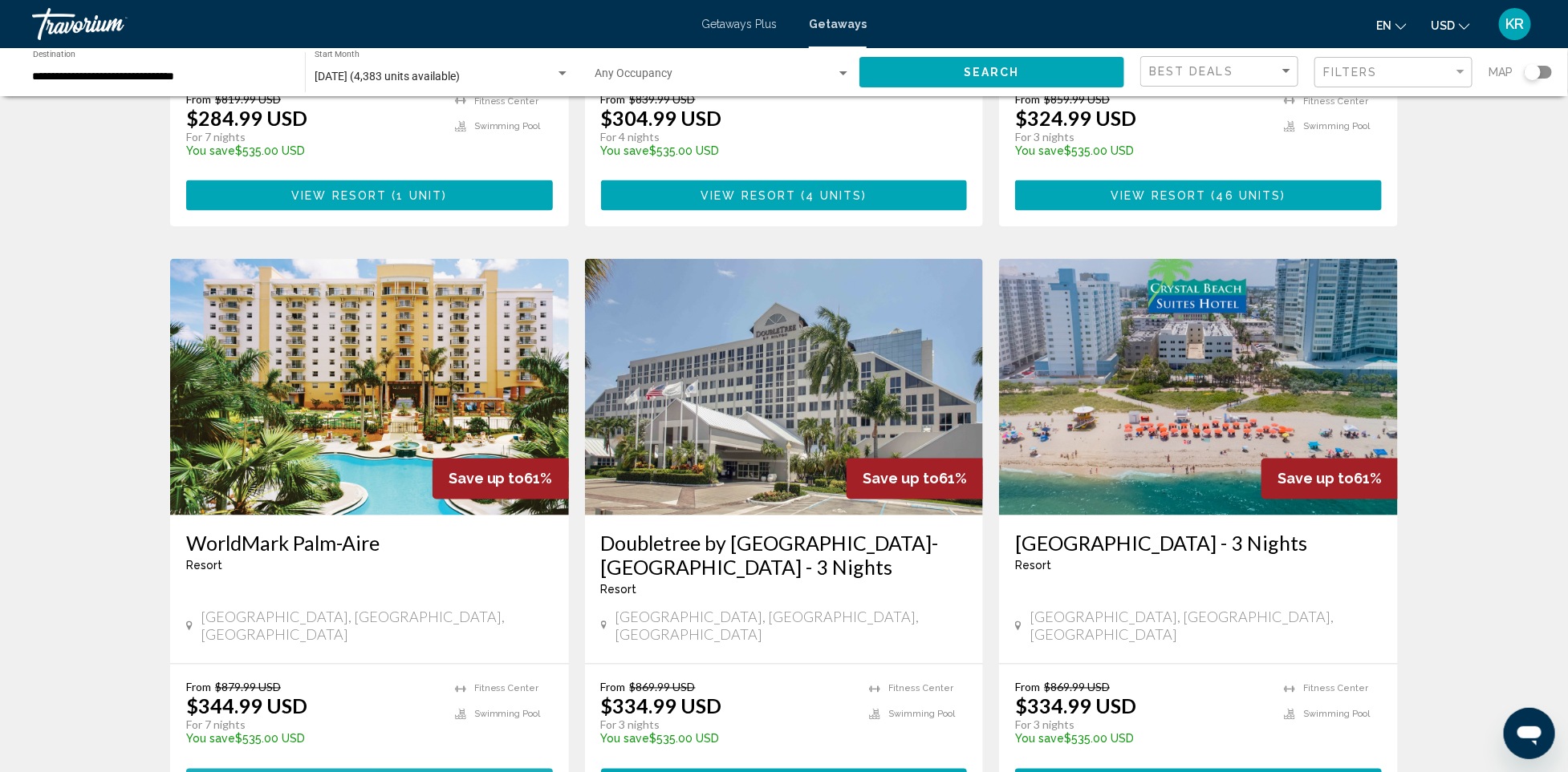
click at [261, 769] on button "View Resort ( 3 units )" at bounding box center [370, 784] width 367 height 30
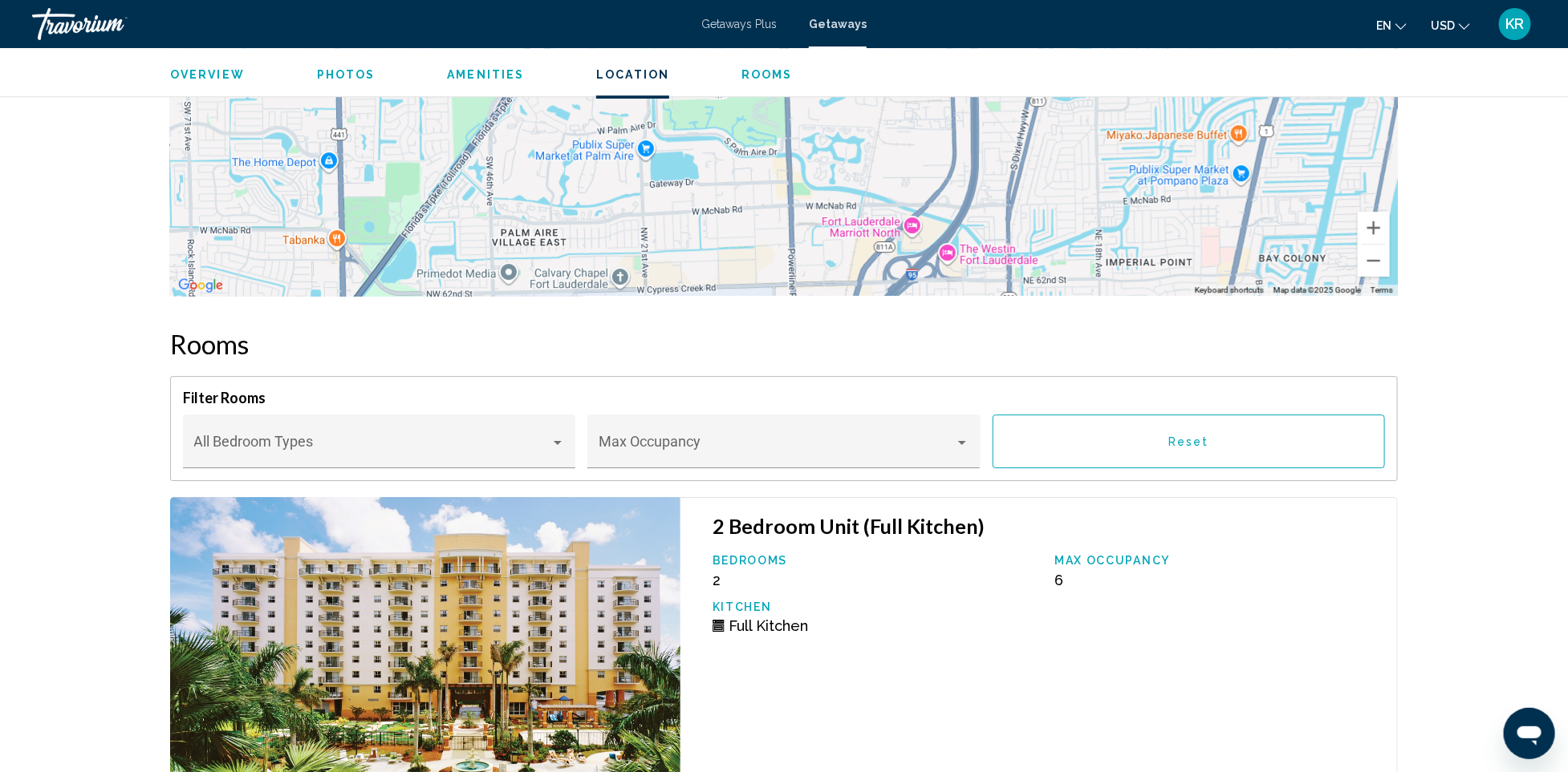
scroll to position [2787, 0]
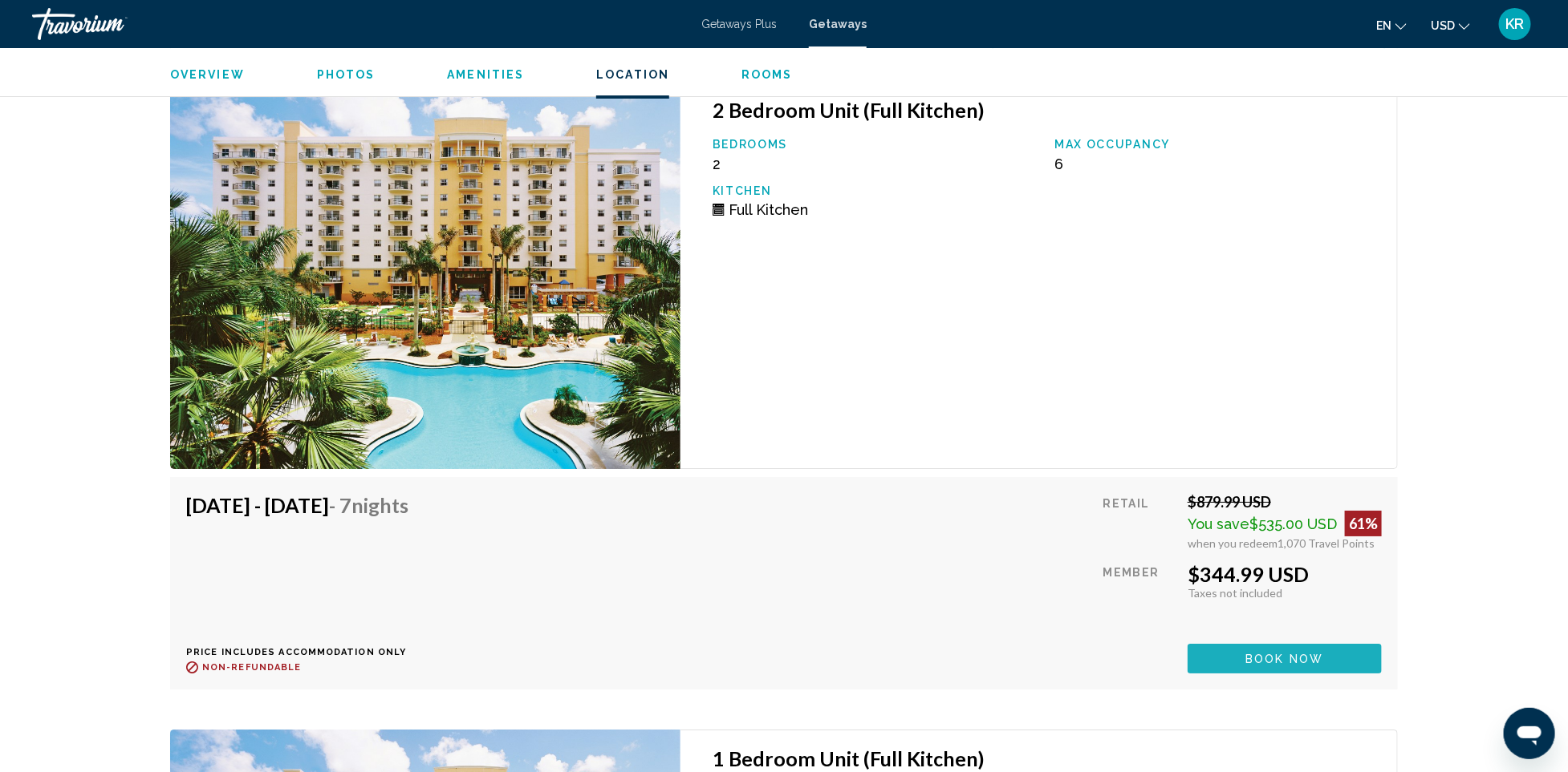
click at [1204, 644] on button "Book now" at bounding box center [1284, 658] width 194 height 30
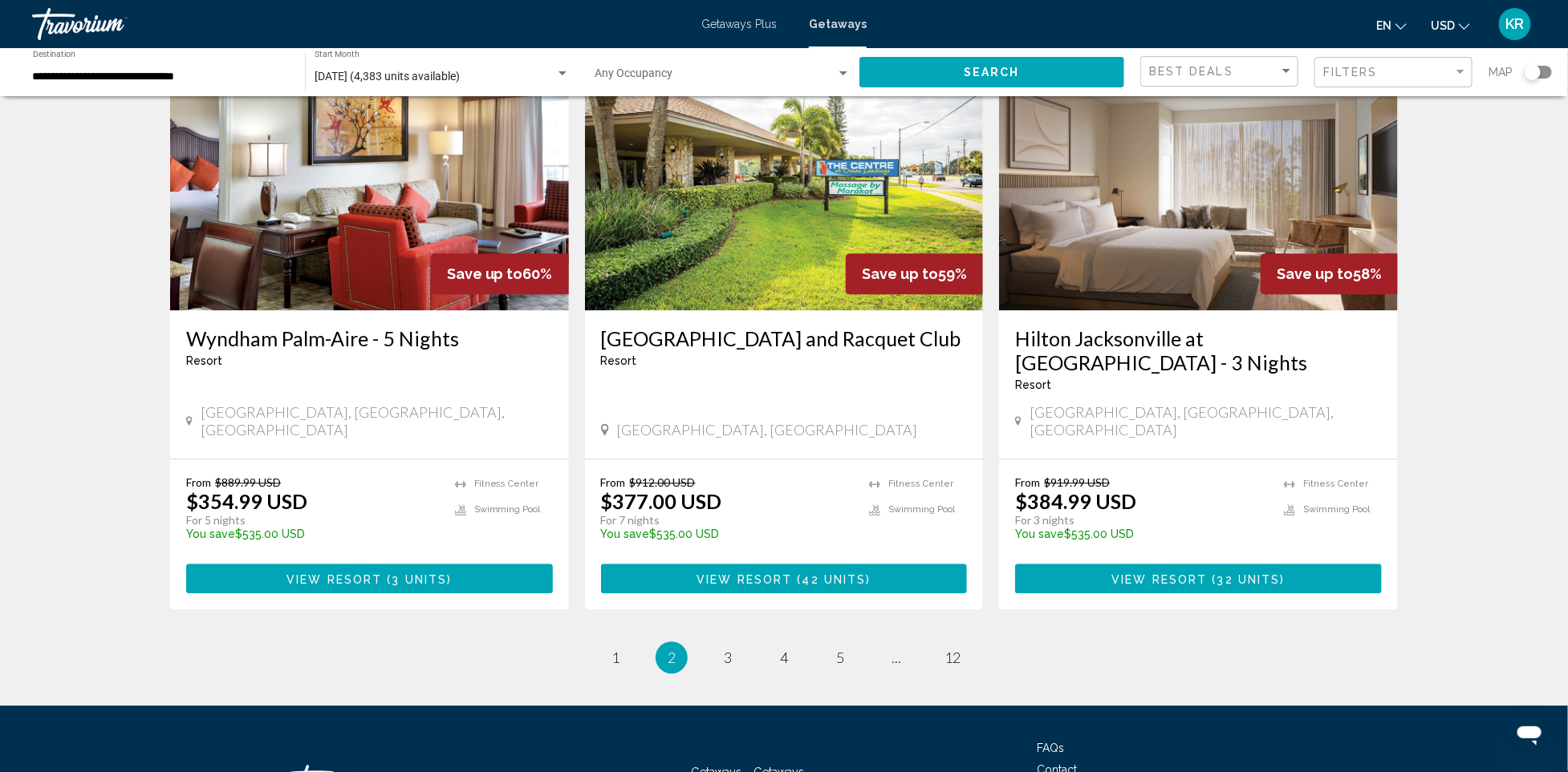
scroll to position [1915, 0]
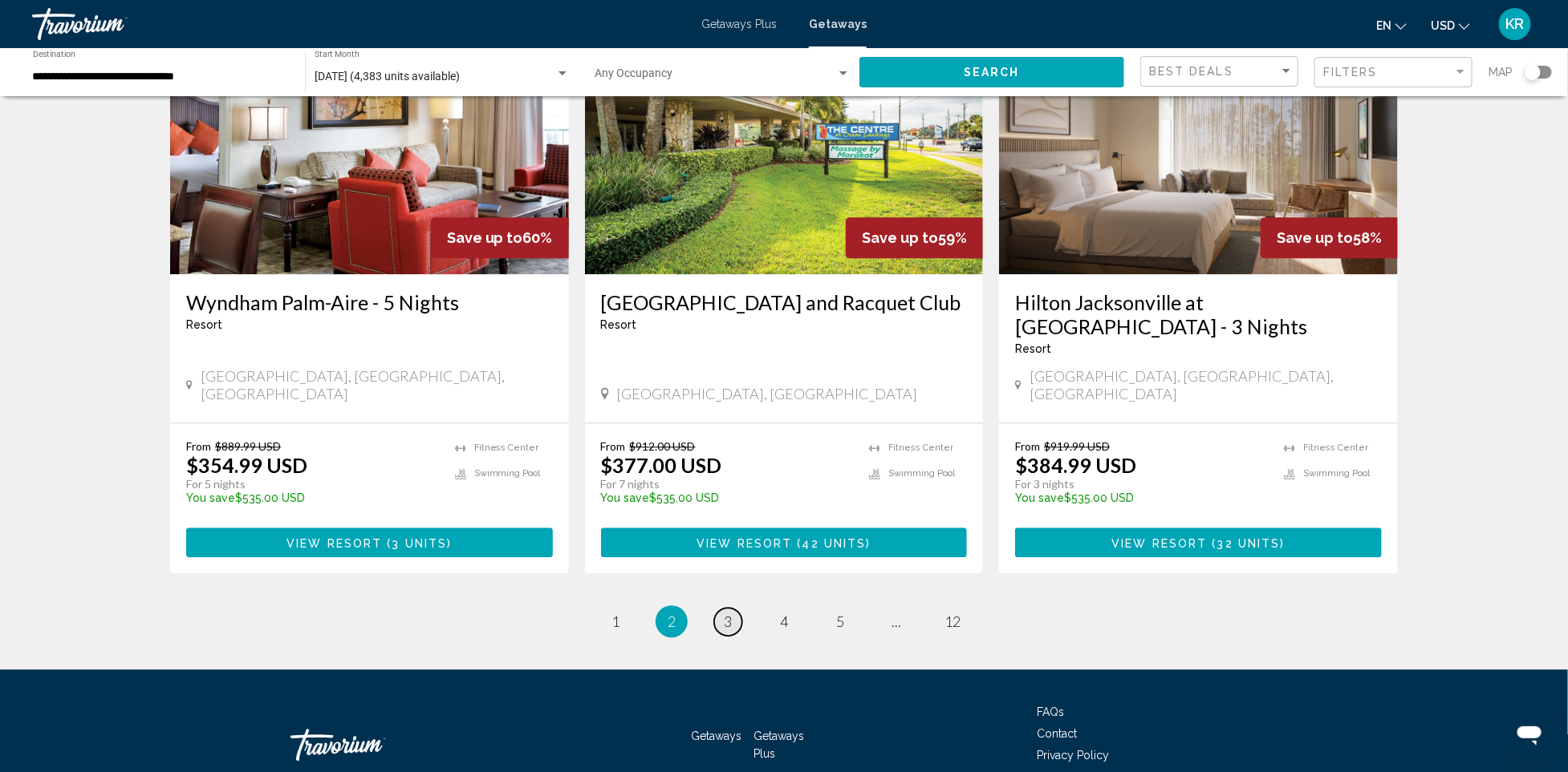
click at [724, 613] on span "3" at bounding box center [728, 621] width 8 height 17
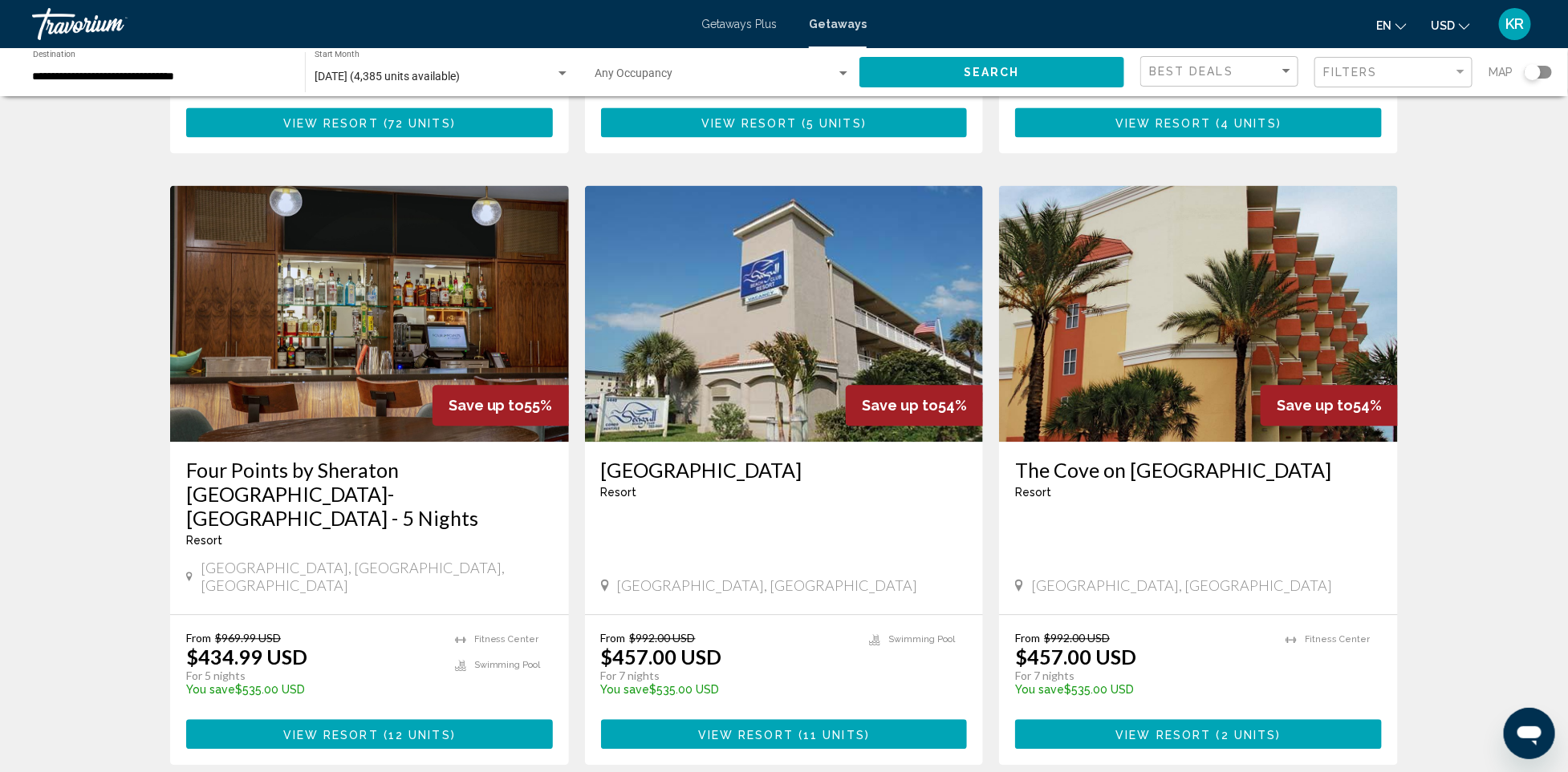
scroll to position [1890, 0]
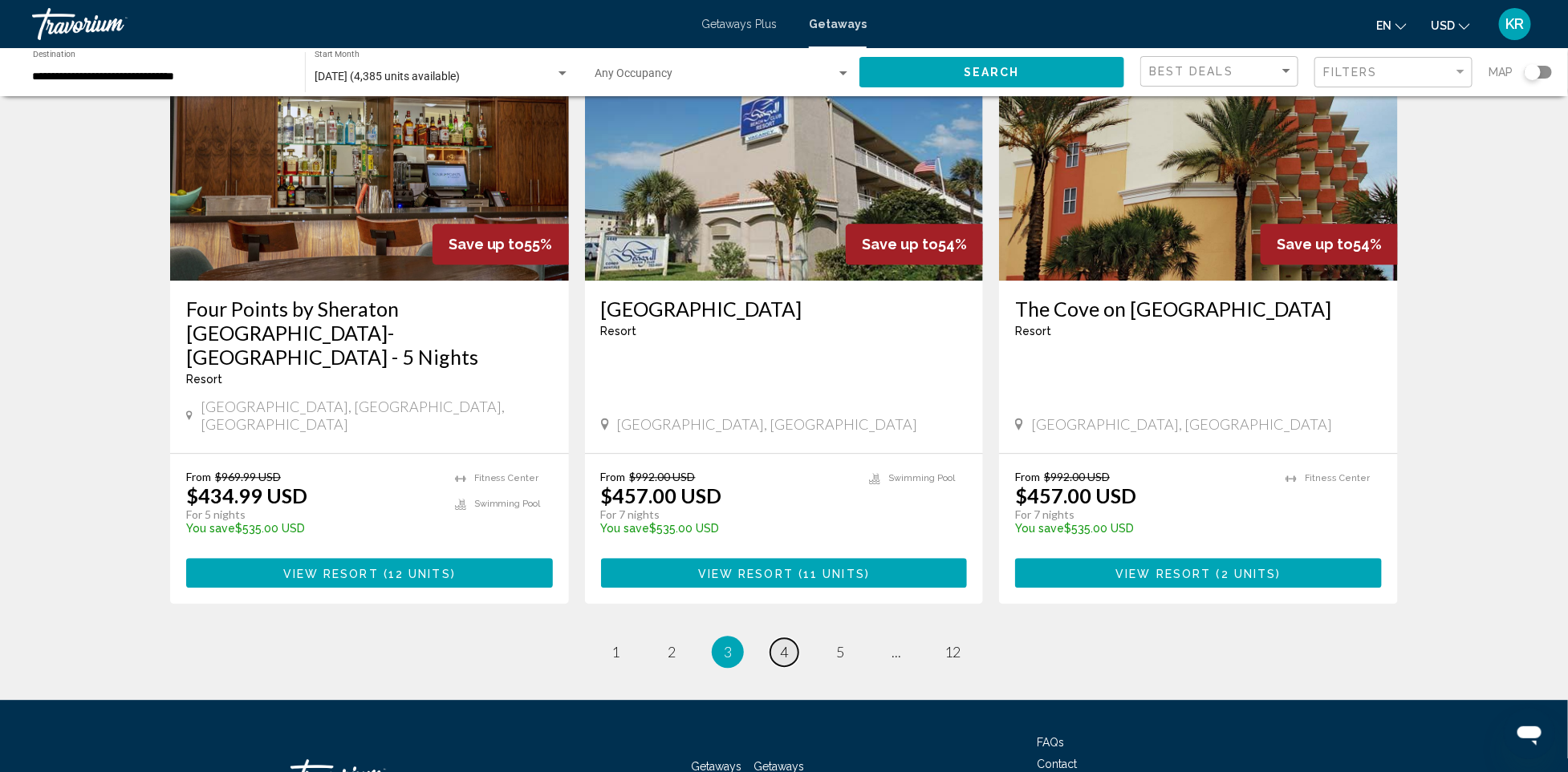
click at [785, 643] on span "4" at bounding box center [784, 651] width 8 height 17
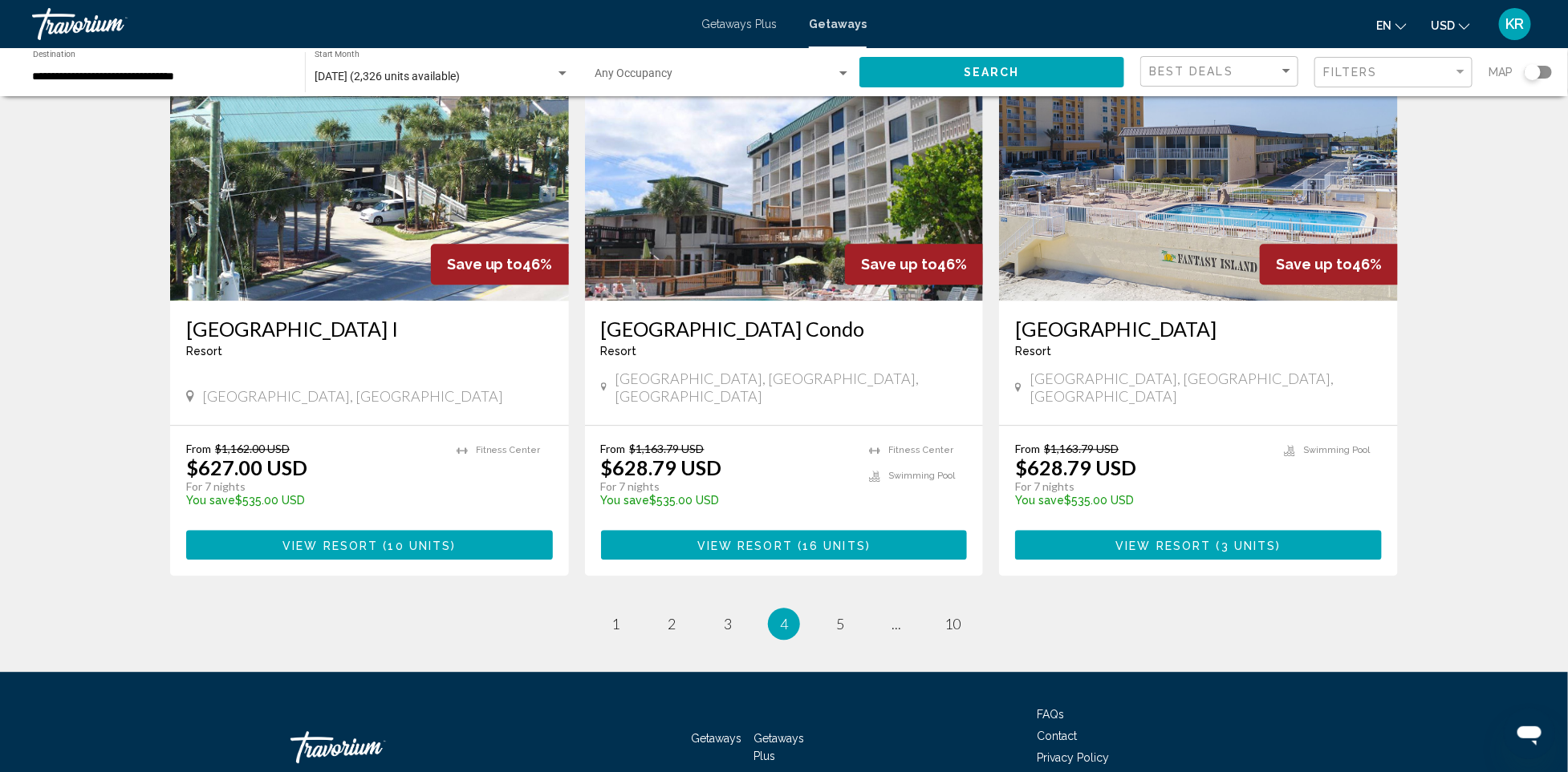
scroll to position [1867, 0]
